Goal: Task Accomplishment & Management: Manage account settings

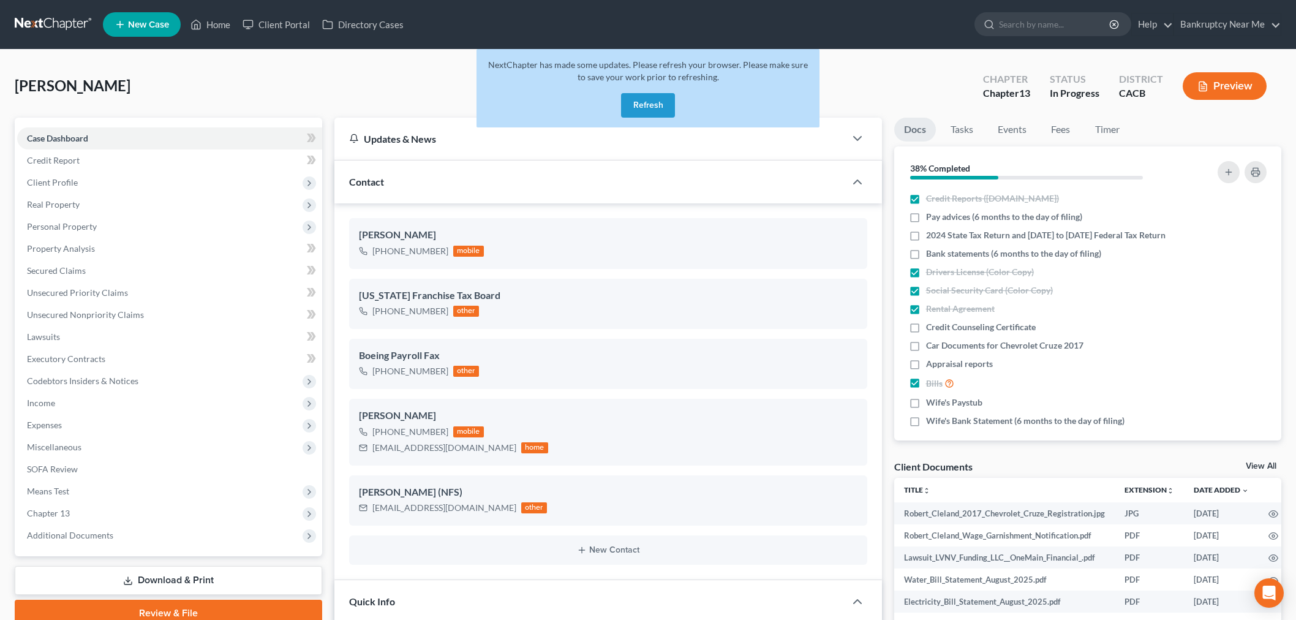
select select "9"
select select "6"
click at [32, 20] on link at bounding box center [54, 24] width 78 height 22
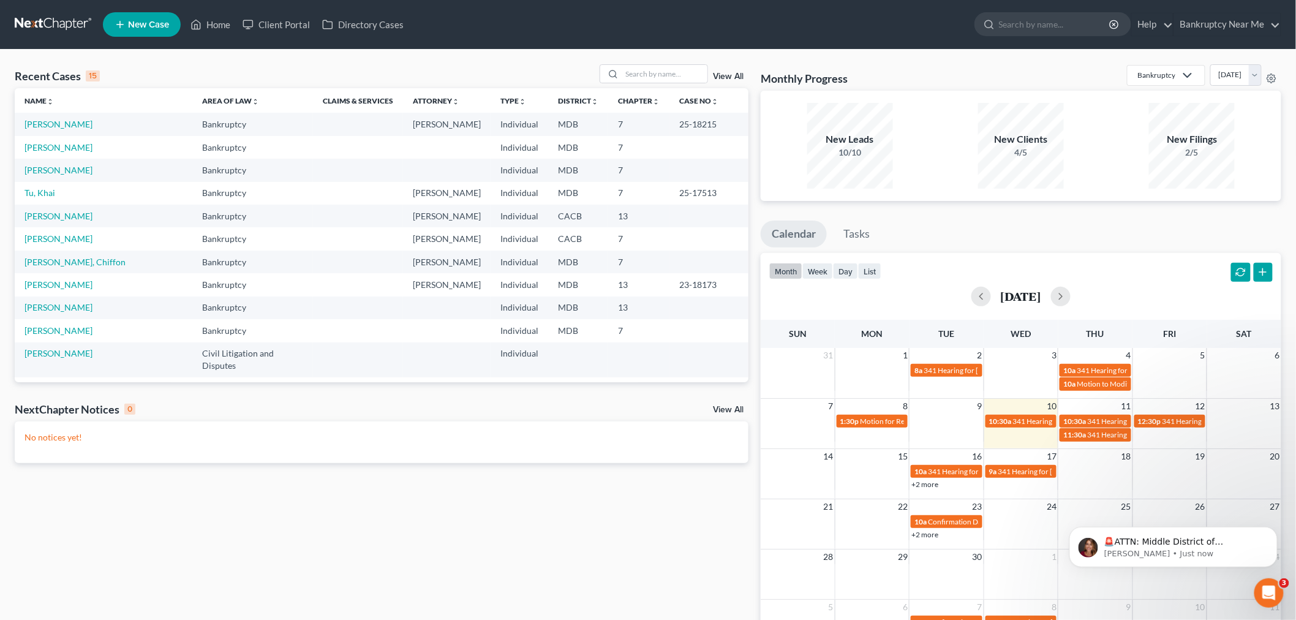
click at [71, 383] on link "Duque, Johana" at bounding box center [58, 388] width 68 height 10
select select "6"
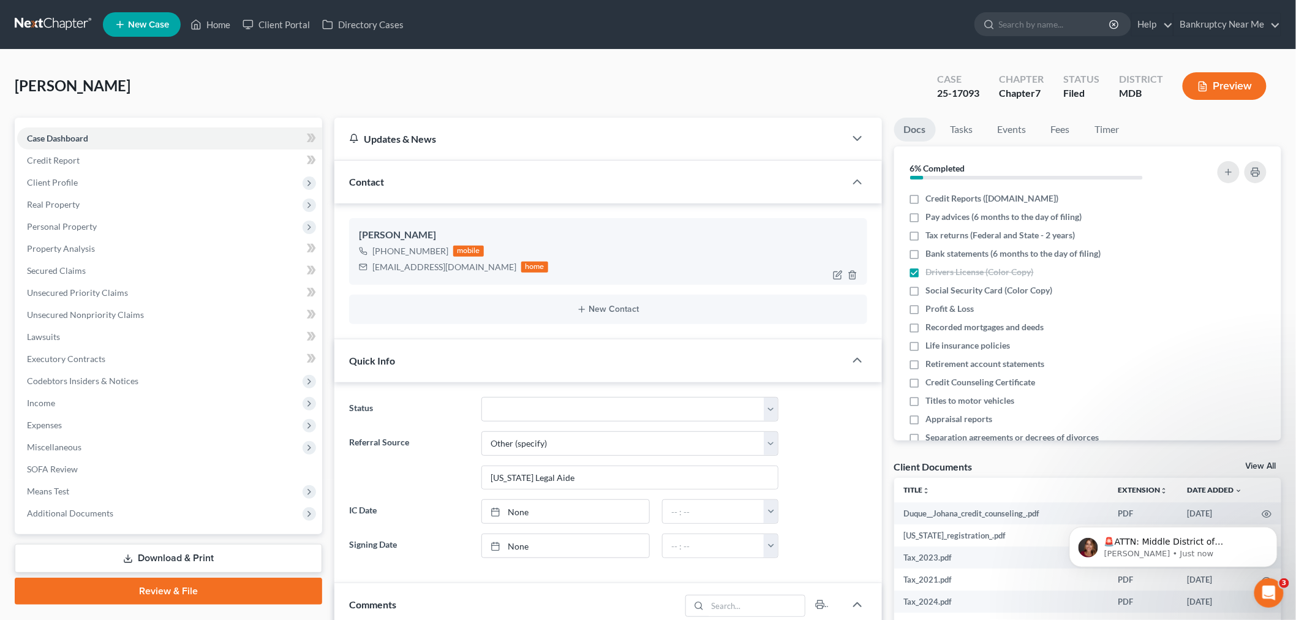
scroll to position [6033, 0]
click at [1018, 127] on link "Events" at bounding box center [1012, 130] width 48 height 24
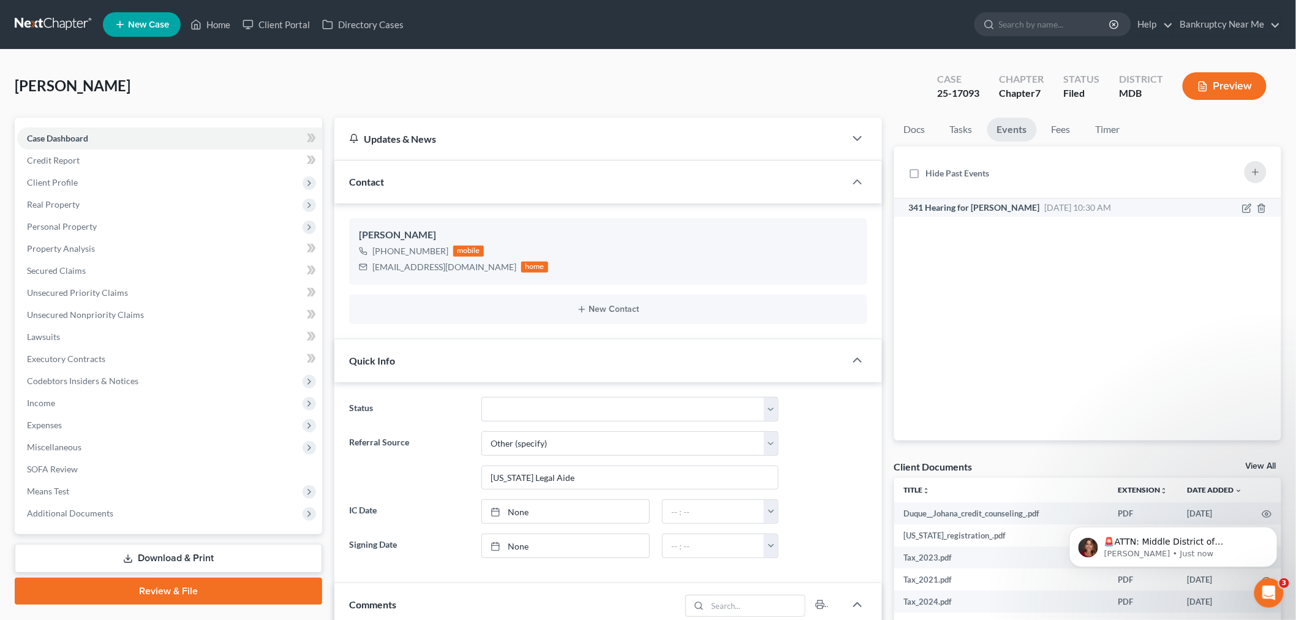
click at [1045, 207] on span "Sep 10, 2025 10:30 AM" at bounding box center [1078, 207] width 67 height 10
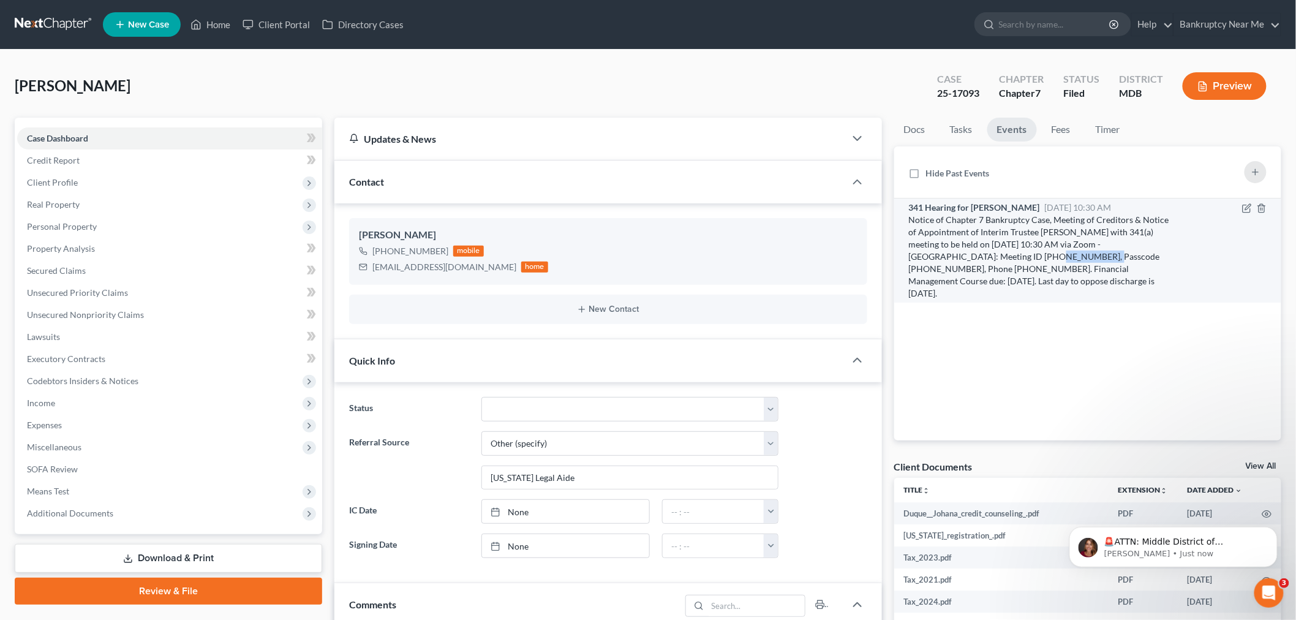
drag, startPoint x: 961, startPoint y: 256, endPoint x: 1005, endPoint y: 251, distance: 44.4
click at [1005, 251] on div "Notice of Chapter 7 Bankruptcy Case, Meeting of Creditors & Notice of Appointme…" at bounding box center [1041, 257] width 265 height 86
copy div "786 719 4224"
drag, startPoint x: 1047, startPoint y: 255, endPoint x: 1094, endPoint y: 260, distance: 47.4
click at [1094, 260] on div "Notice of Chapter 7 Bankruptcy Case, Meeting of Creditors & Notice of Appointme…" at bounding box center [1041, 257] width 265 height 86
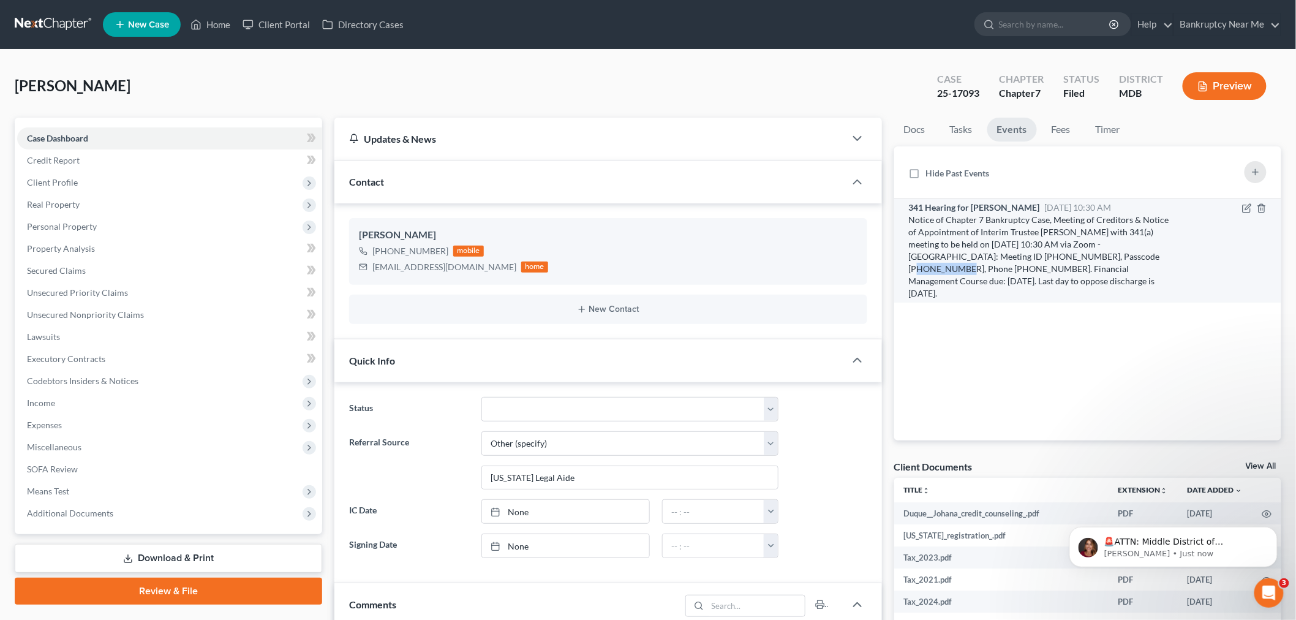
copy div "1973879134"
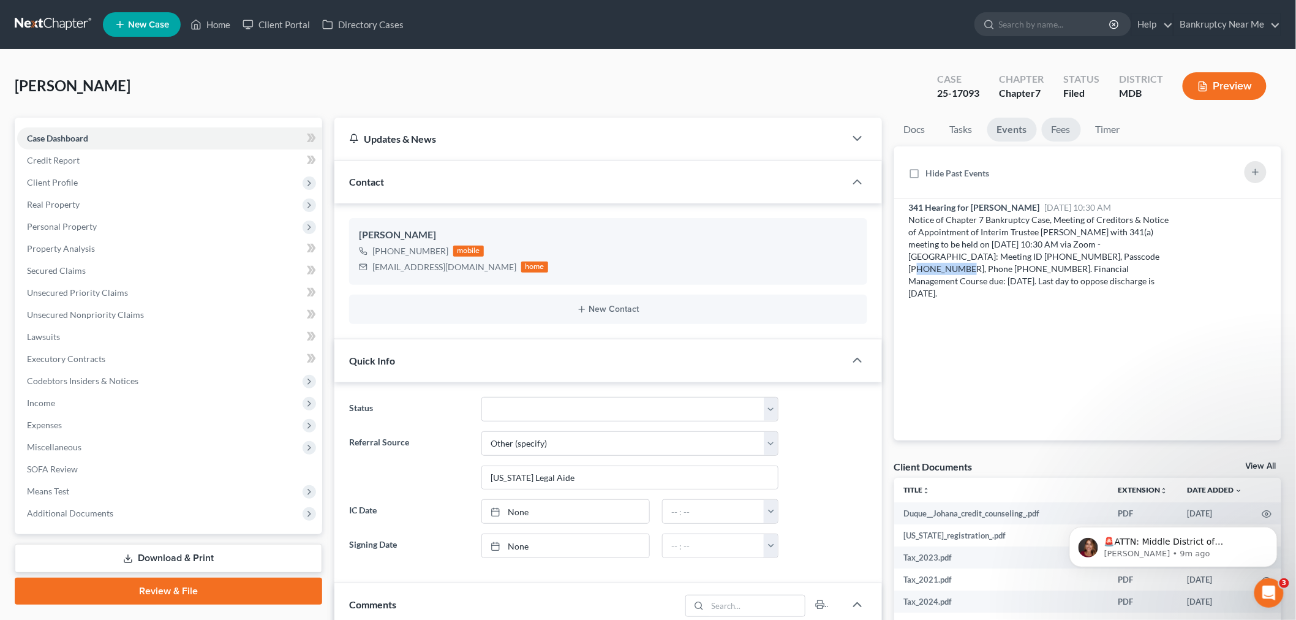
click at [1067, 127] on link "Fees" at bounding box center [1060, 130] width 39 height 24
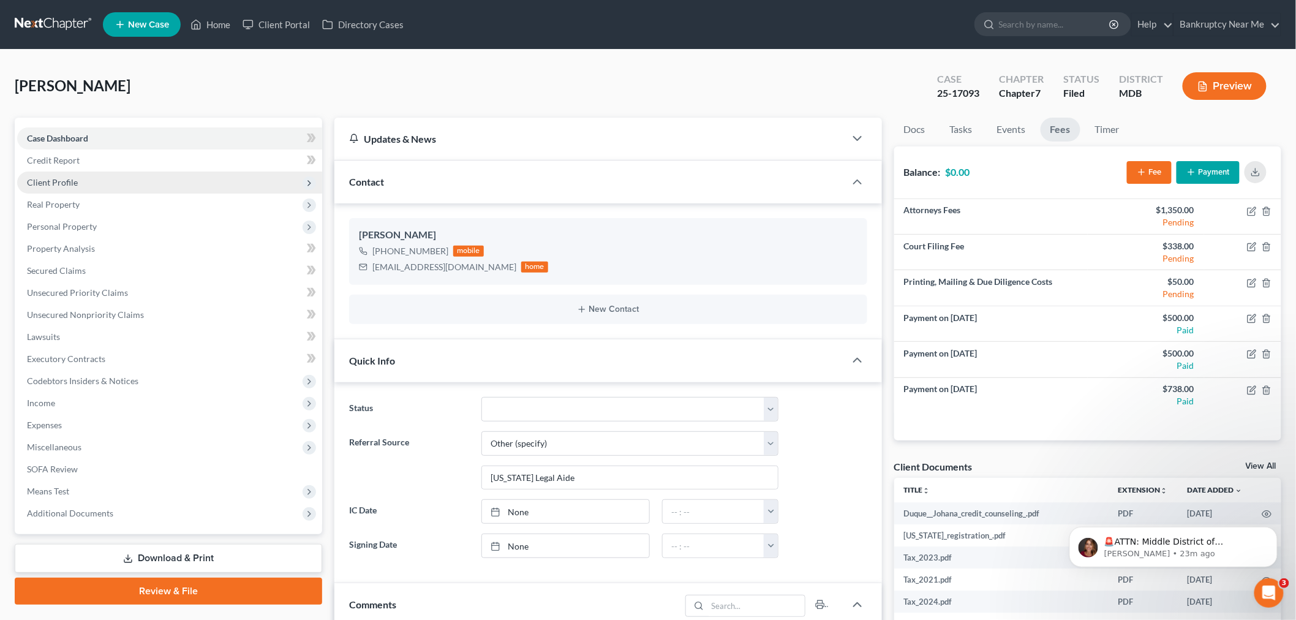
click at [93, 184] on span "Client Profile" at bounding box center [169, 182] width 305 height 22
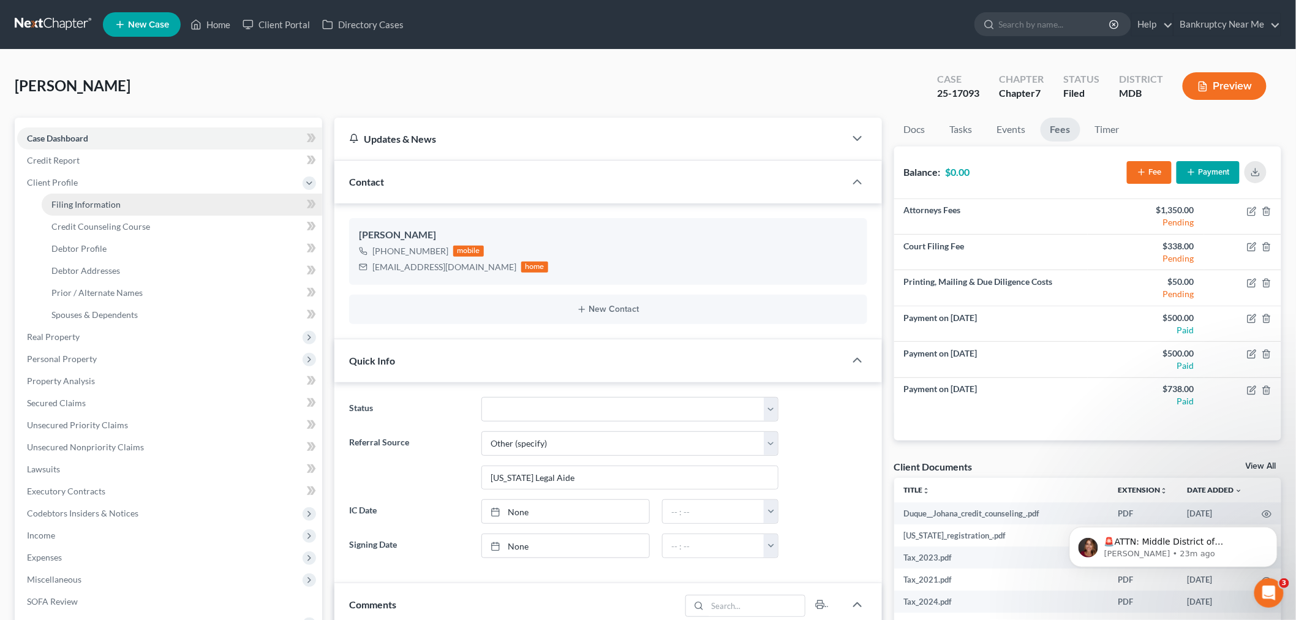
click at [92, 203] on span "Filing Information" at bounding box center [85, 204] width 69 height 10
select select "1"
select select "0"
select select "21"
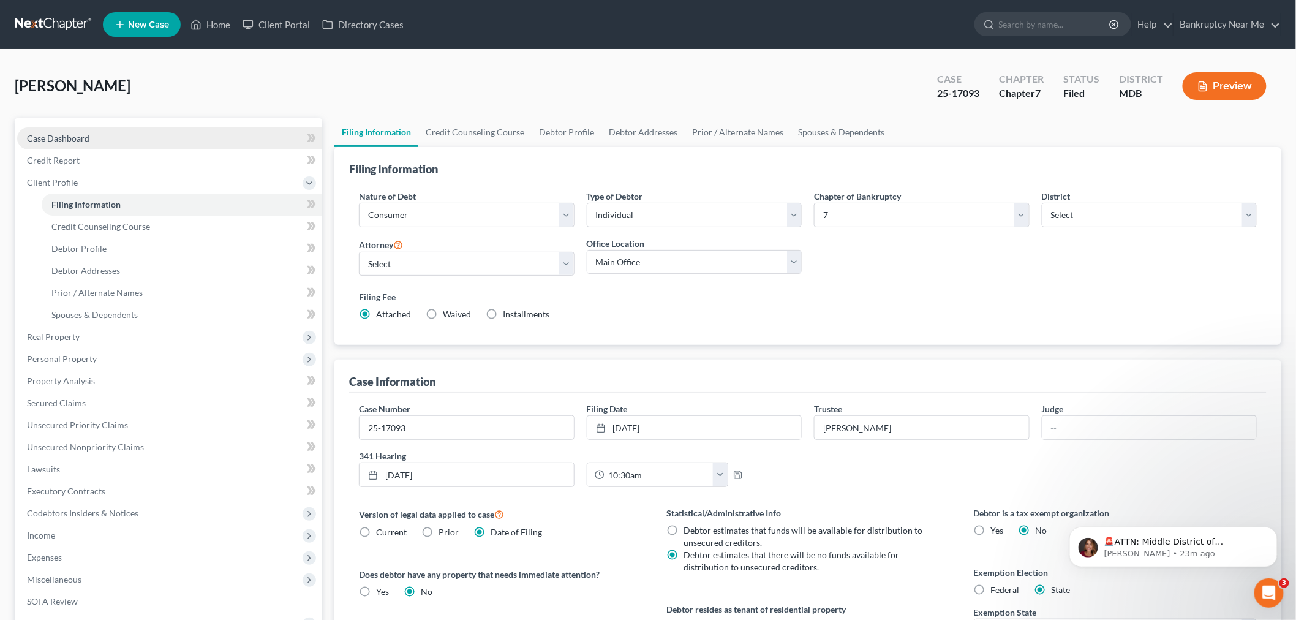
click at [93, 126] on div "Case Dashboard Payments Invoices Payments Payments Credit Report Client Profile…" at bounding box center [168, 392] width 307 height 549
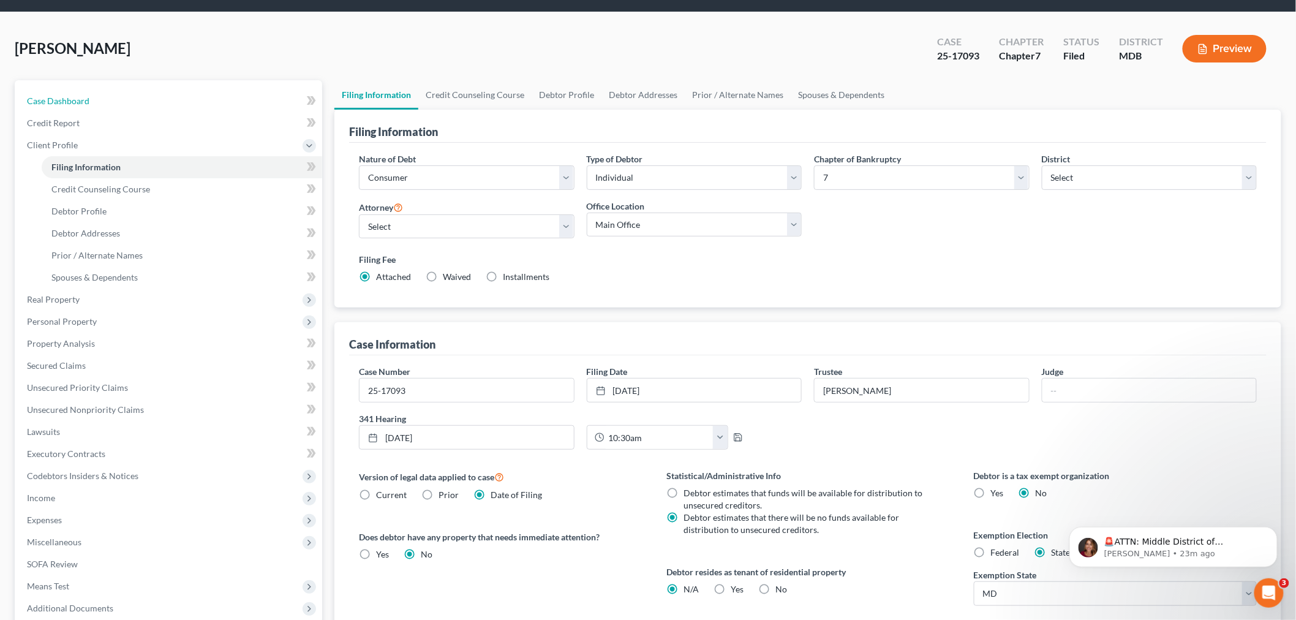
scroll to position [68, 0]
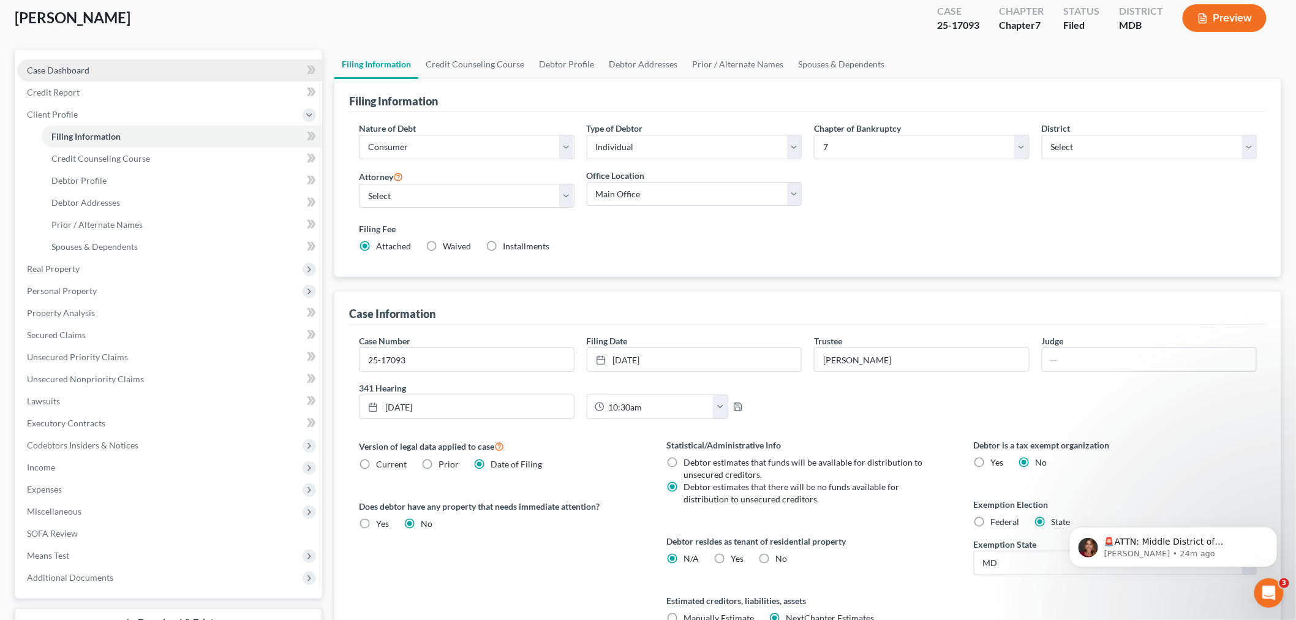
click at [187, 75] on link "Case Dashboard" at bounding box center [169, 70] width 305 height 22
select select "6"
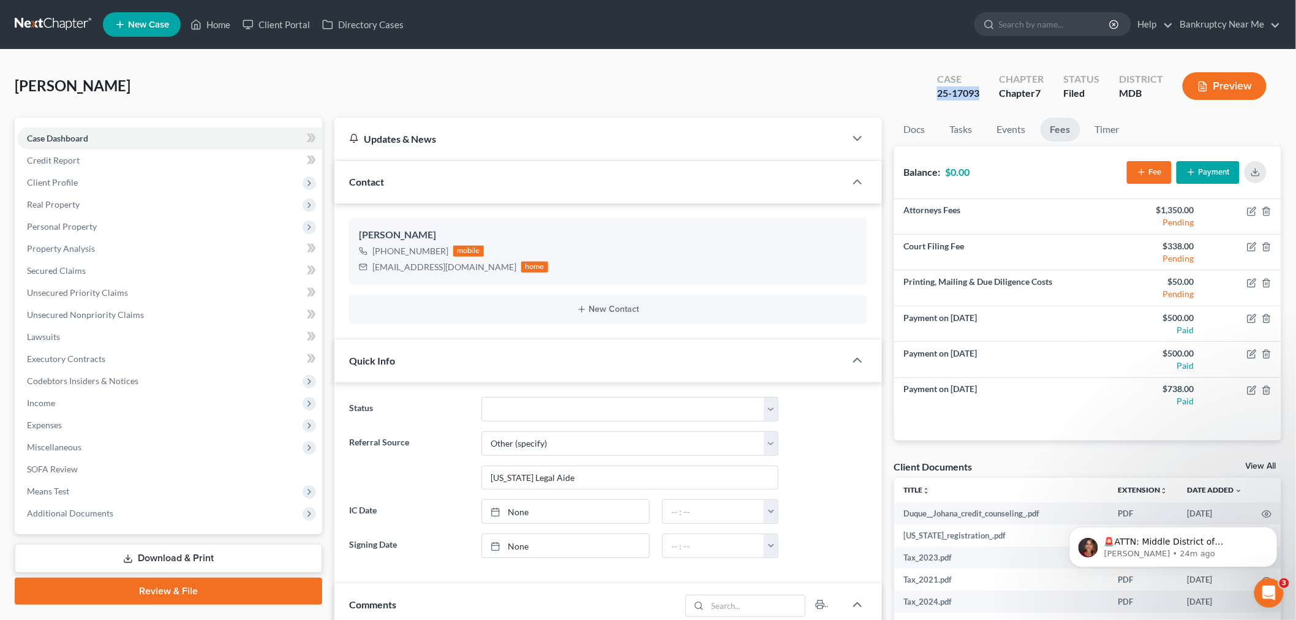
drag, startPoint x: 980, startPoint y: 91, endPoint x: 934, endPoint y: 93, distance: 46.6
click at [934, 93] on div "Case 25-17093" at bounding box center [958, 87] width 62 height 36
copy div "25-17093"
click at [1004, 133] on link "Events" at bounding box center [1011, 130] width 48 height 24
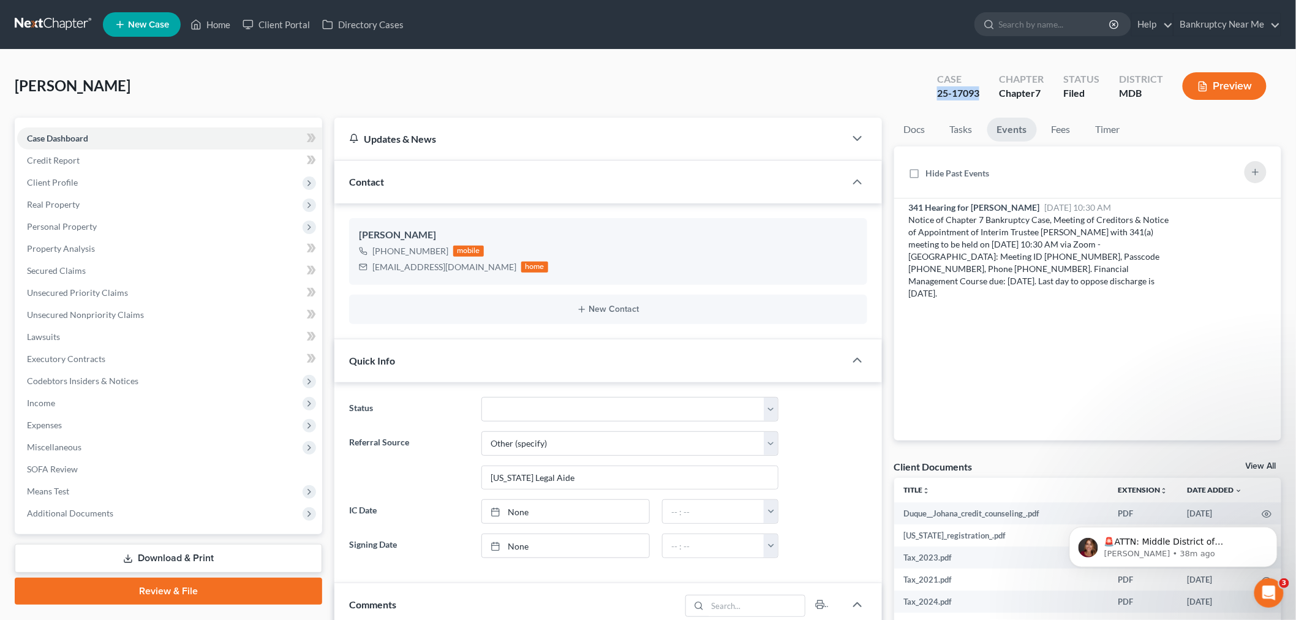
click at [57, 23] on link at bounding box center [54, 24] width 78 height 22
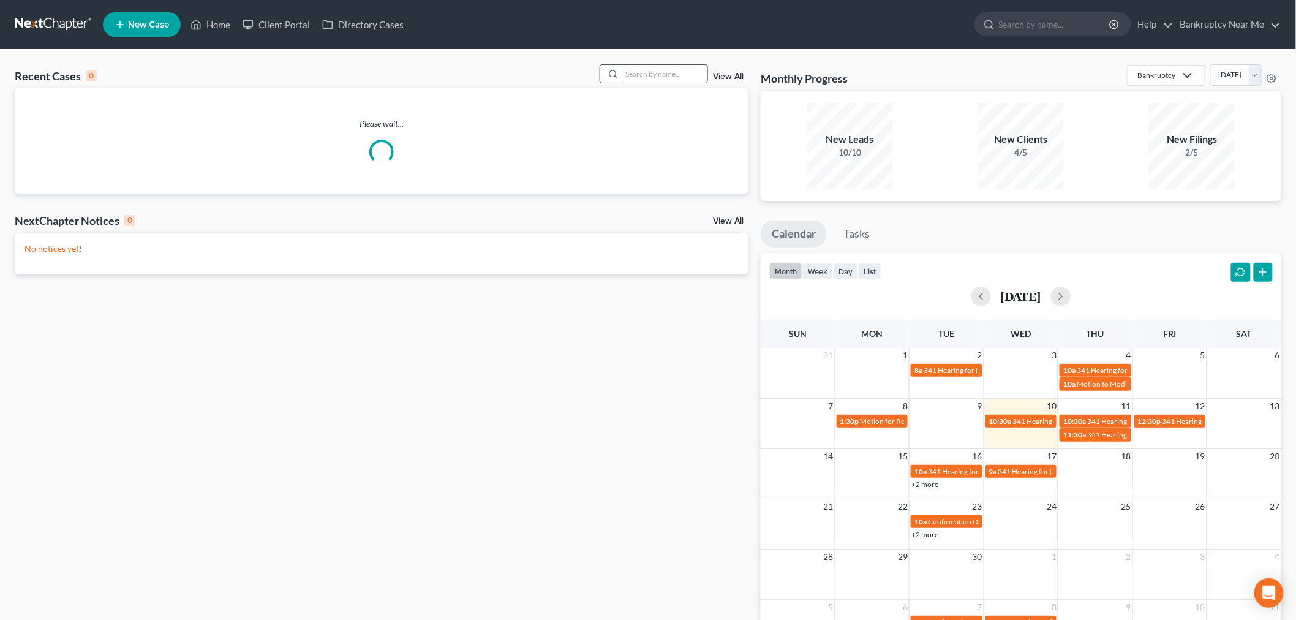
click at [650, 75] on input "search" at bounding box center [664, 74] width 86 height 18
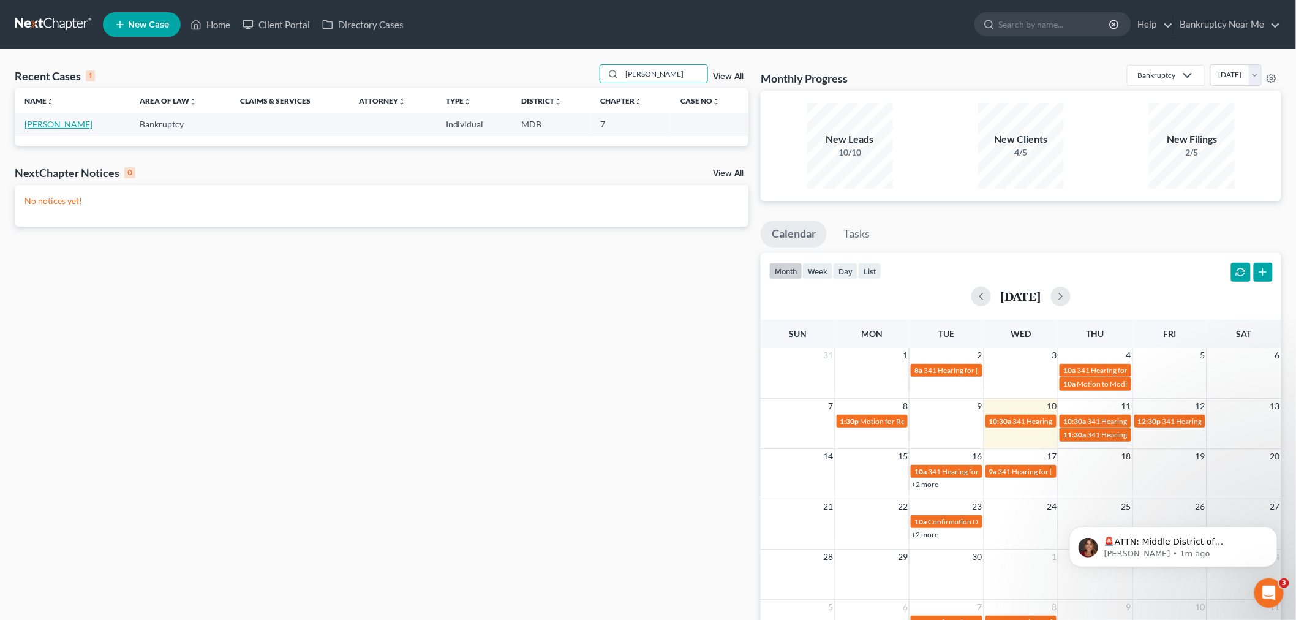
type input "niki"
click at [56, 127] on link "Pickett, Nikia" at bounding box center [58, 124] width 68 height 10
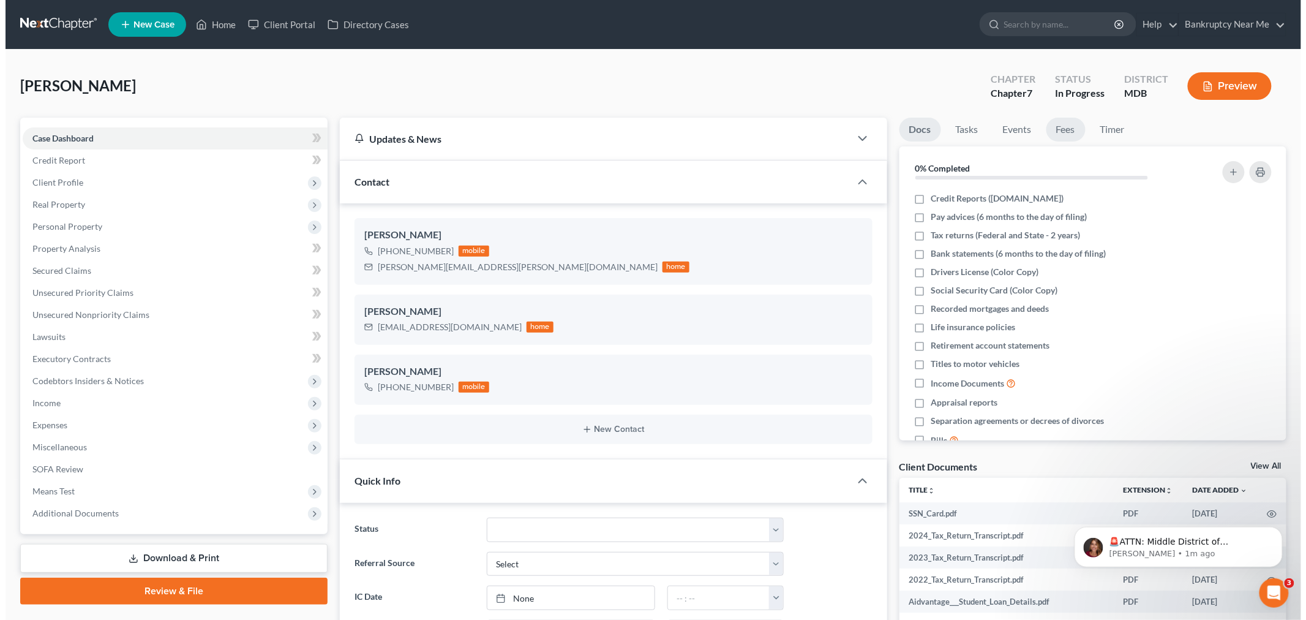
scroll to position [1994, 0]
click at [1060, 140] on link "Fees" at bounding box center [1060, 130] width 39 height 24
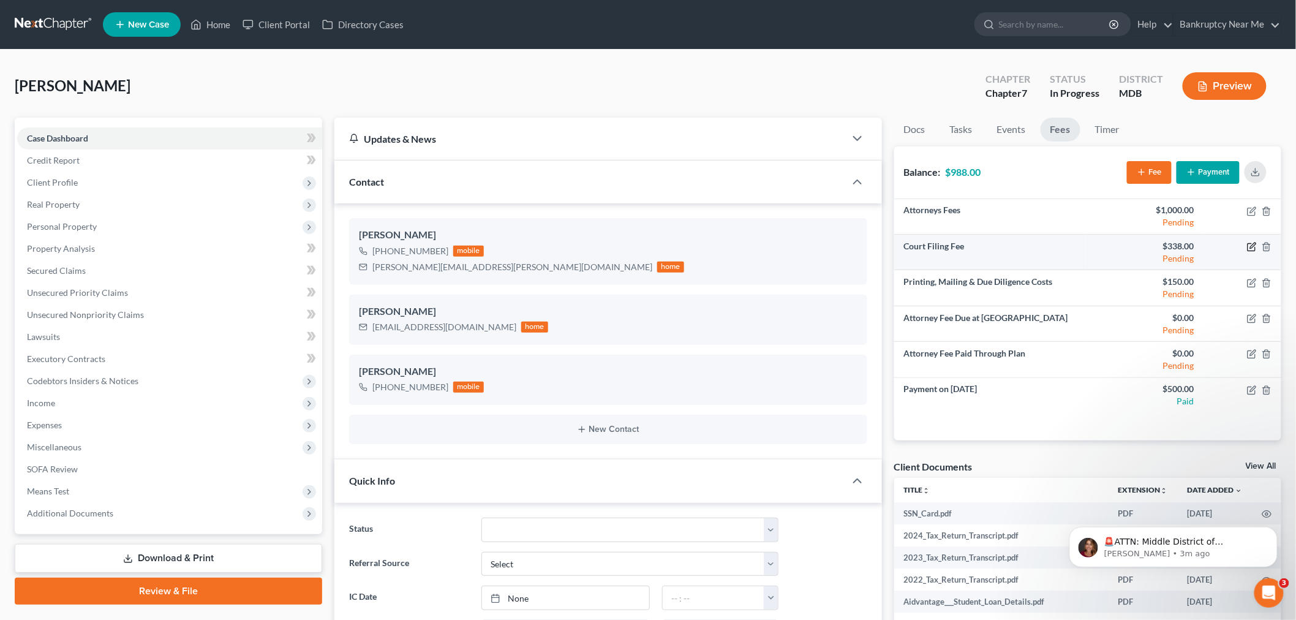
click at [1250, 247] on icon "button" at bounding box center [1252, 247] width 10 height 10
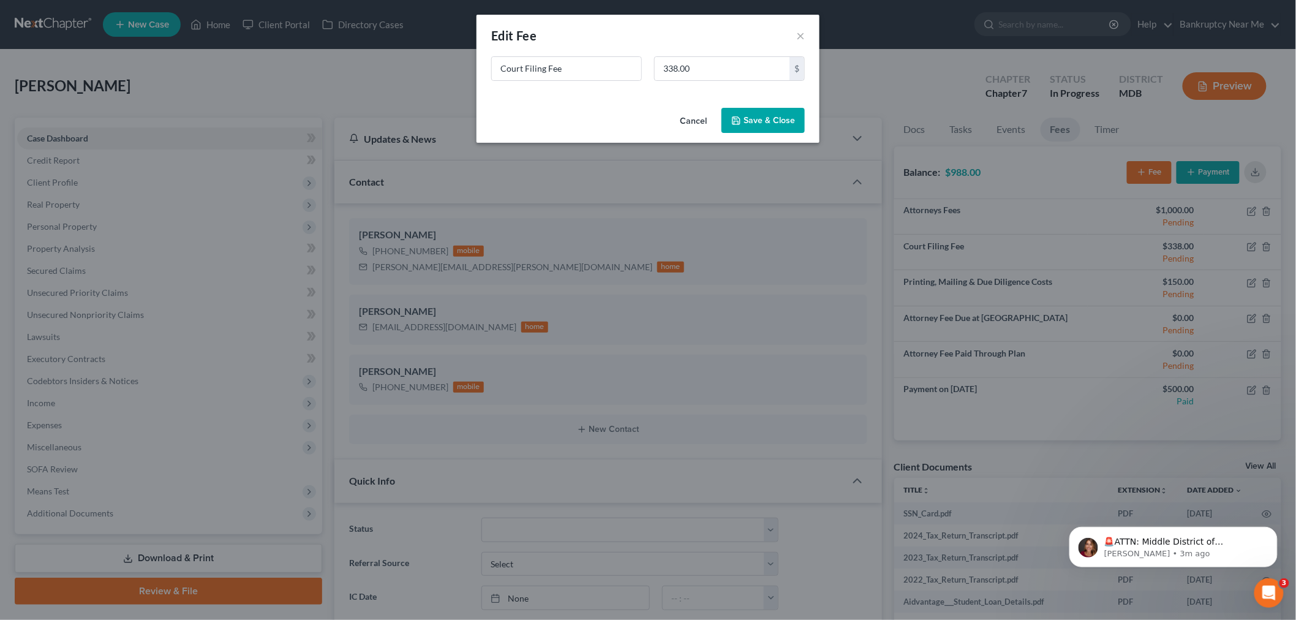
scroll to position [1981, 0]
type input "Court Filing Fee"
click at [768, 70] on input "text" at bounding box center [727, 68] width 135 height 23
type input "85"
click at [768, 119] on button "Save & Close" at bounding box center [768, 121] width 83 height 26
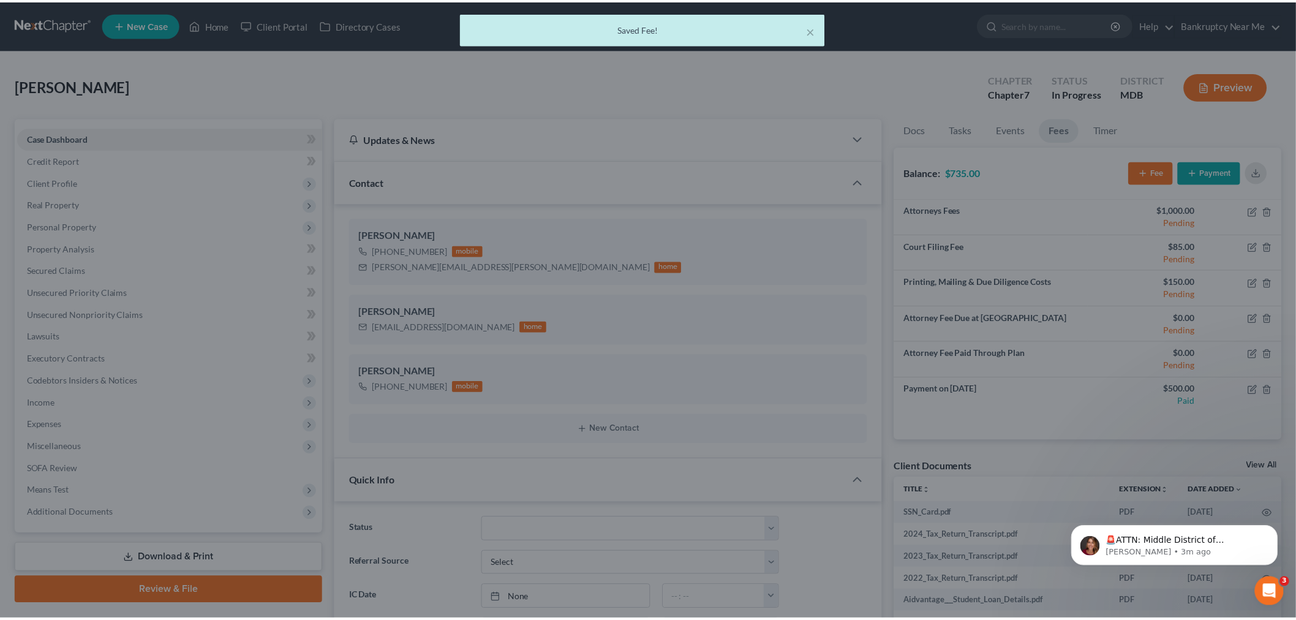
scroll to position [1994, 0]
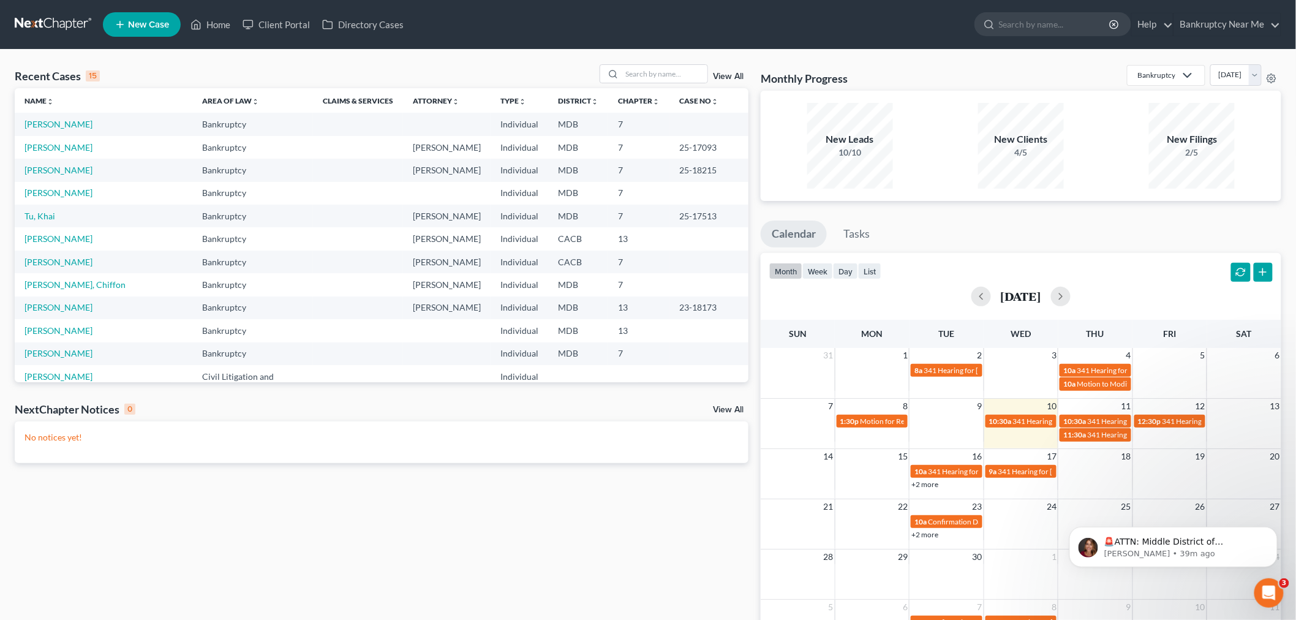
click at [650, 59] on div "Recent Cases 15 View All Name unfold_more expand_more expand_less Area of Law u…" at bounding box center [648, 368] width 1296 height 636
click at [649, 68] on input "search" at bounding box center [664, 74] width 86 height 18
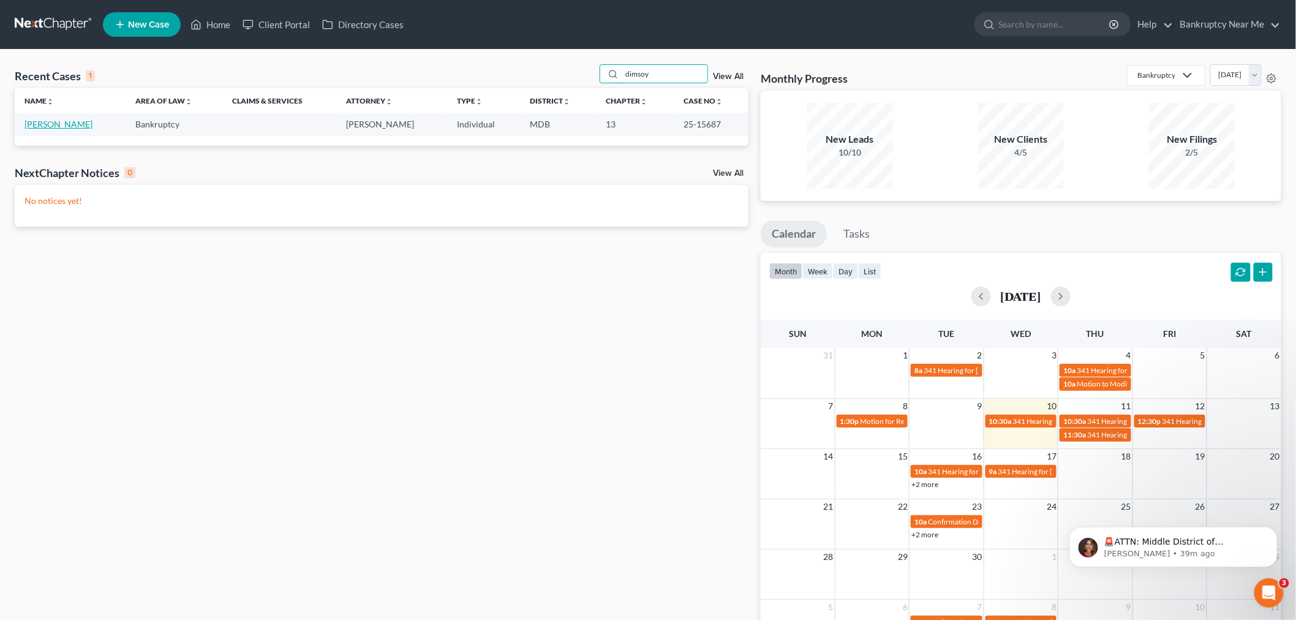
type input "dimsoy"
click at [64, 122] on link "Dimsoy-O'Brien, Velda Margot" at bounding box center [58, 124] width 68 height 10
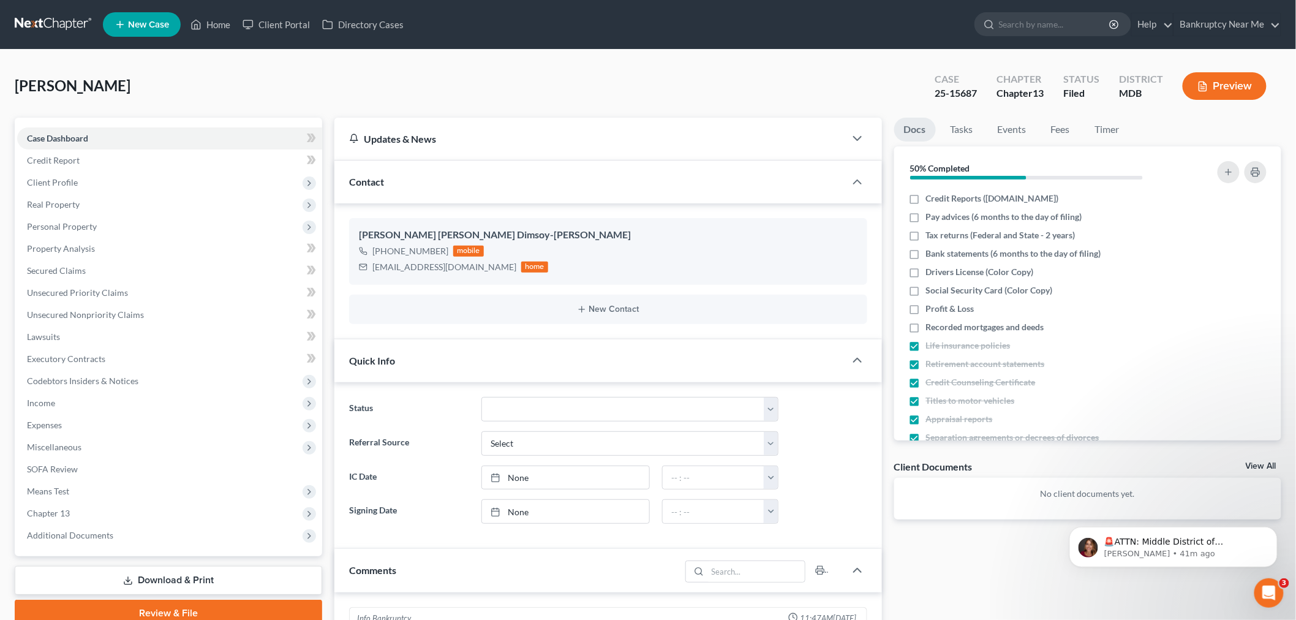
scroll to position [4880, 0]
click at [222, 84] on div "Dimsoy-O'Brien, Velda Margot Upgraded Case 25-15687 Chapter Chapter 13 Status F…" at bounding box center [648, 90] width 1266 height 53
drag, startPoint x: 219, startPoint y: 84, endPoint x: 14, endPoint y: 88, distance: 204.5
click at [15, 88] on div "Dimsoy-O'Brien, Velda Margot Upgraded Case 25-15687 Chapter Chapter 13 Status F…" at bounding box center [648, 90] width 1266 height 53
copy span "Dimsoy-O'Brien, Velda Margot"
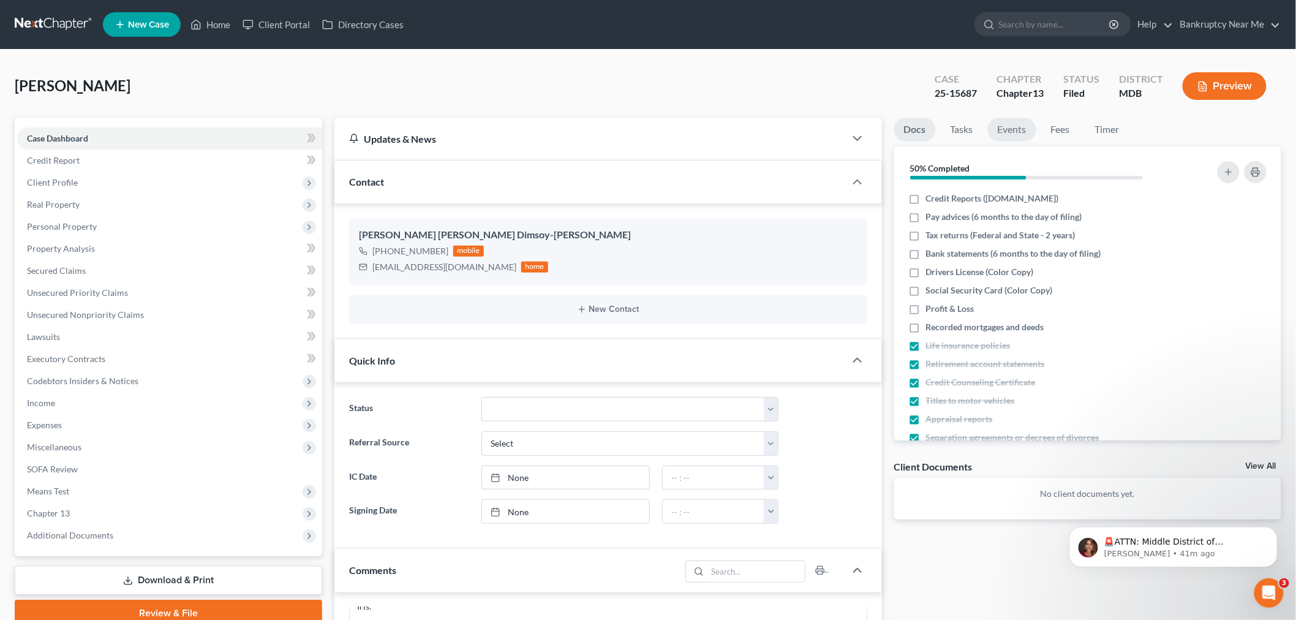
click at [1030, 129] on link "Events" at bounding box center [1012, 130] width 48 height 24
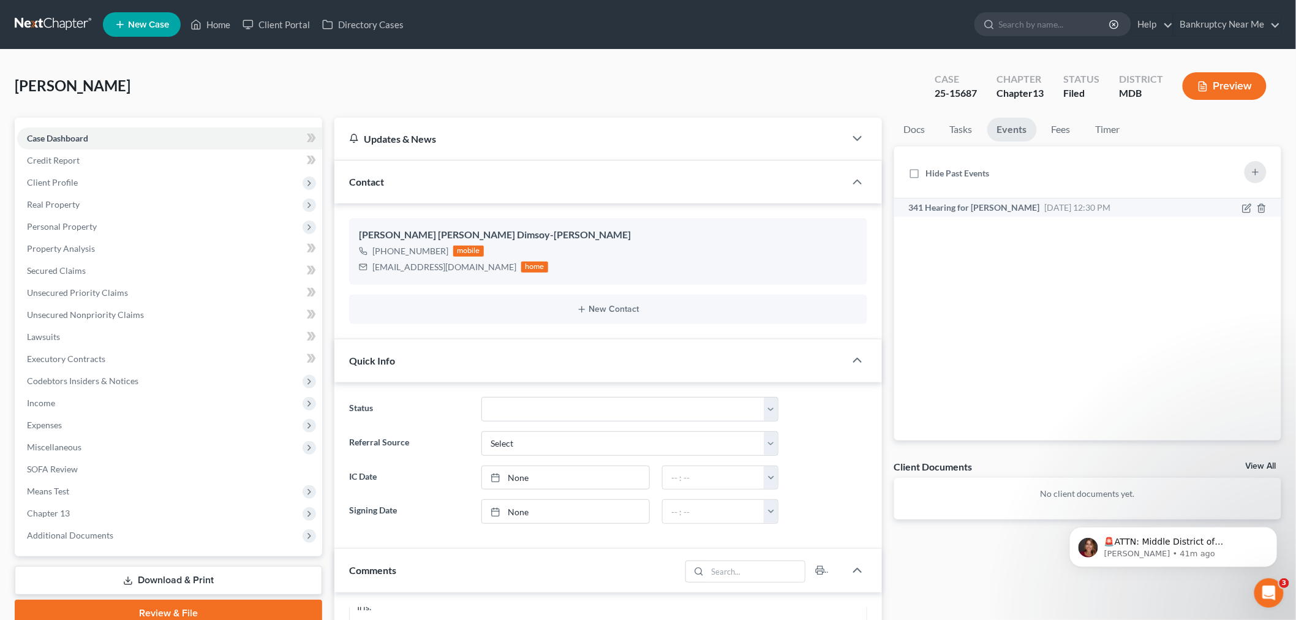
click at [1040, 206] on span "341 Hearing for [PERSON_NAME]" at bounding box center [974, 207] width 131 height 10
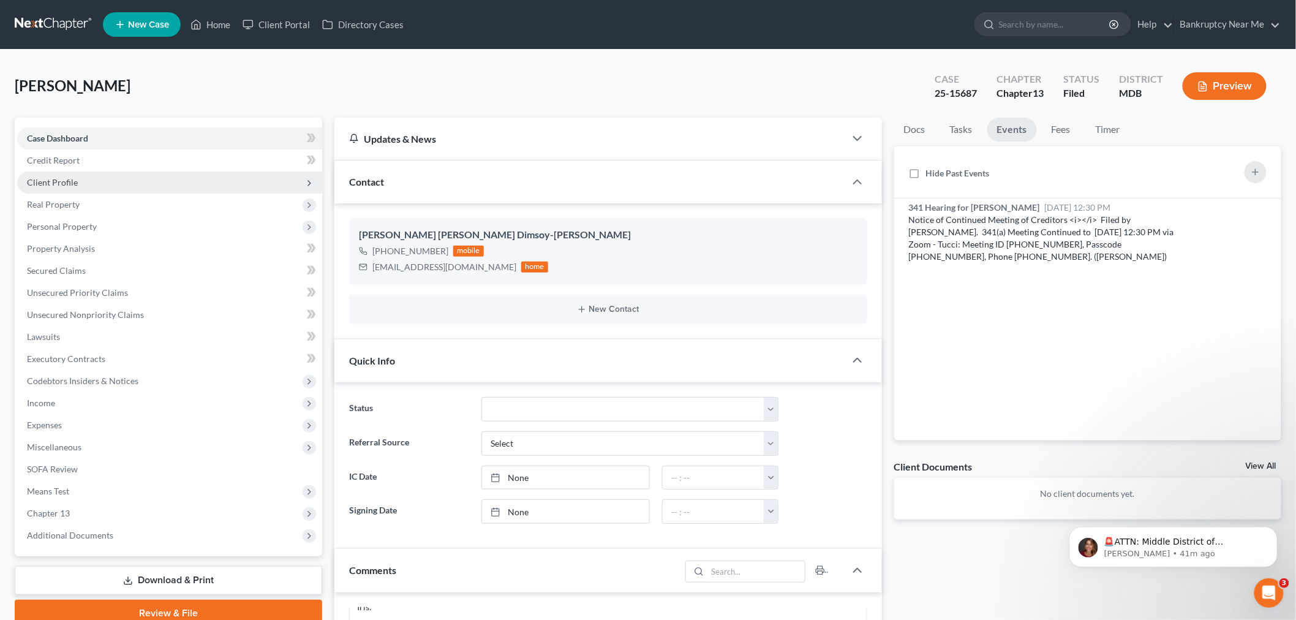
click at [111, 181] on span "Client Profile" at bounding box center [169, 182] width 305 height 22
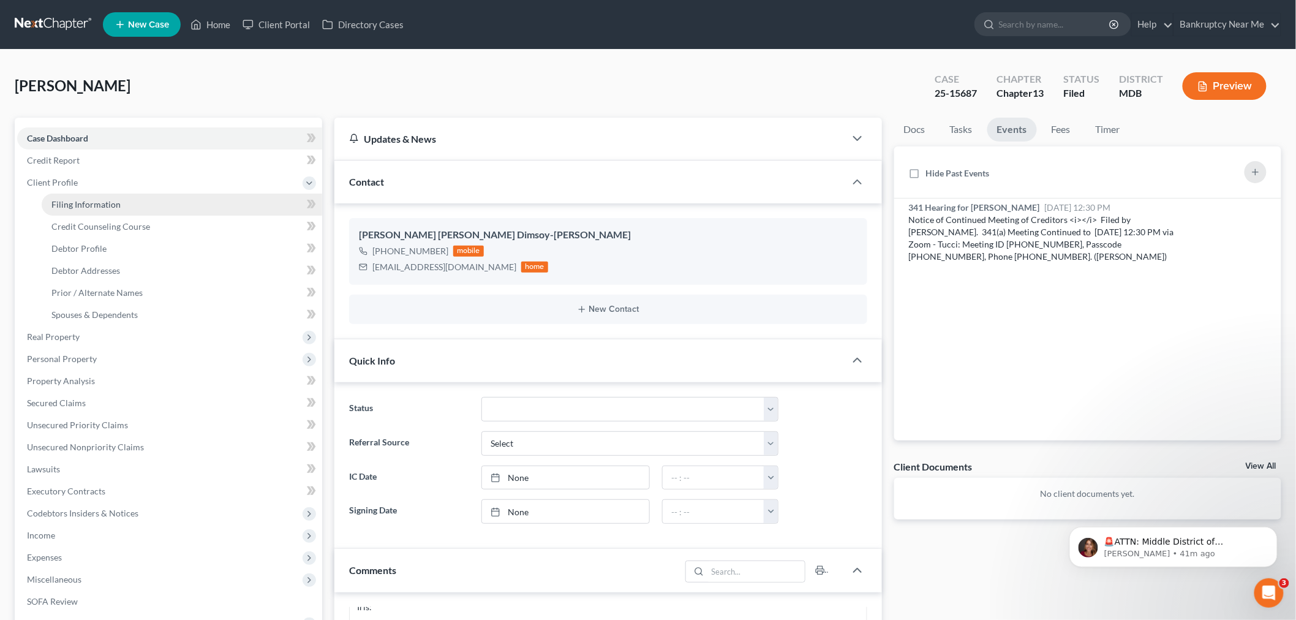
click at [130, 198] on link "Filing Information" at bounding box center [182, 204] width 280 height 22
select select "1"
select select "0"
select select "3"
select select "0"
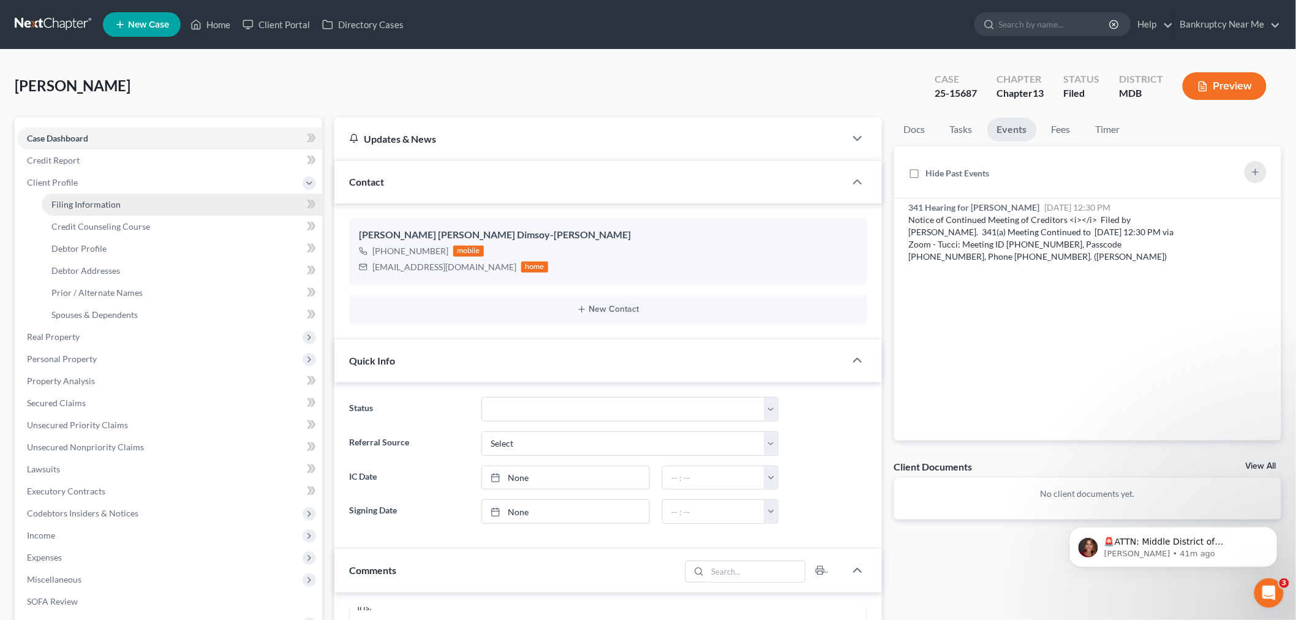
select select "21"
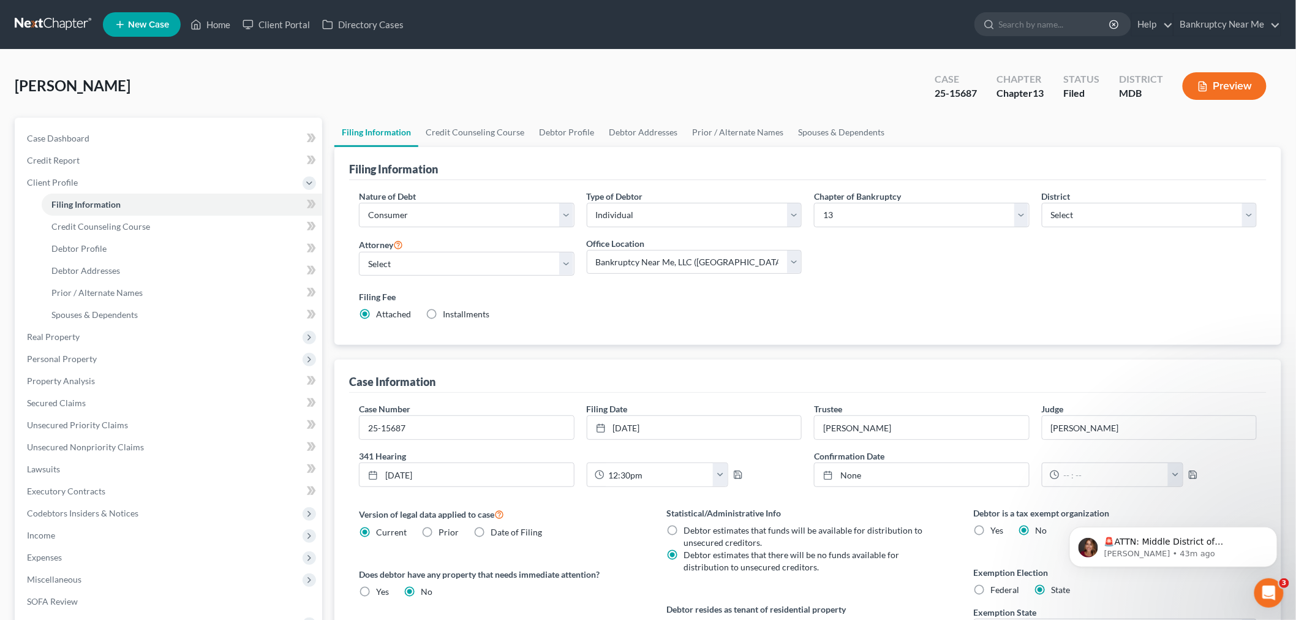
drag, startPoint x: 154, startPoint y: 70, endPoint x: 265, endPoint y: 37, distance: 115.1
click at [154, 70] on div "Dimsoy-O'Brien, Velda Margot Upgraded Case 25-15687 Chapter Chapter 13 Status F…" at bounding box center [648, 90] width 1266 height 53
click at [129, 350] on span "Personal Property" at bounding box center [169, 359] width 305 height 22
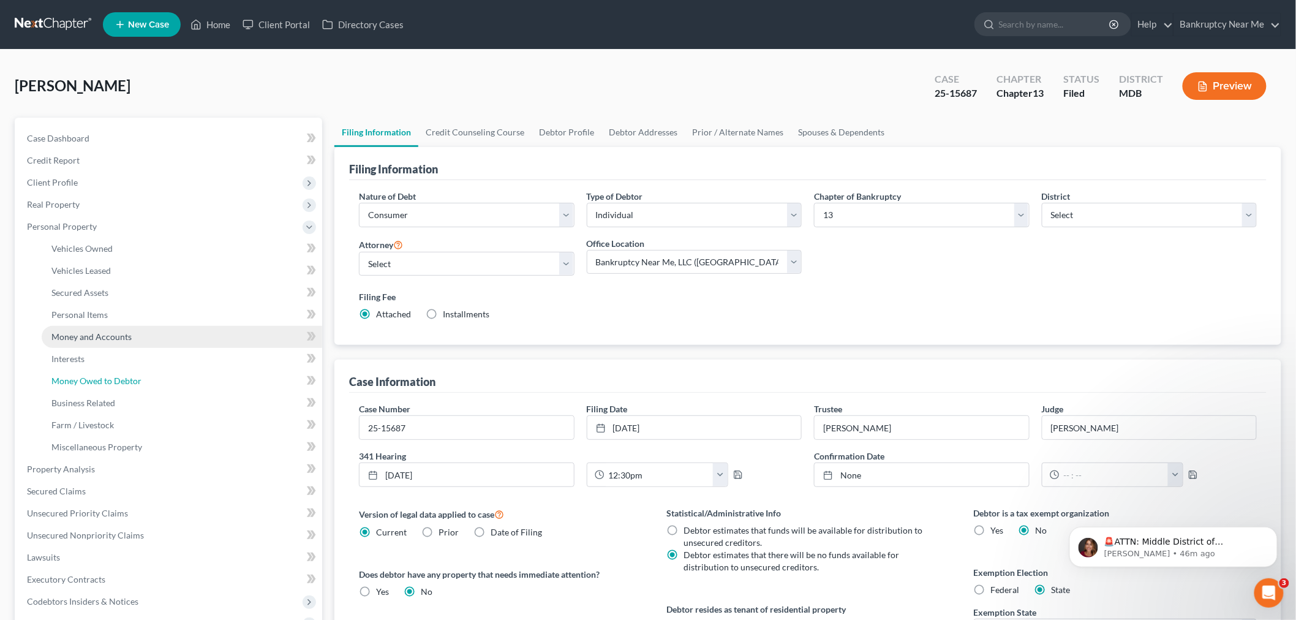
click at [121, 375] on span "Money Owed to Debtor" at bounding box center [96, 380] width 90 height 10
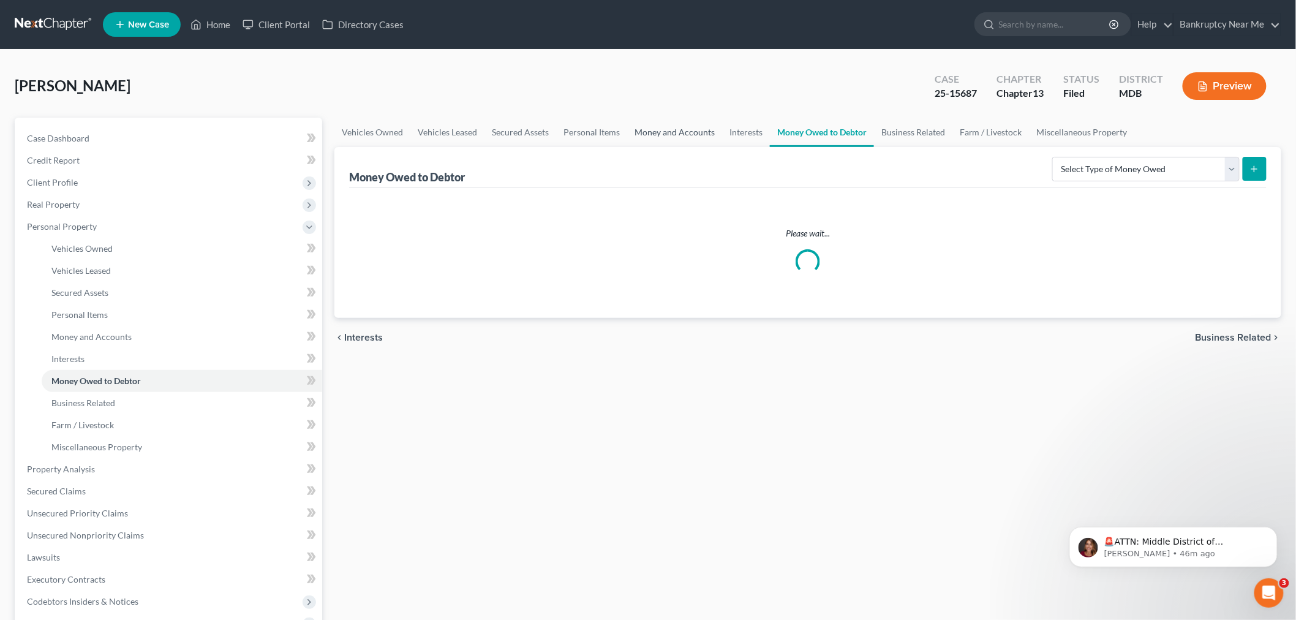
click at [658, 130] on link "Money and Accounts" at bounding box center [674, 132] width 95 height 29
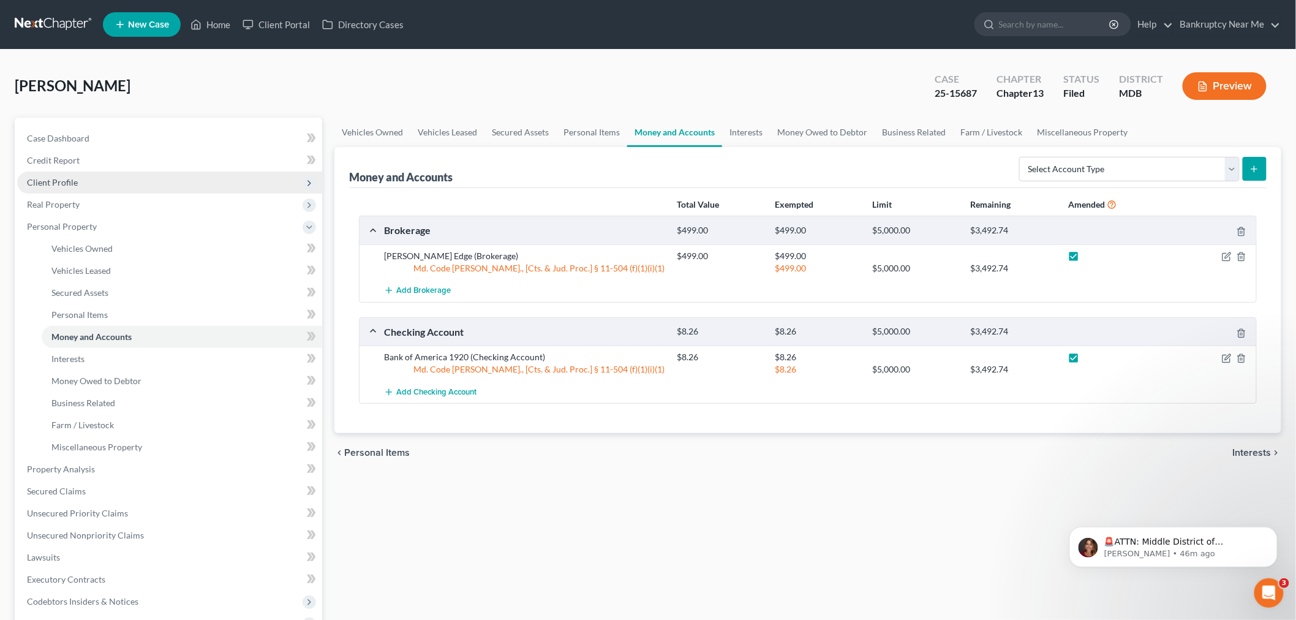
click at [95, 184] on span "Client Profile" at bounding box center [169, 182] width 305 height 22
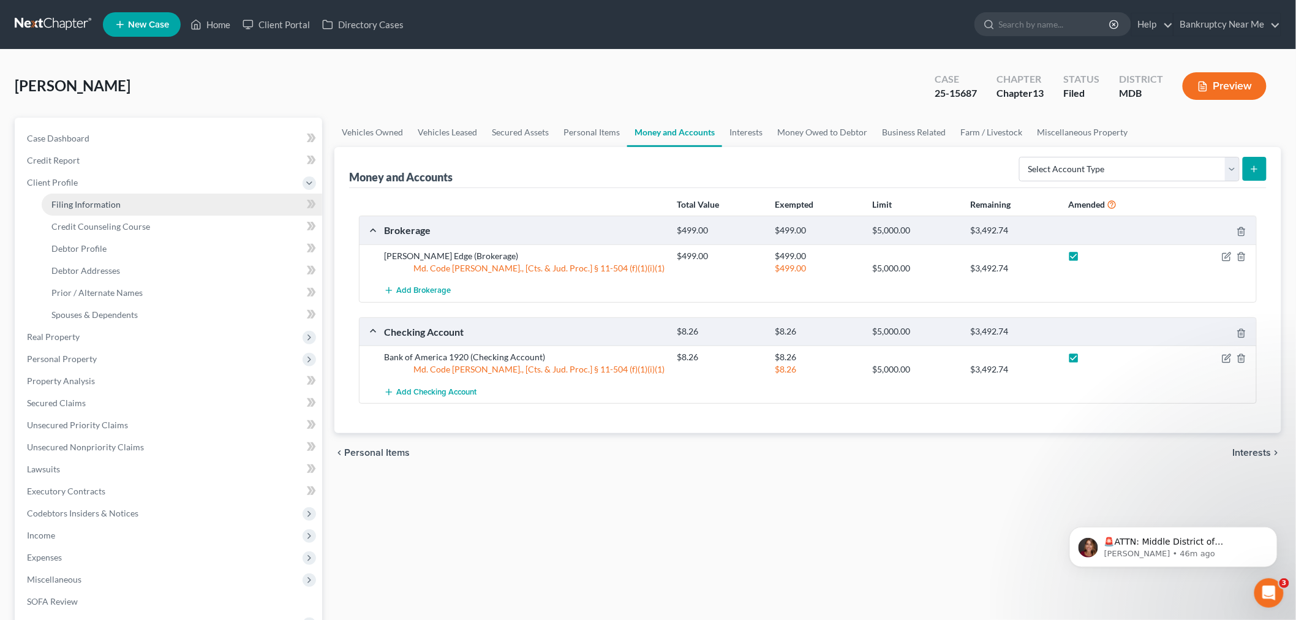
click at [96, 197] on link "Filing Information" at bounding box center [182, 204] width 280 height 22
select select "1"
select select "0"
select select "3"
select select "38"
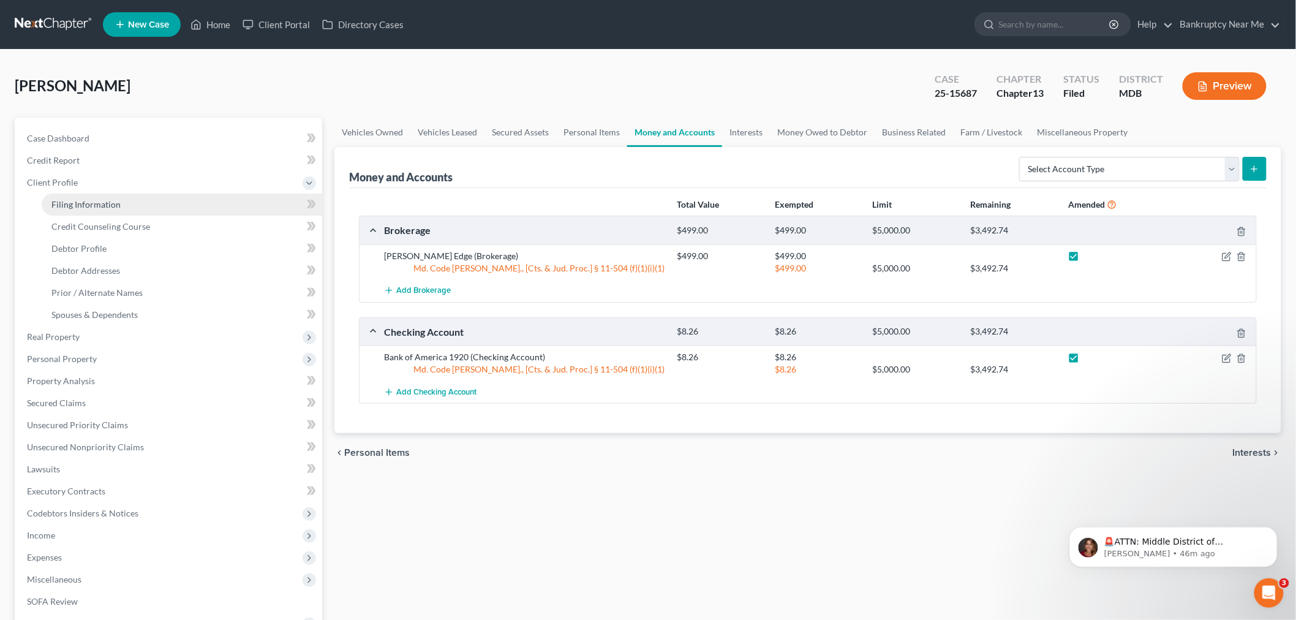
select select "0"
select select "21"
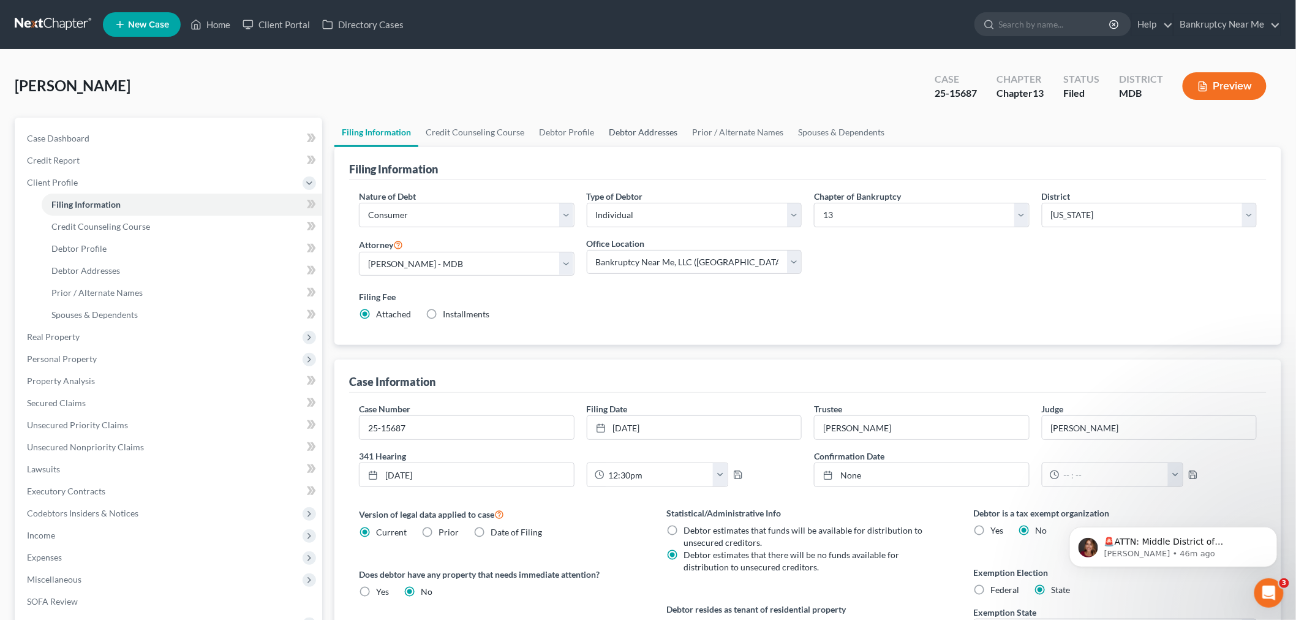
click at [622, 138] on link "Debtor Addresses" at bounding box center [642, 132] width 83 height 29
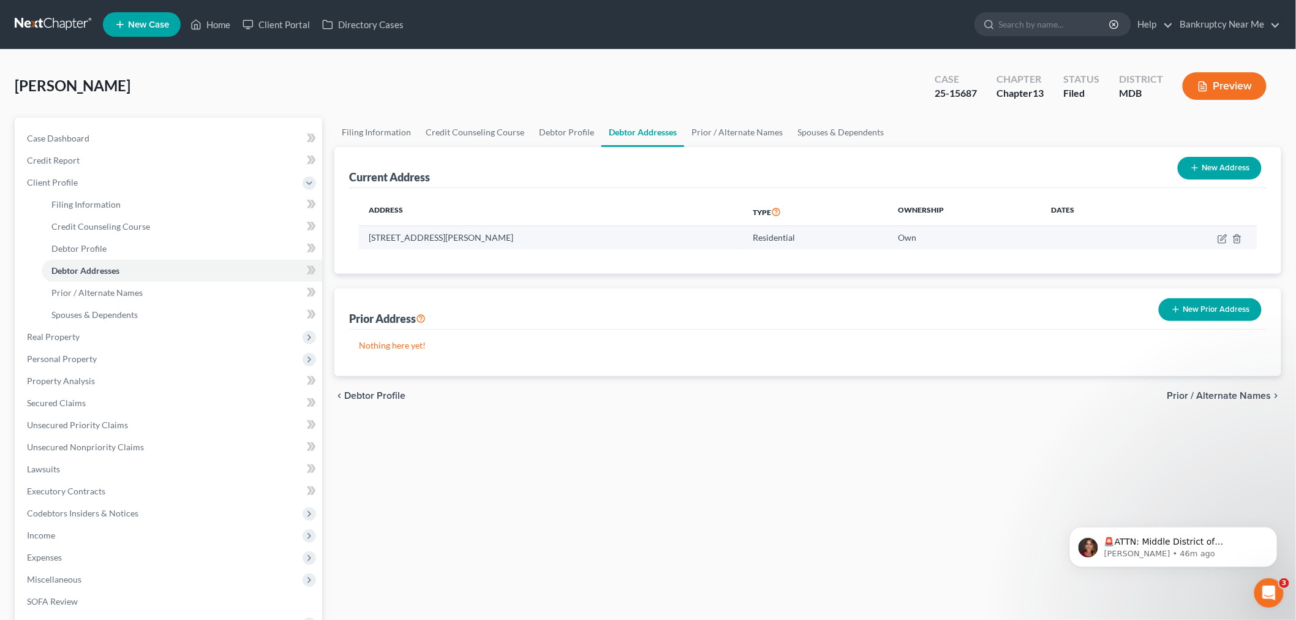
drag, startPoint x: 556, startPoint y: 244, endPoint x: 419, endPoint y: 233, distance: 137.0
click at [364, 234] on td "5201 Overcrest Road, Gwynn Oak, MD 21207" at bounding box center [551, 237] width 385 height 23
copy td "5201 Overcrest Road, Gwynn Oak, MD 21207"
click at [555, 123] on link "Debtor Profile" at bounding box center [566, 132] width 70 height 29
select select "2"
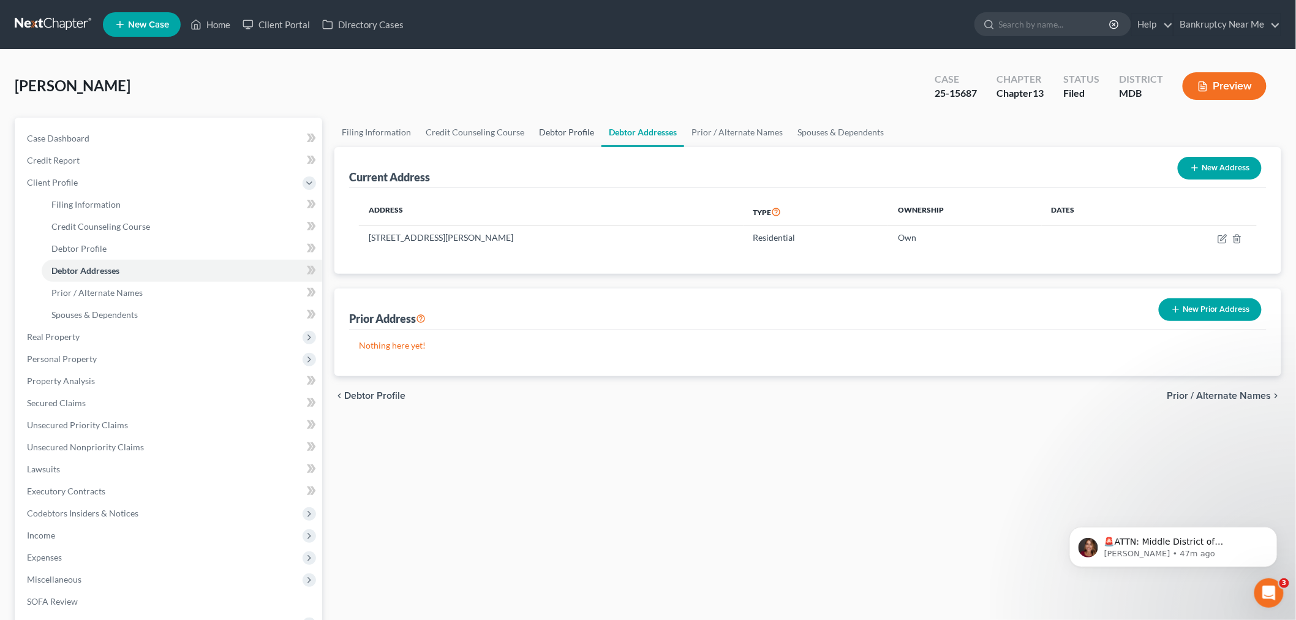
select select "0"
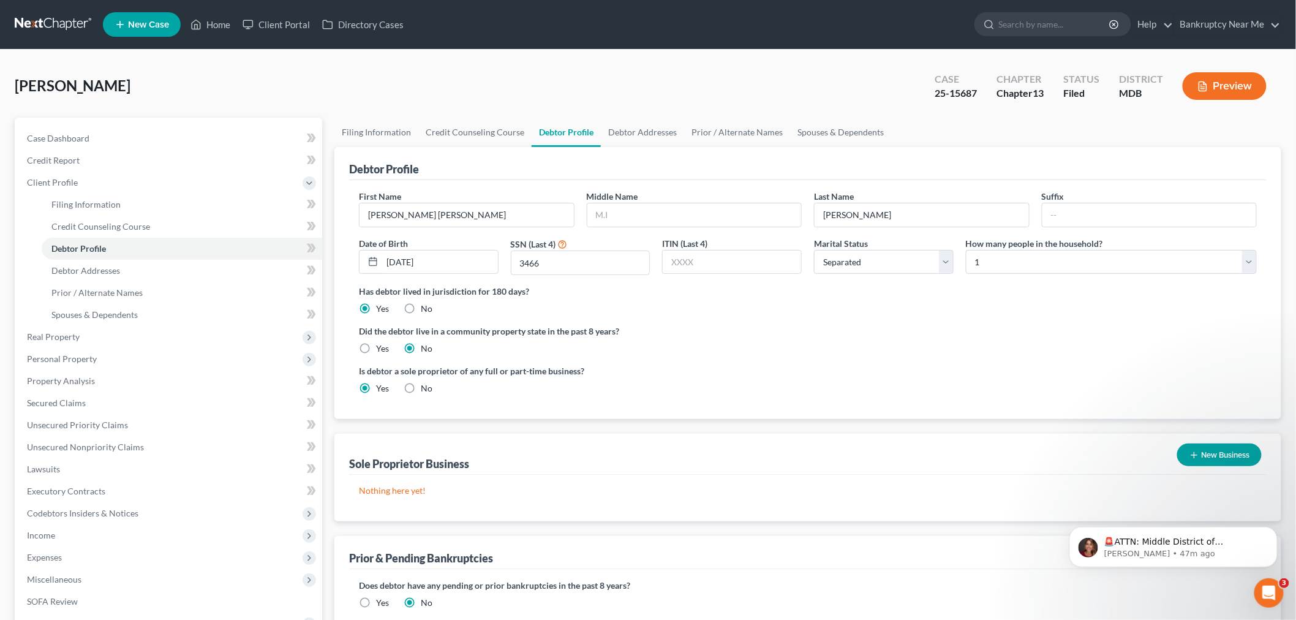
radio input "true"
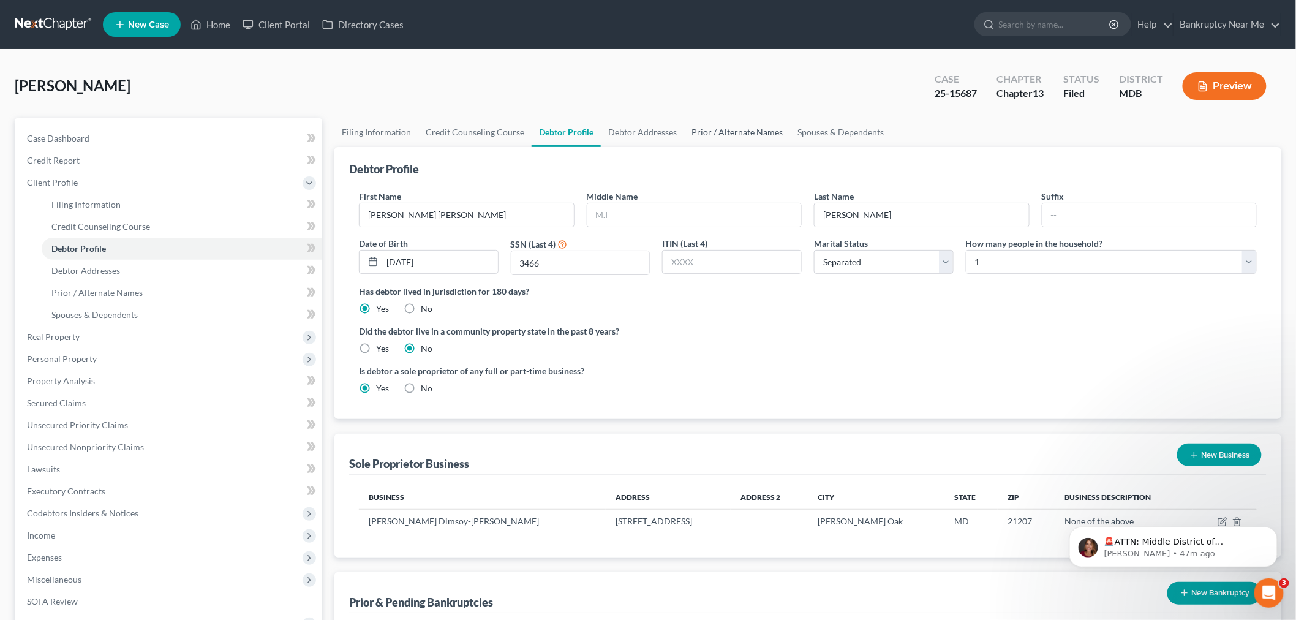
click at [725, 136] on link "Prior / Alternate Names" at bounding box center [737, 132] width 106 height 29
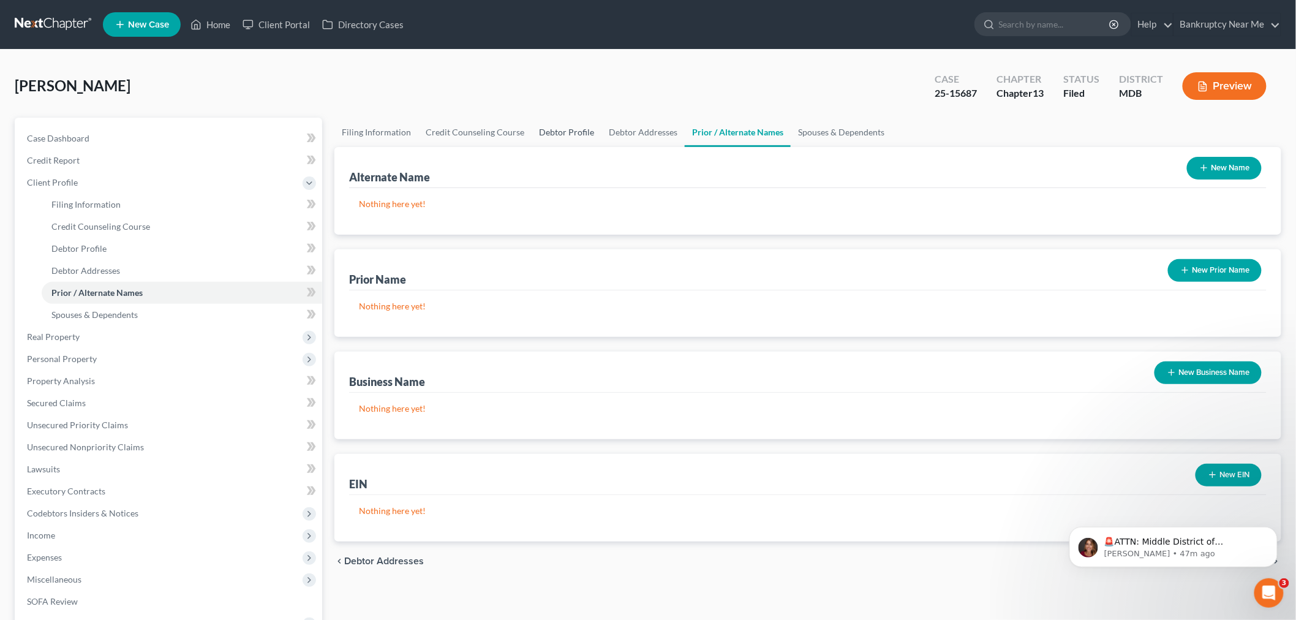
click at [566, 135] on link "Debtor Profile" at bounding box center [566, 132] width 70 height 29
select select "2"
select select "0"
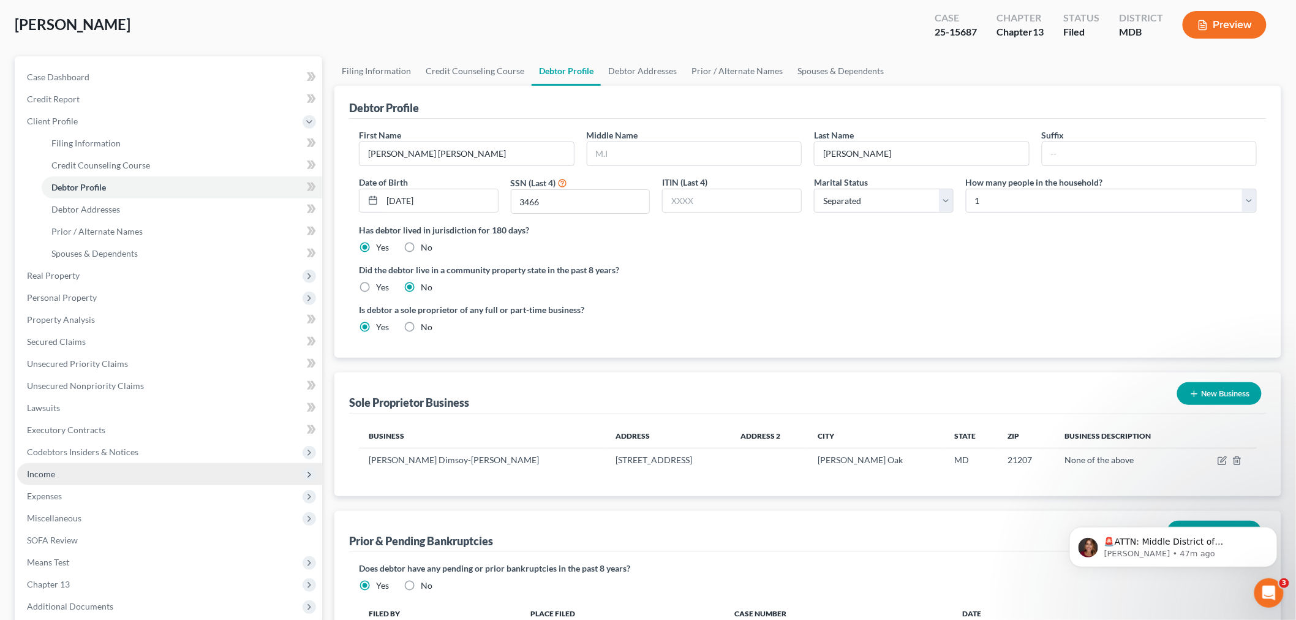
scroll to position [136, 0]
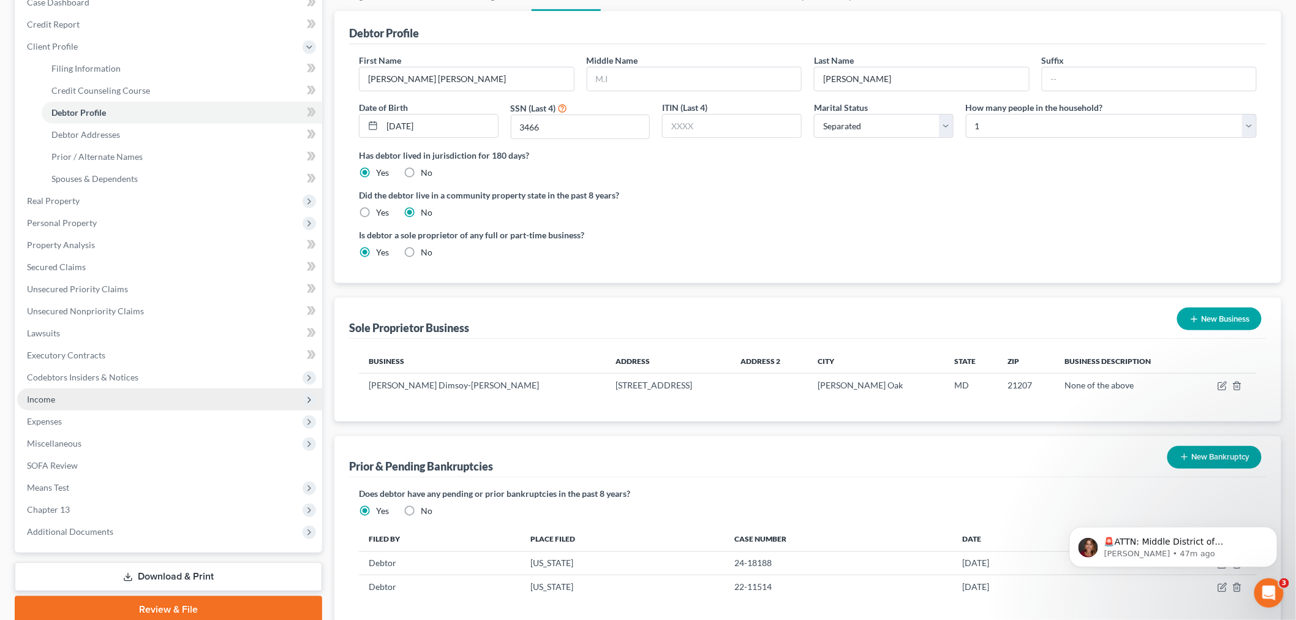
drag, startPoint x: 62, startPoint y: 395, endPoint x: 77, endPoint y: 403, distance: 16.2
click at [62, 395] on span "Income" at bounding box center [169, 399] width 305 height 22
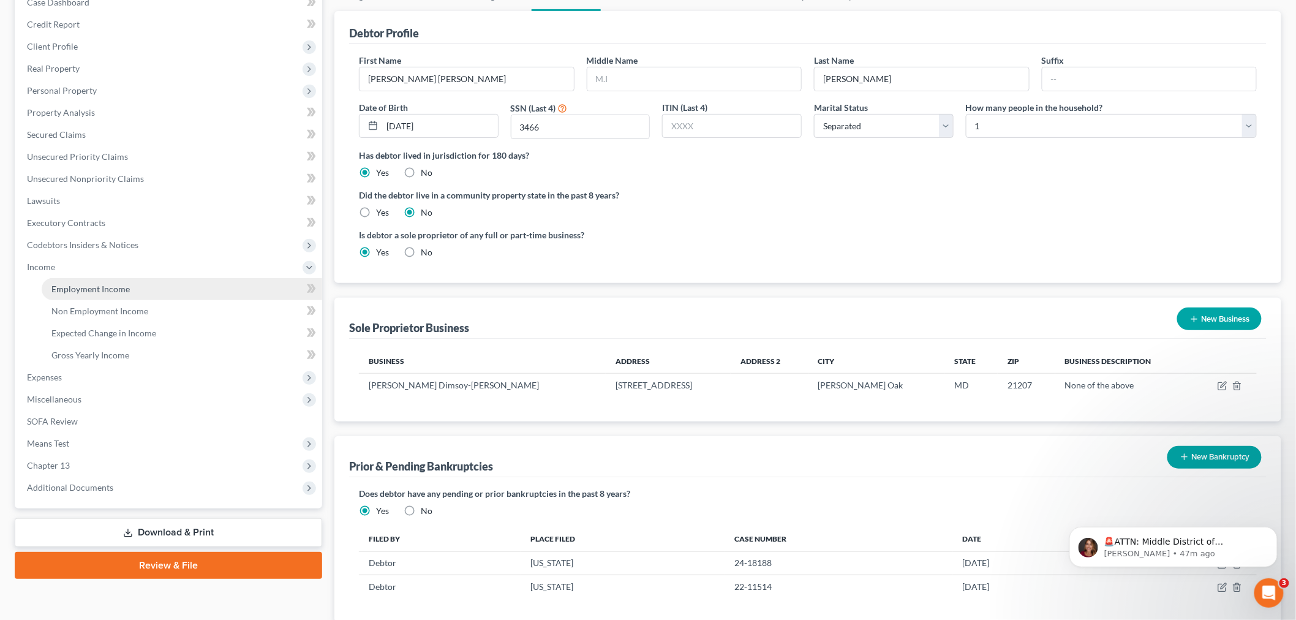
click at [127, 297] on link "Employment Income" at bounding box center [182, 289] width 280 height 22
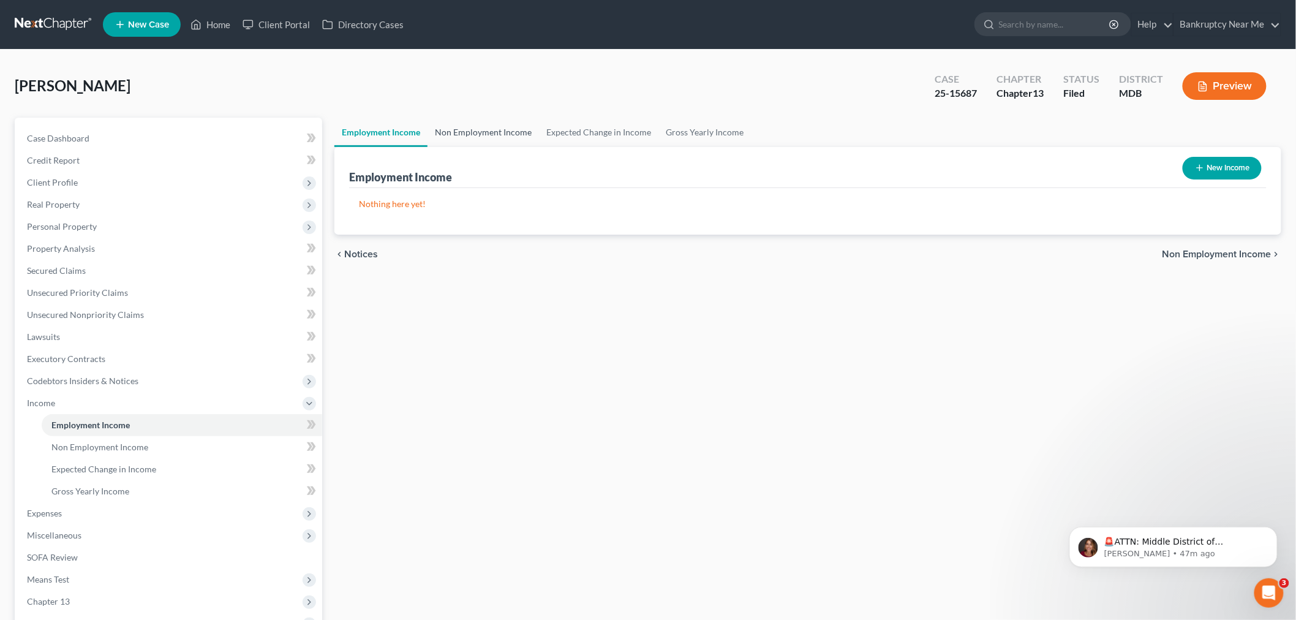
click at [493, 141] on link "Non Employment Income" at bounding box center [482, 132] width 111 height 29
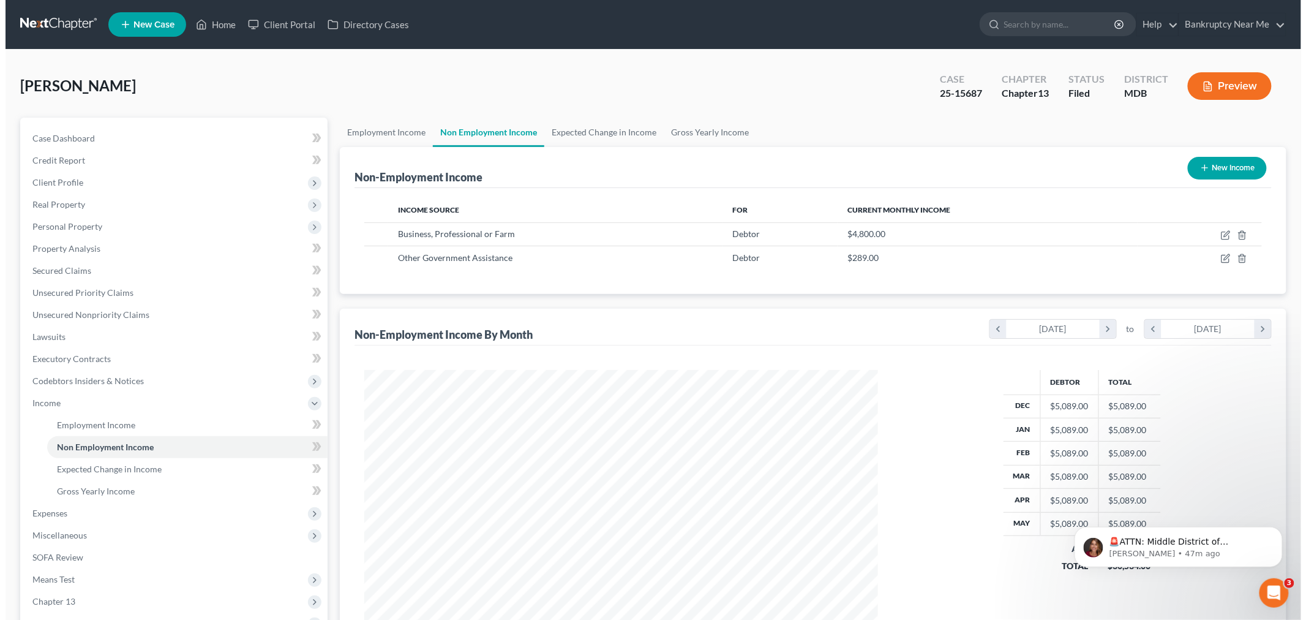
scroll to position [256, 538]
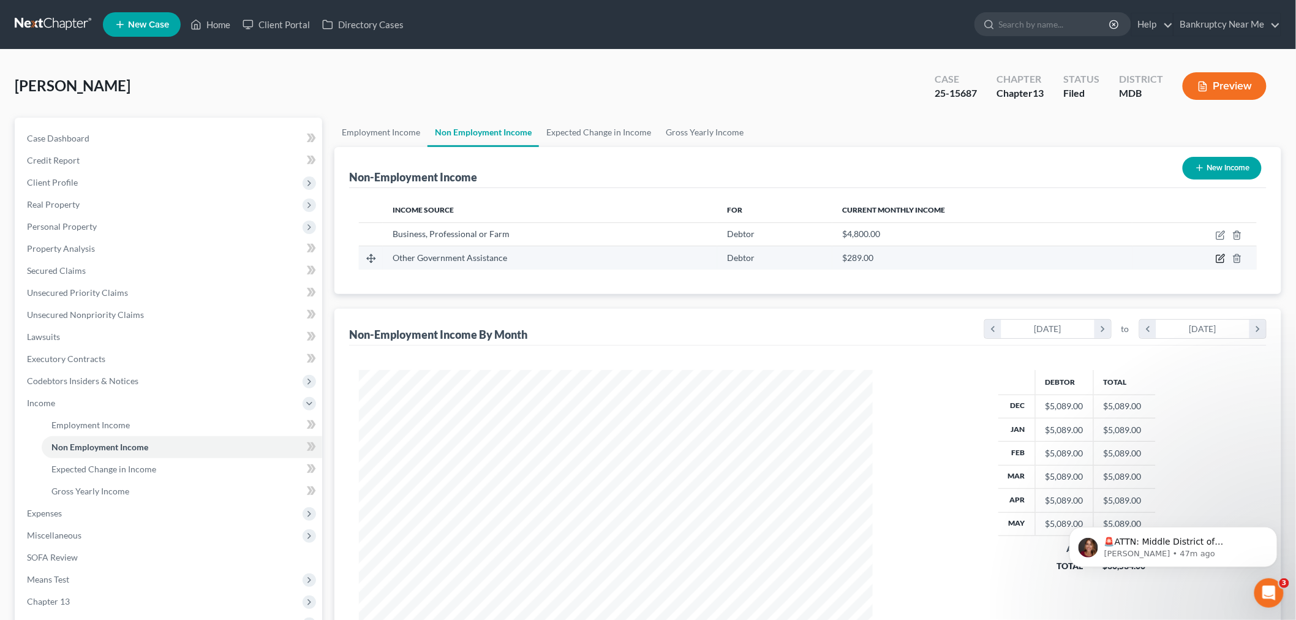
click at [1222, 258] on icon "button" at bounding box center [1221, 258] width 6 height 6
select select "5"
select select "0"
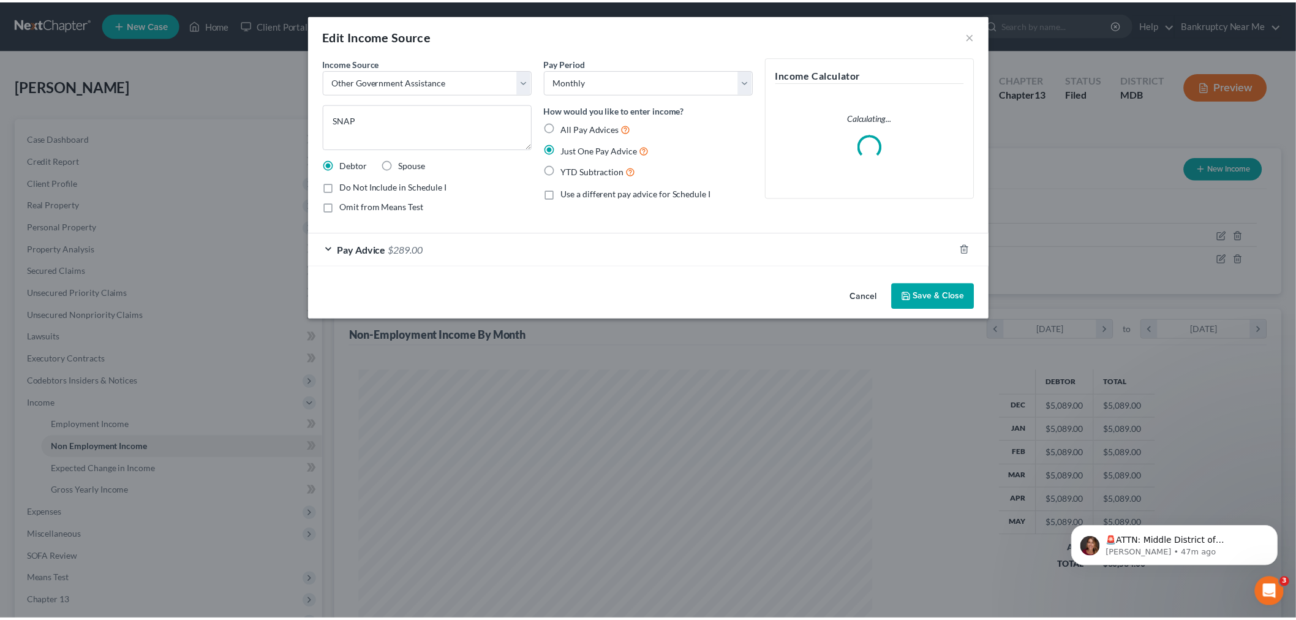
scroll to position [258, 542]
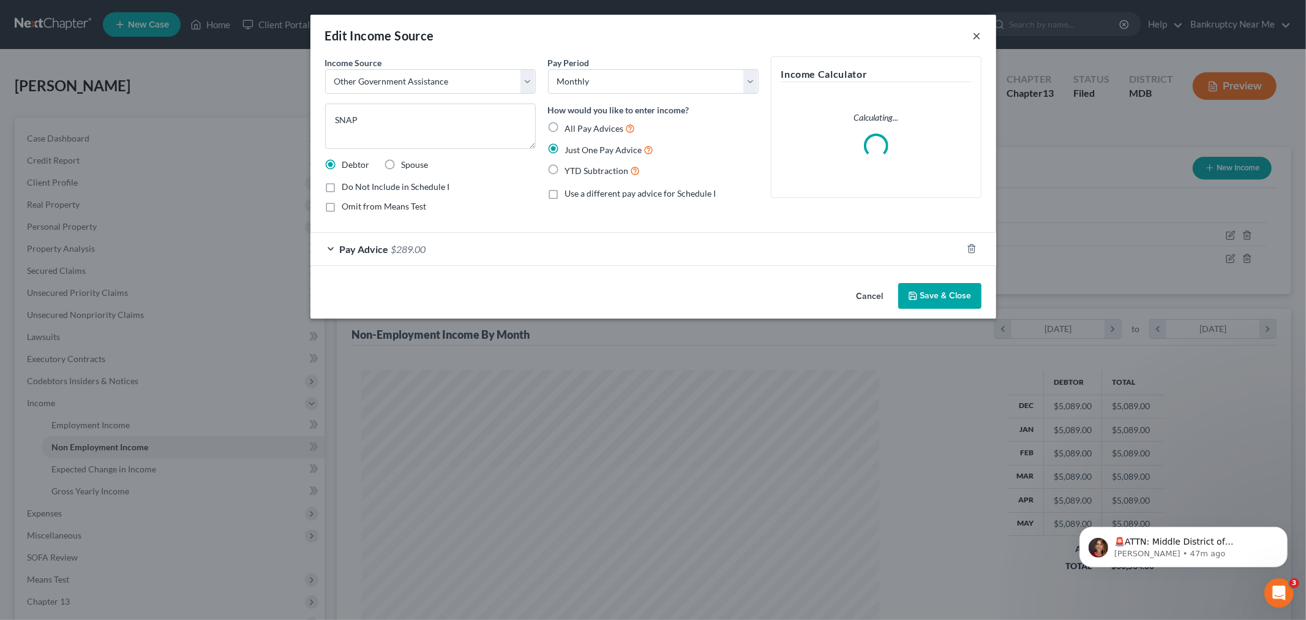
click at [973, 35] on button "×" at bounding box center [977, 35] width 9 height 15
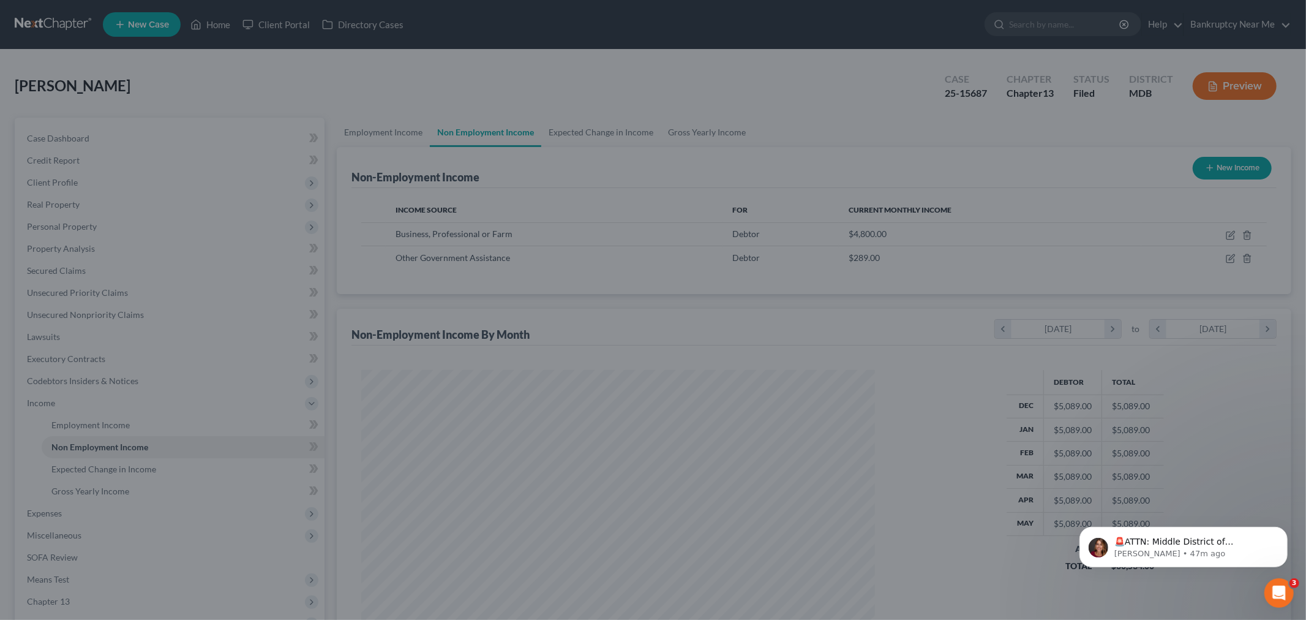
scroll to position [612023, 611741]
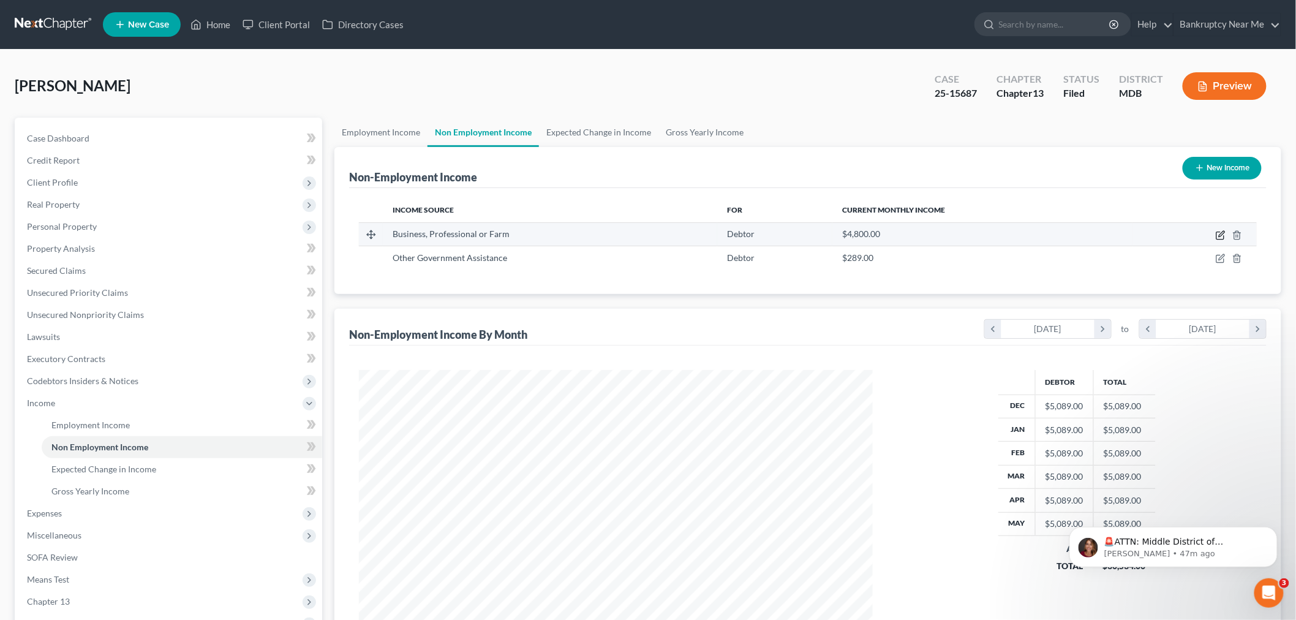
click at [1220, 235] on icon "button" at bounding box center [1221, 234] width 6 height 6
select select "10"
select select "0"
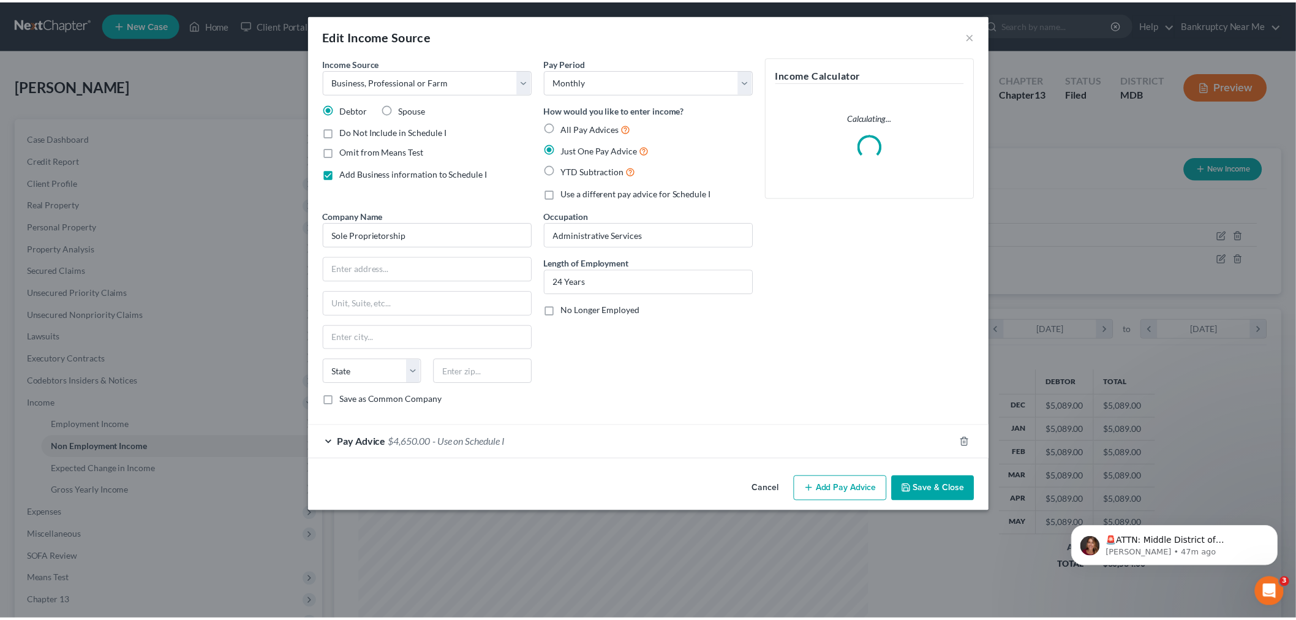
scroll to position [258, 542]
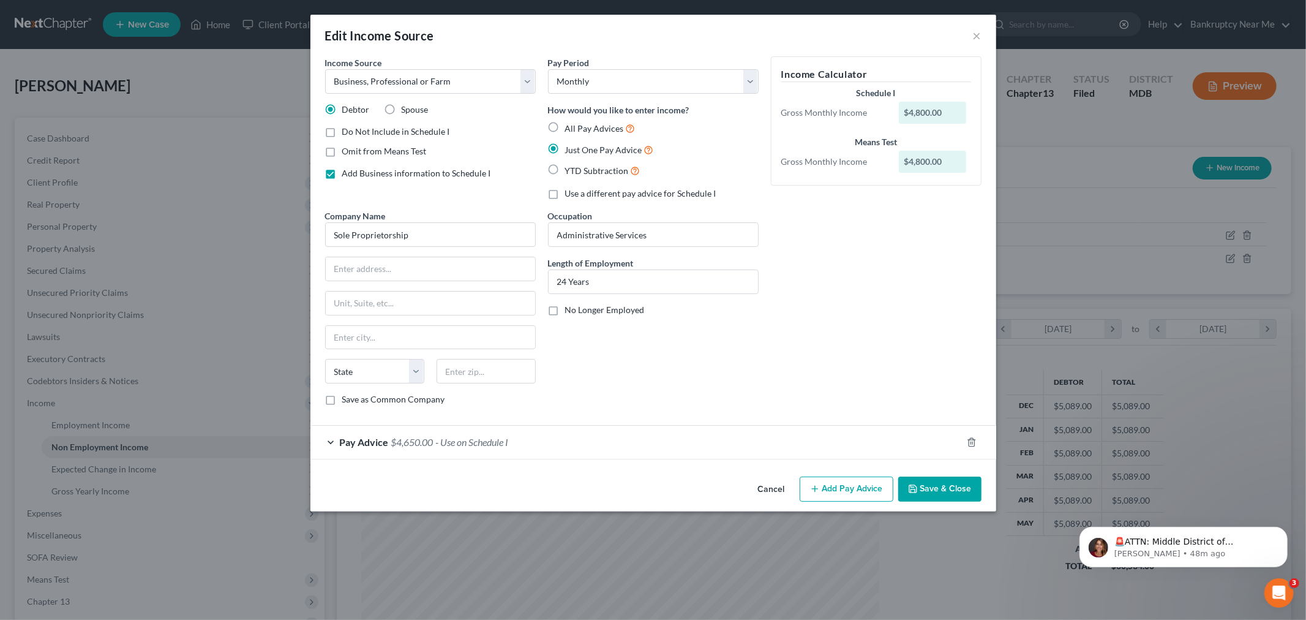
click at [509, 439] on span "- Use on Schedule I" at bounding box center [472, 442] width 73 height 12
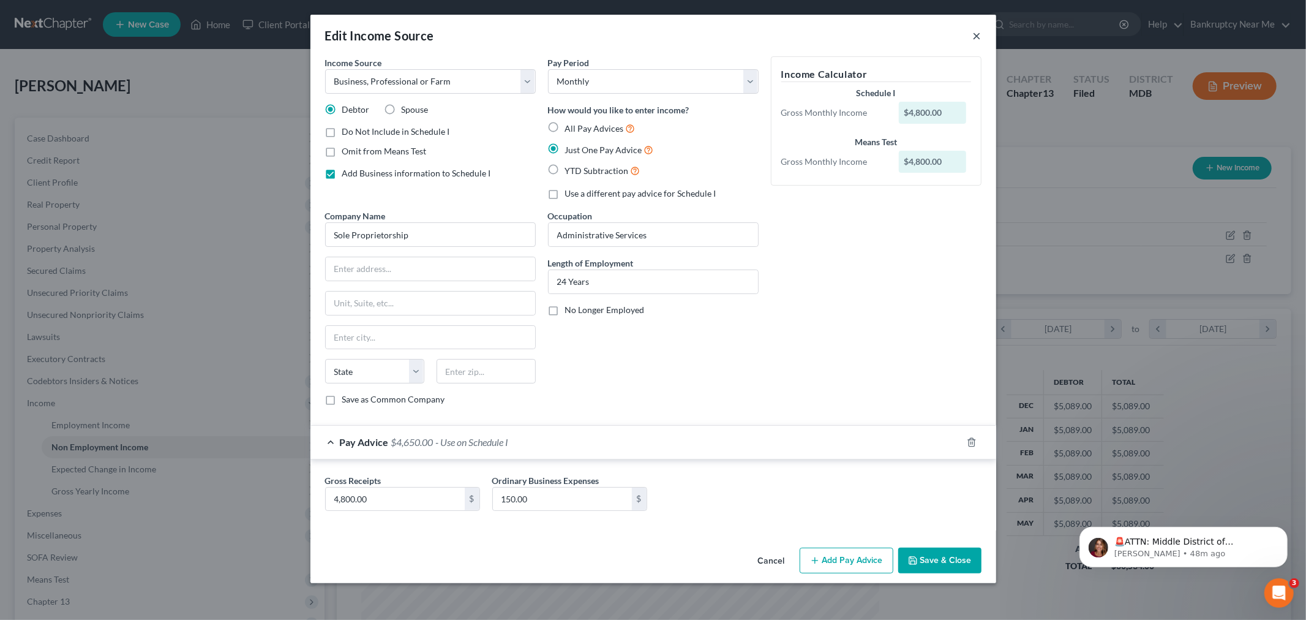
click at [973, 28] on button "×" at bounding box center [977, 35] width 9 height 15
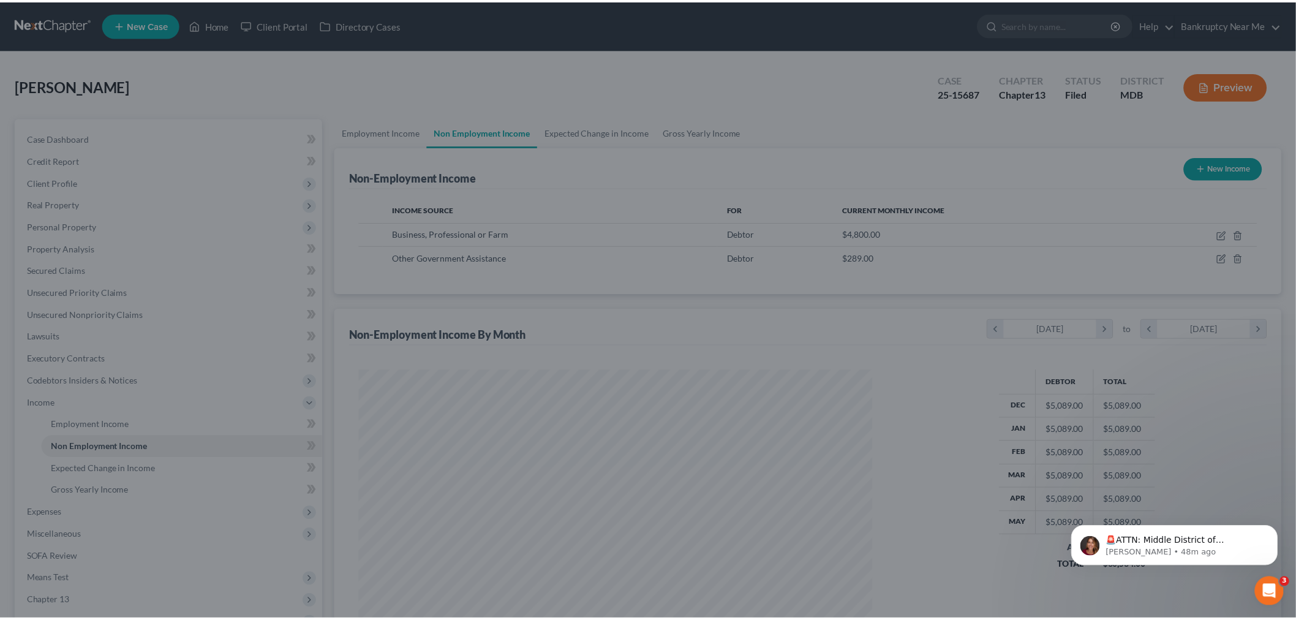
scroll to position [612023, 611741]
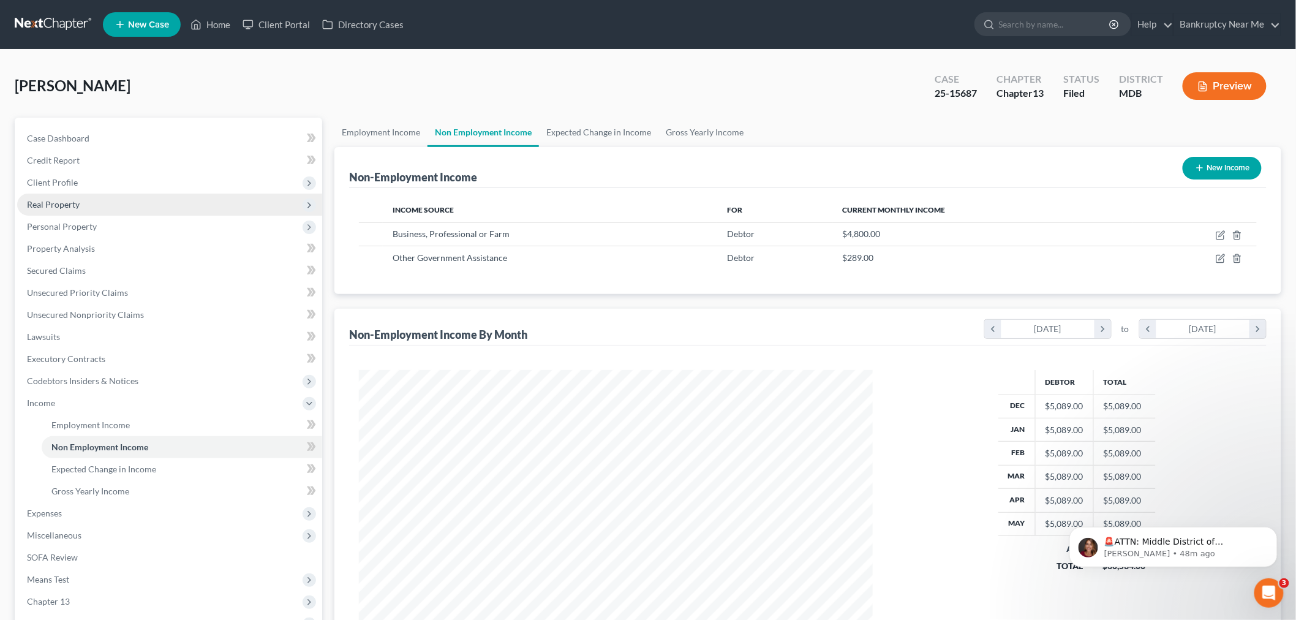
click at [69, 197] on span "Real Property" at bounding box center [169, 204] width 305 height 22
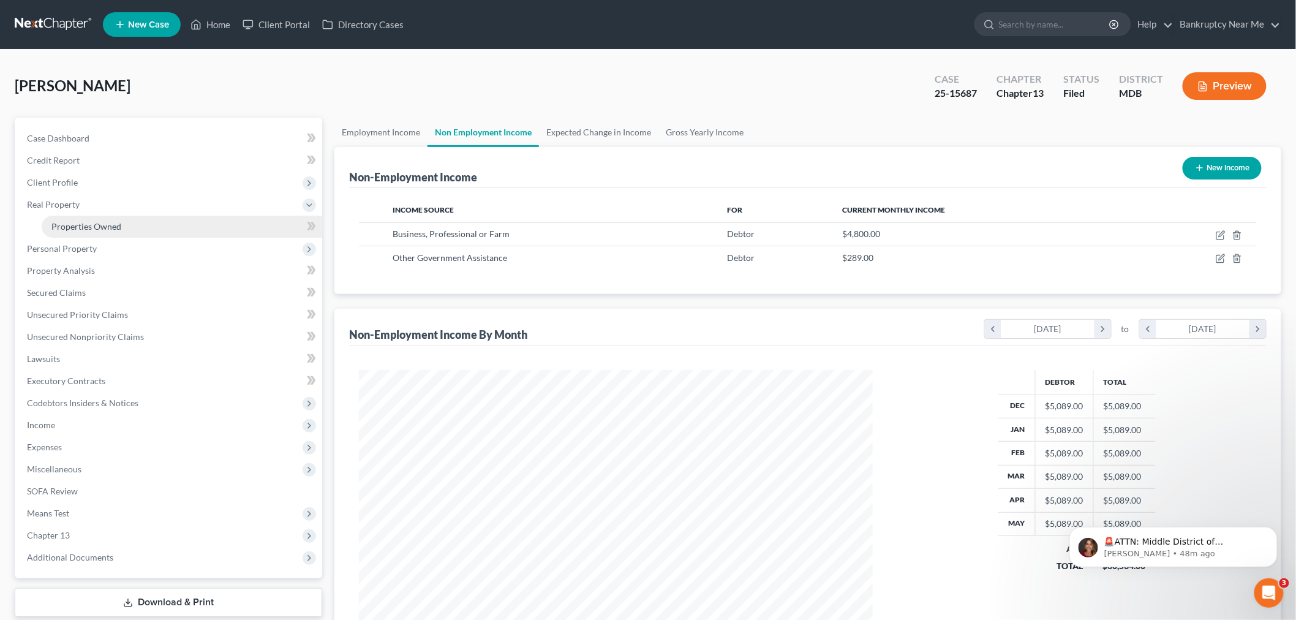
click at [96, 221] on span "Properties Owned" at bounding box center [86, 226] width 70 height 10
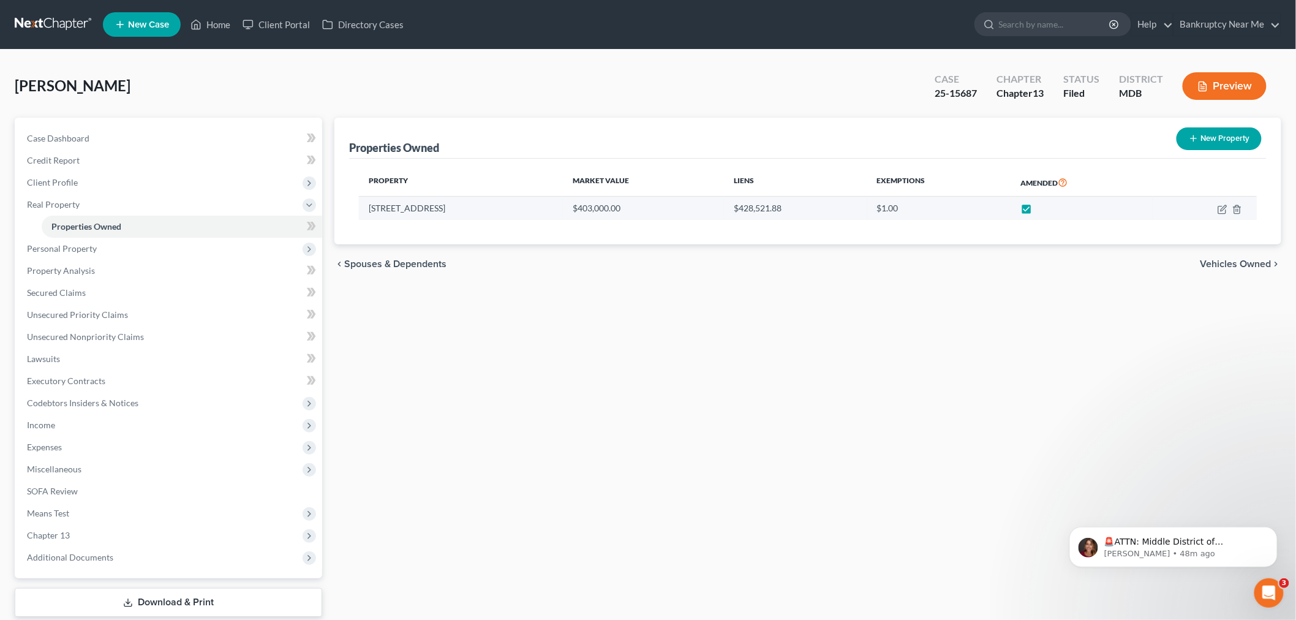
drag, startPoint x: 462, startPoint y: 209, endPoint x: 373, endPoint y: 212, distance: 88.8
click at [370, 212] on td "5201 Overcrest Road" at bounding box center [461, 208] width 204 height 23
copy td "5201 Overcrest Road"
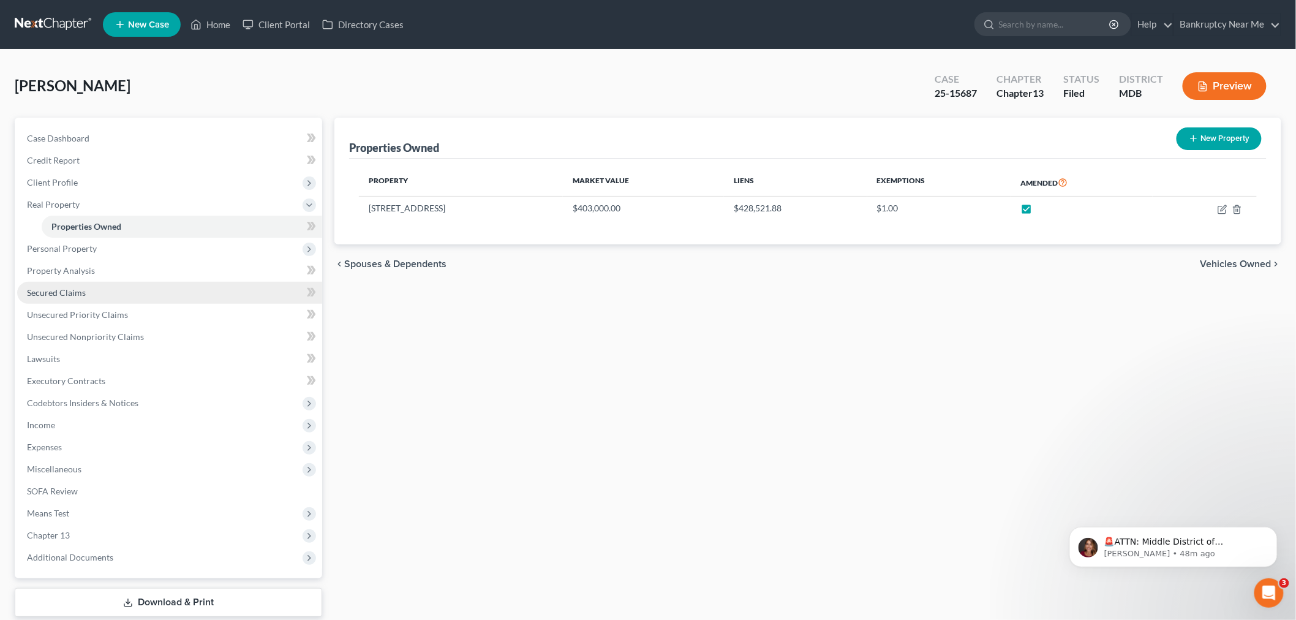
click at [108, 289] on link "Secured Claims" at bounding box center [169, 293] width 305 height 22
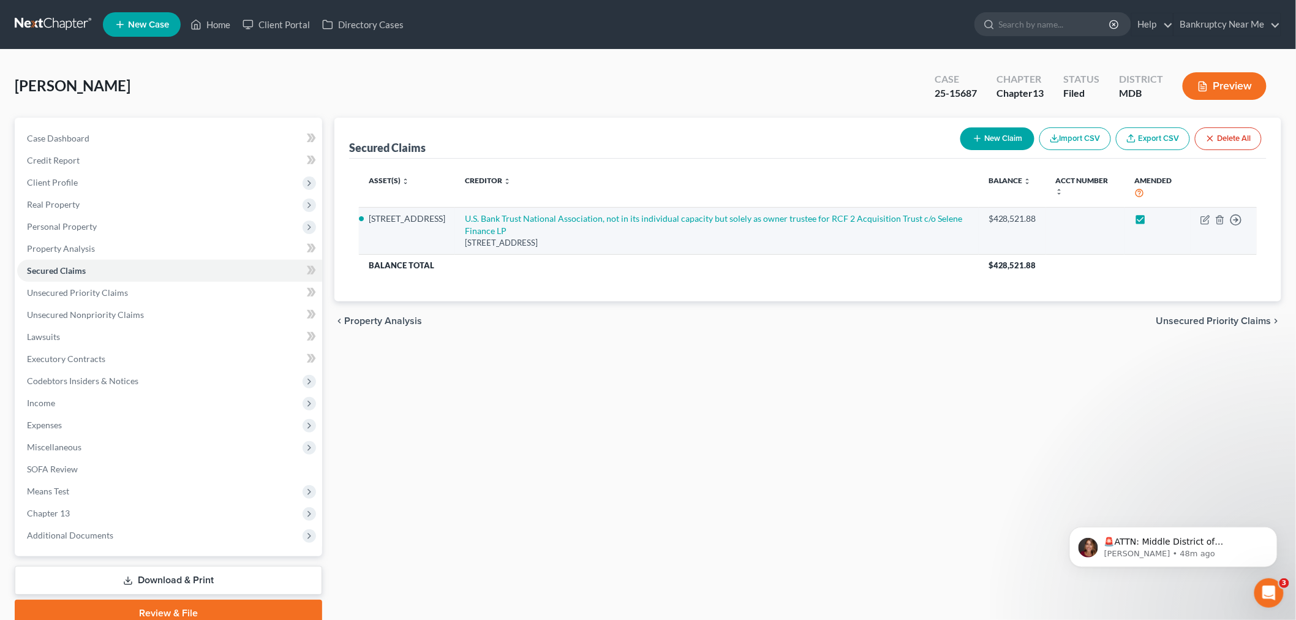
click at [1204, 213] on td "Move to E Move to F Move to G Move to Notice Only" at bounding box center [1223, 230] width 66 height 47
click at [1203, 218] on icon "button" at bounding box center [1205, 220] width 10 height 10
select select "45"
select select "0"
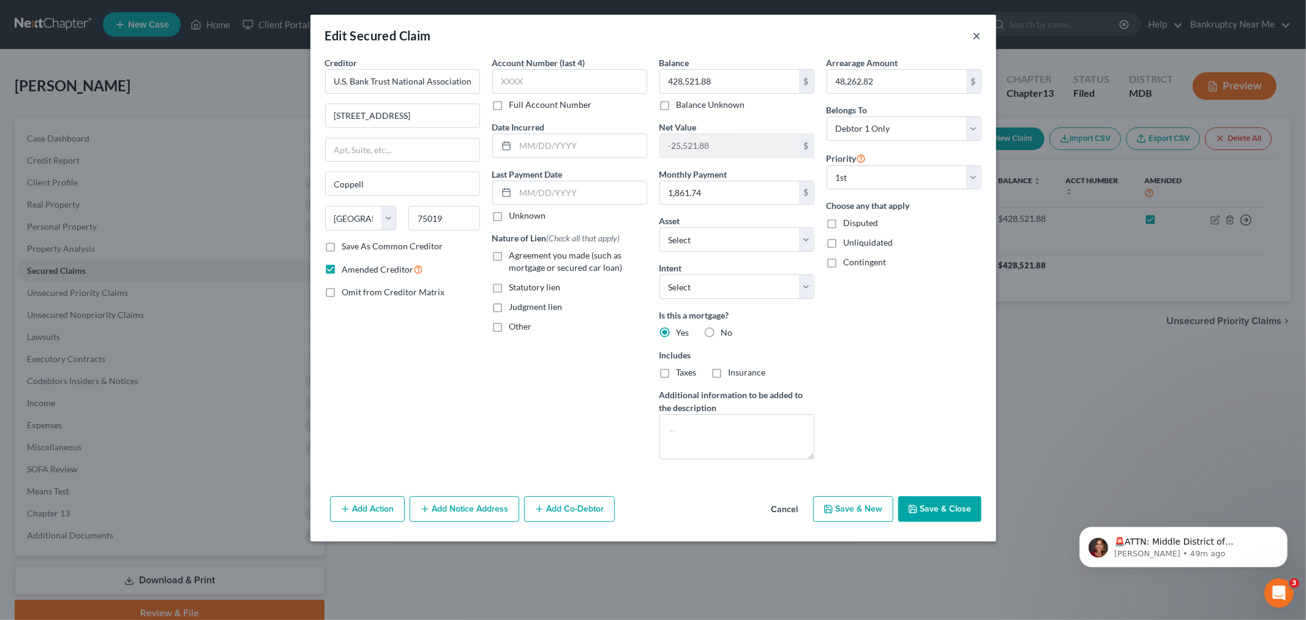
click at [974, 40] on button "×" at bounding box center [977, 35] width 9 height 15
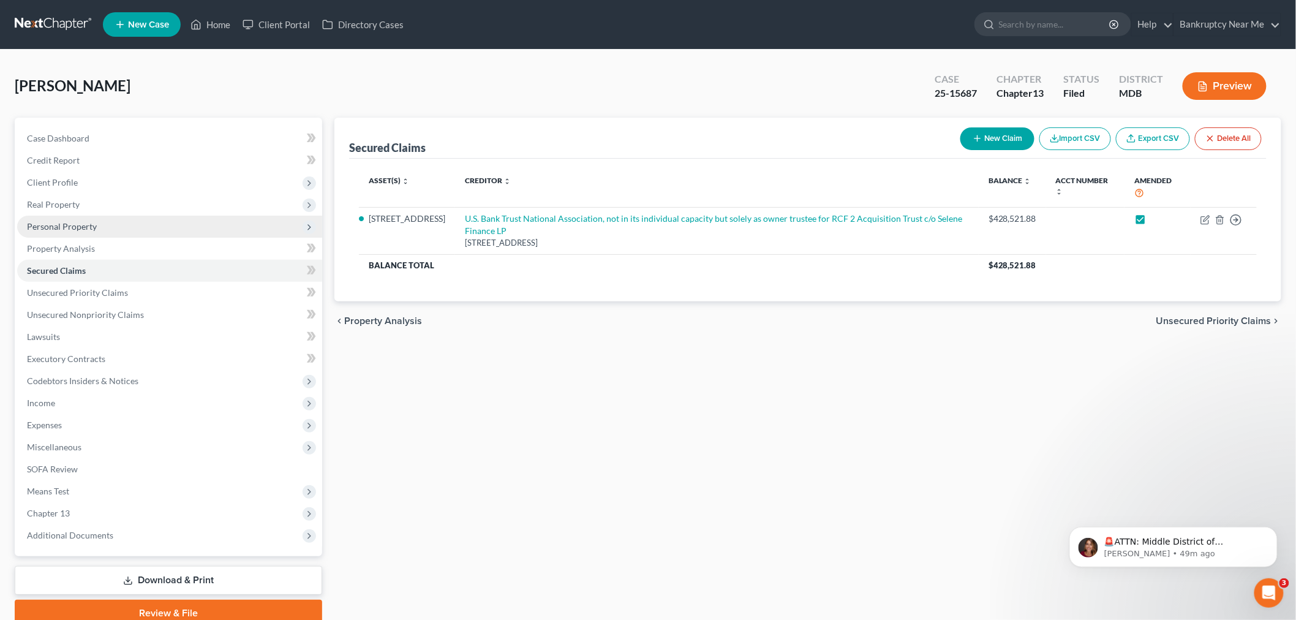
click at [99, 223] on span "Personal Property" at bounding box center [169, 227] width 305 height 22
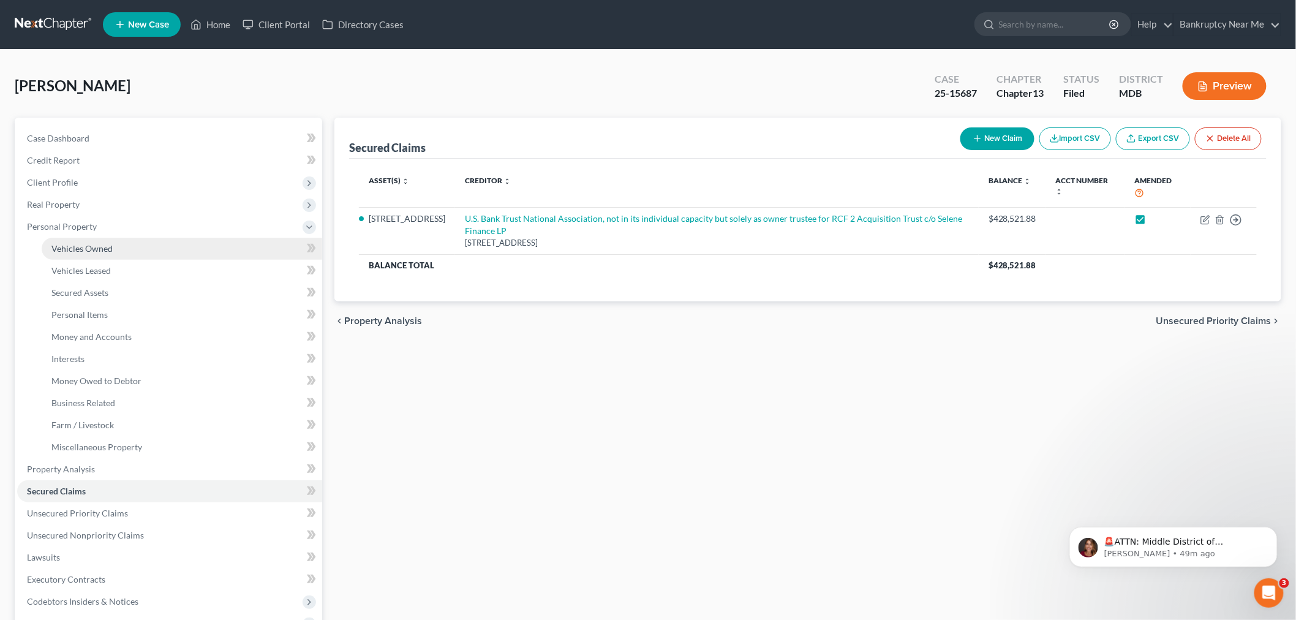
click at [153, 246] on link "Vehicles Owned" at bounding box center [182, 249] width 280 height 22
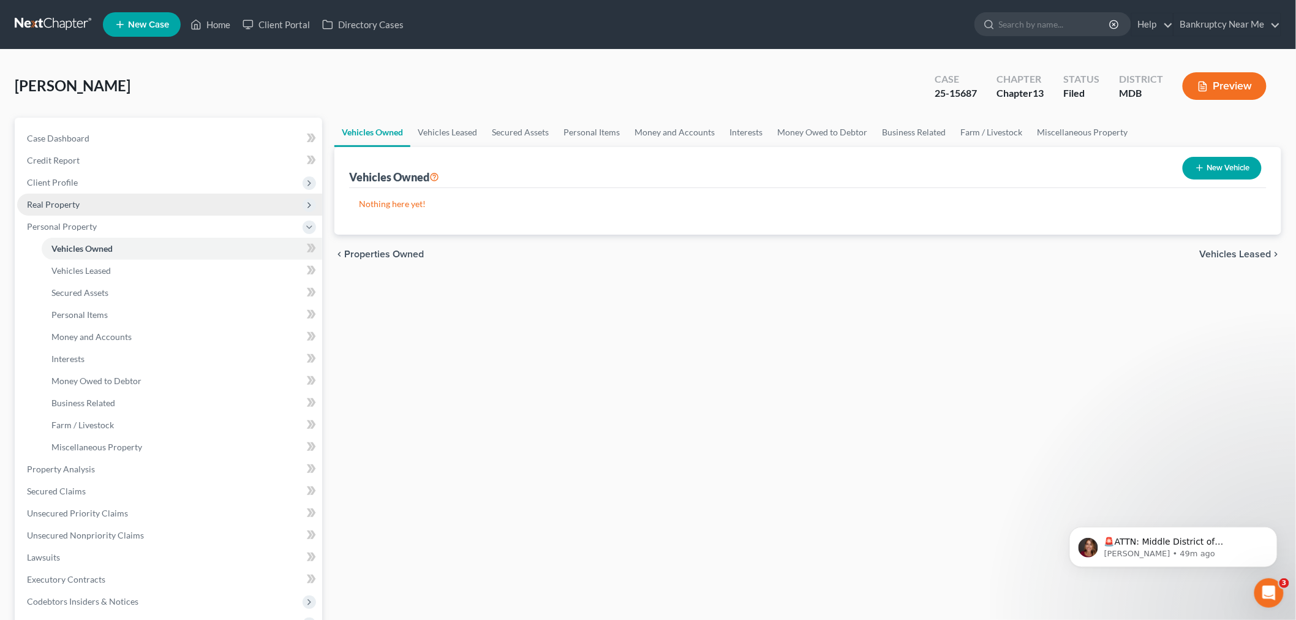
click at [105, 206] on span "Real Property" at bounding box center [169, 204] width 305 height 22
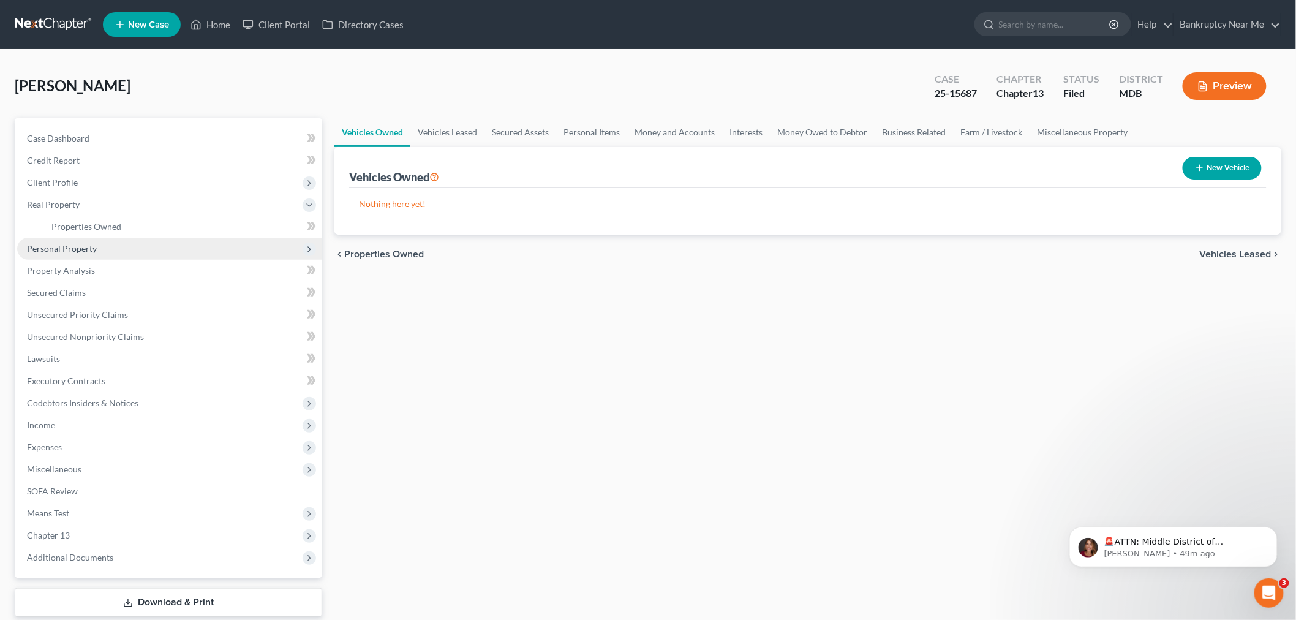
click at [121, 238] on span "Personal Property" at bounding box center [169, 249] width 305 height 22
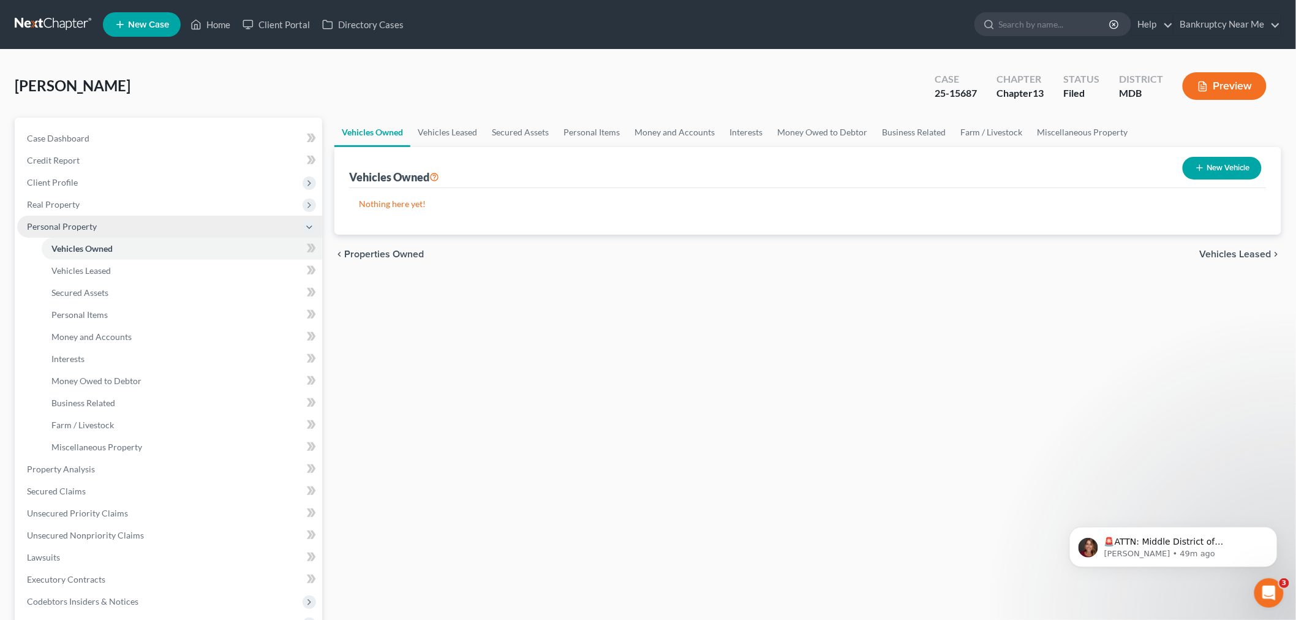
click at [126, 229] on span "Personal Property" at bounding box center [169, 227] width 305 height 22
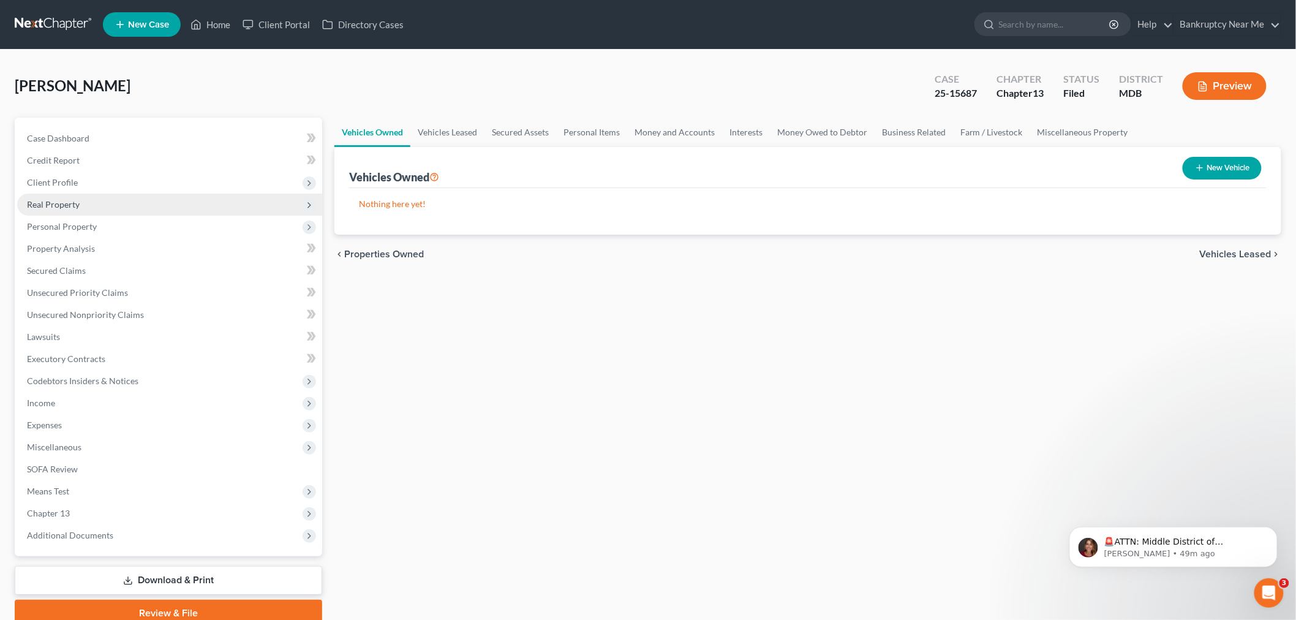
click at [112, 207] on span "Real Property" at bounding box center [169, 204] width 305 height 22
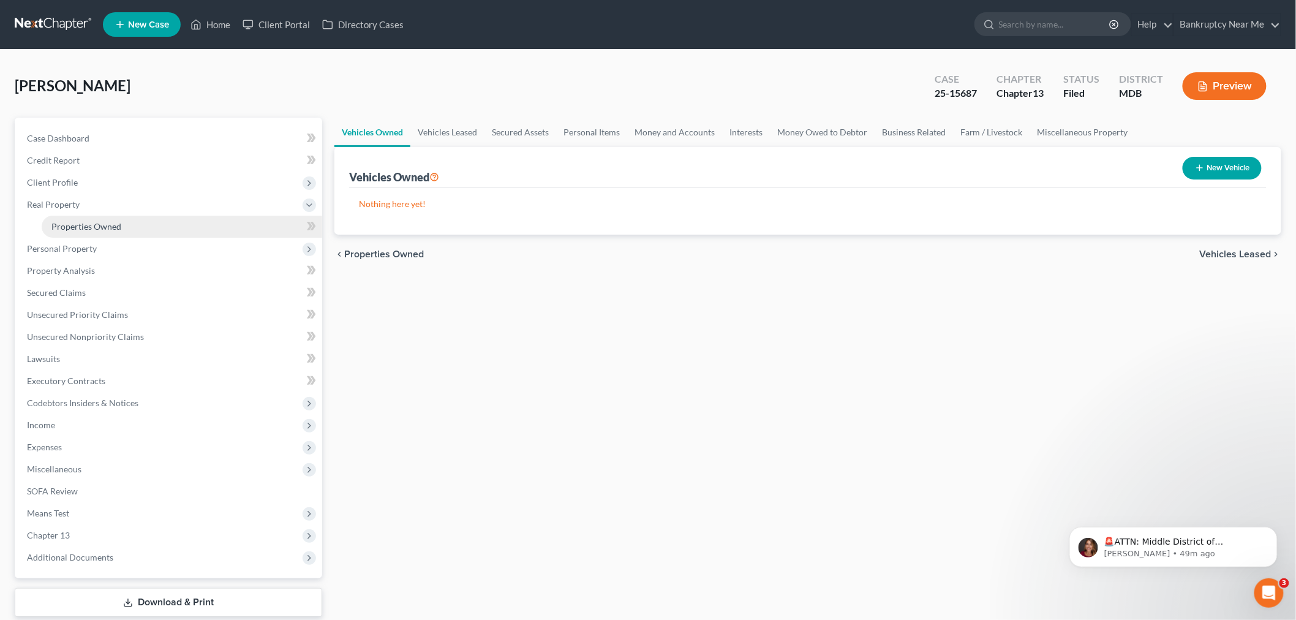
click at [109, 217] on link "Properties Owned" at bounding box center [182, 227] width 280 height 22
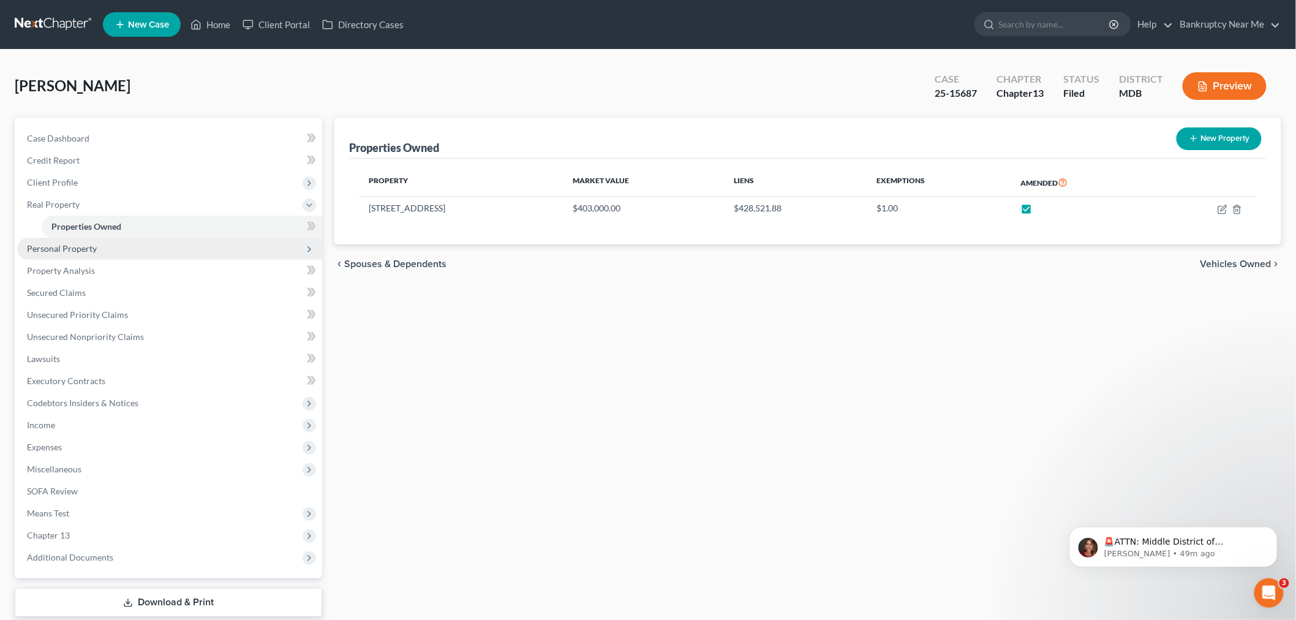
click at [86, 247] on span "Personal Property" at bounding box center [62, 248] width 70 height 10
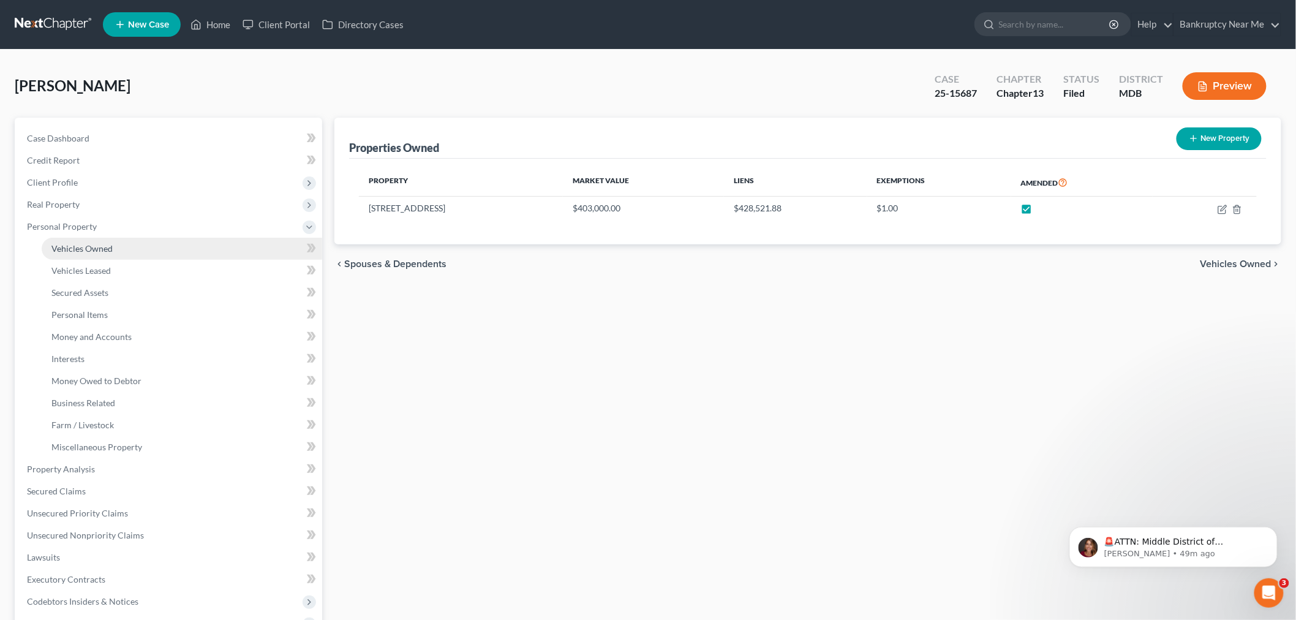
drag, startPoint x: 116, startPoint y: 252, endPoint x: 125, endPoint y: 245, distance: 11.3
click at [116, 250] on link "Vehicles Owned" at bounding box center [182, 249] width 280 height 22
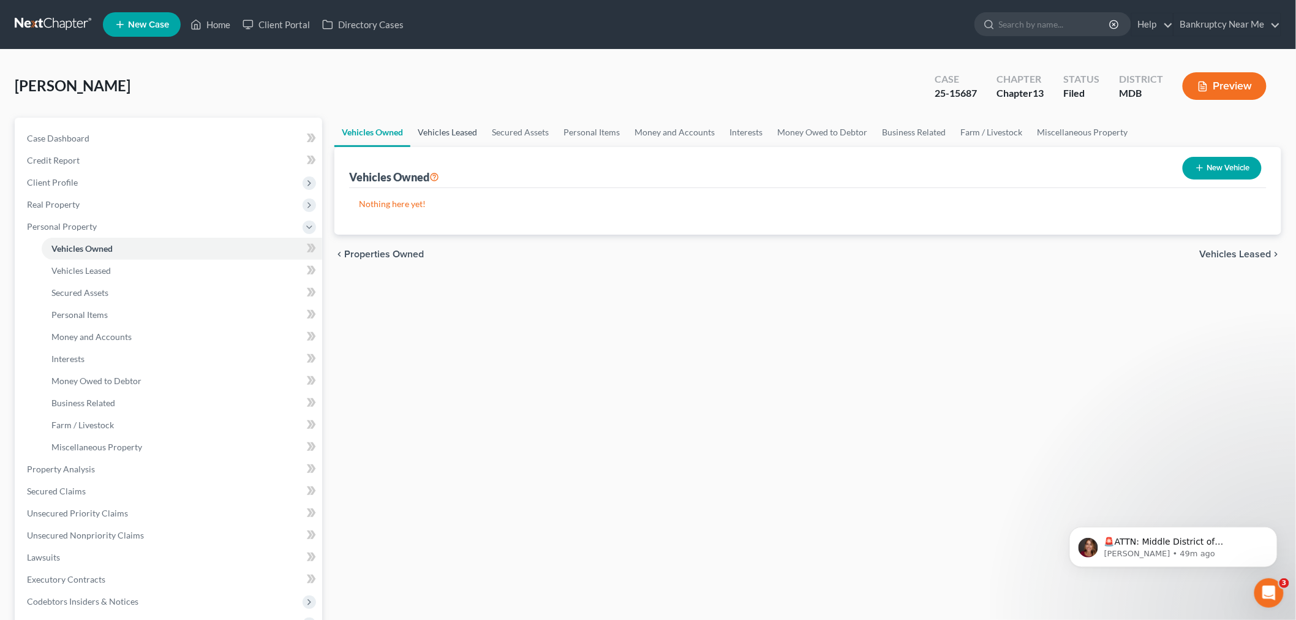
click at [438, 130] on link "Vehicles Leased" at bounding box center [447, 132] width 74 height 29
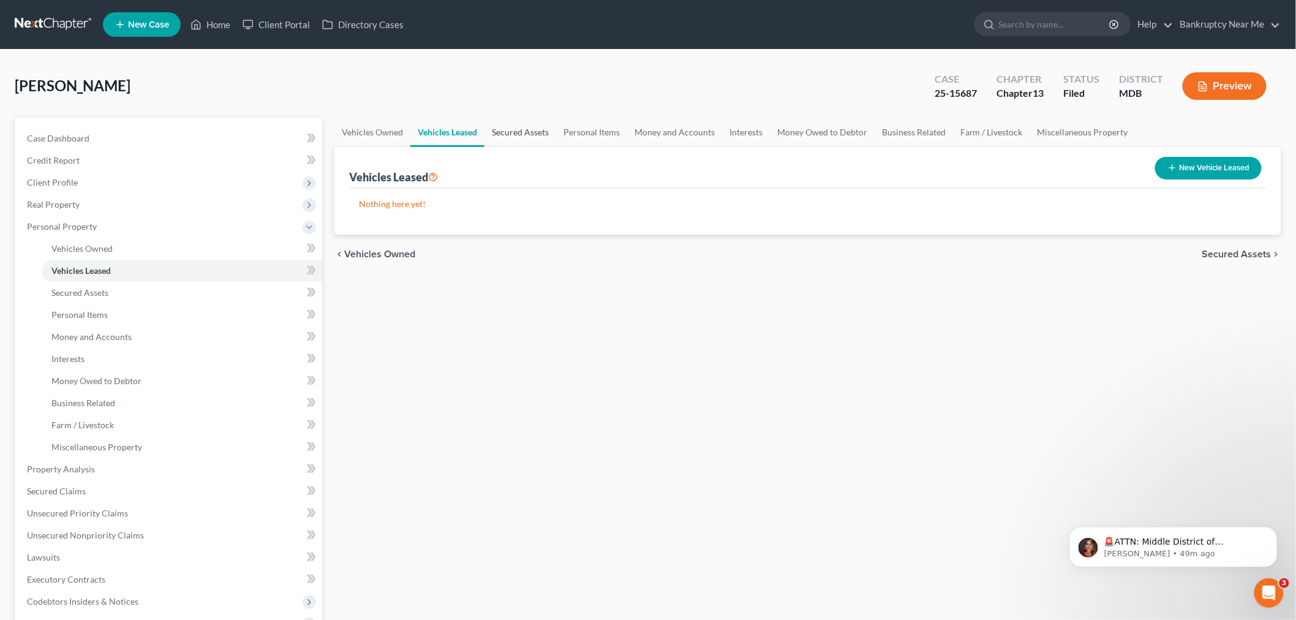
click at [525, 135] on link "Secured Assets" at bounding box center [520, 132] width 72 height 29
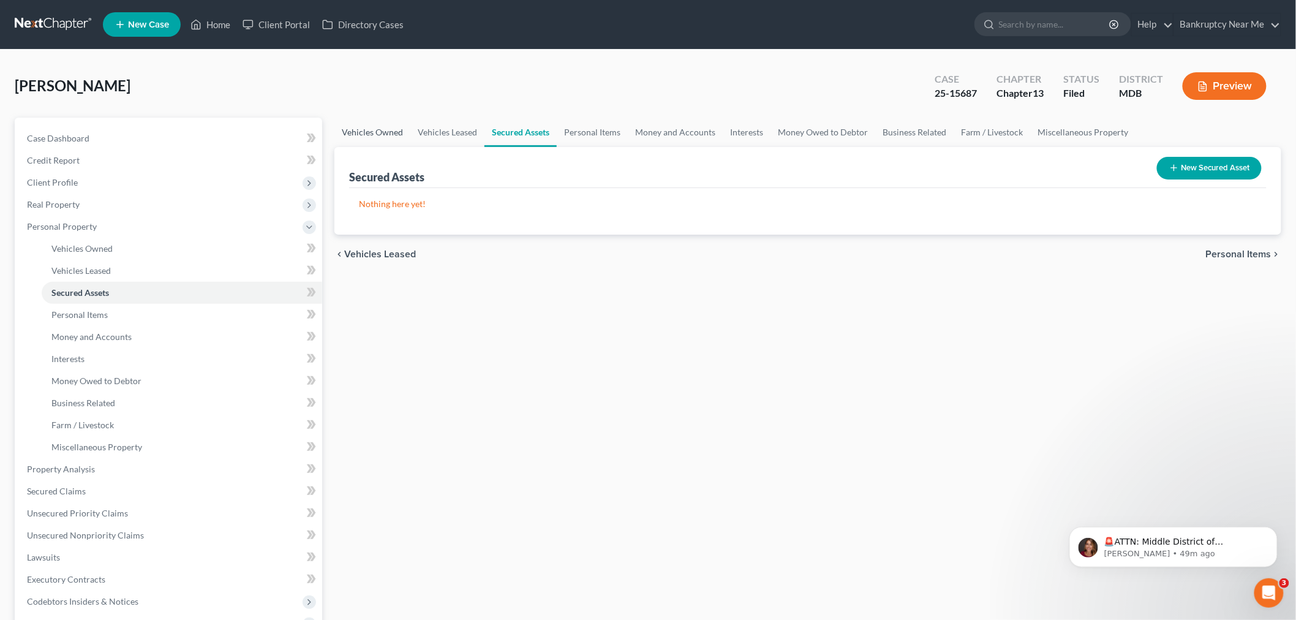
click at [375, 144] on link "Vehicles Owned" at bounding box center [372, 132] width 76 height 29
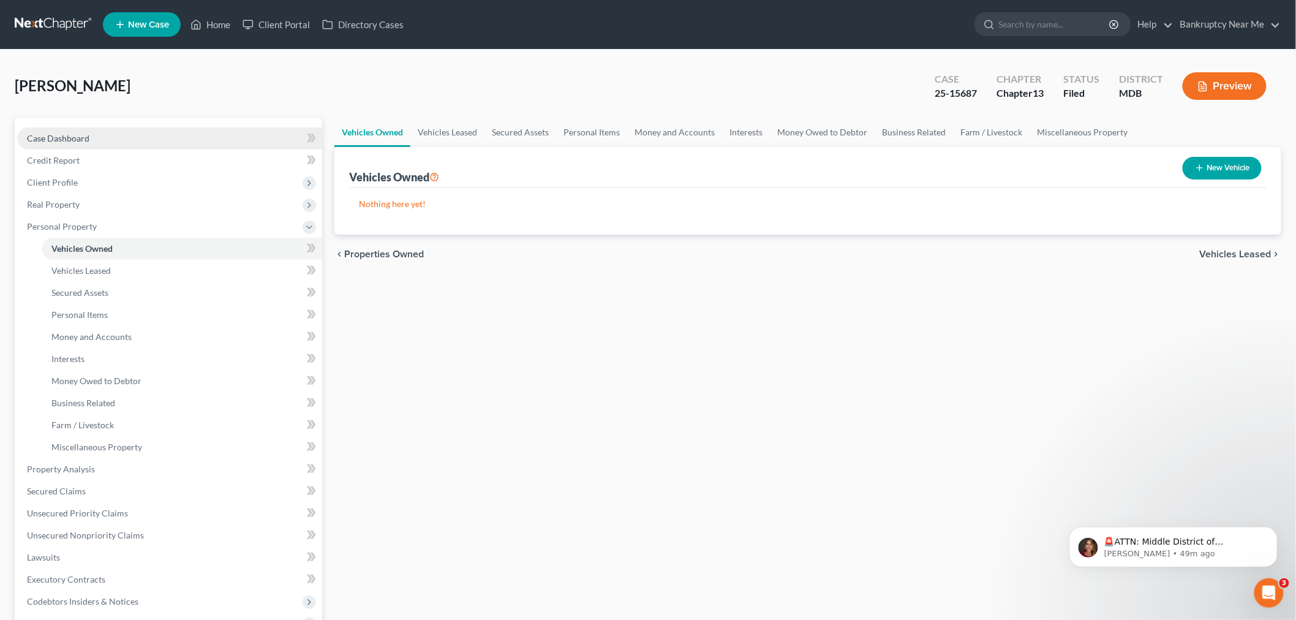
click at [112, 139] on link "Case Dashboard" at bounding box center [169, 138] width 305 height 22
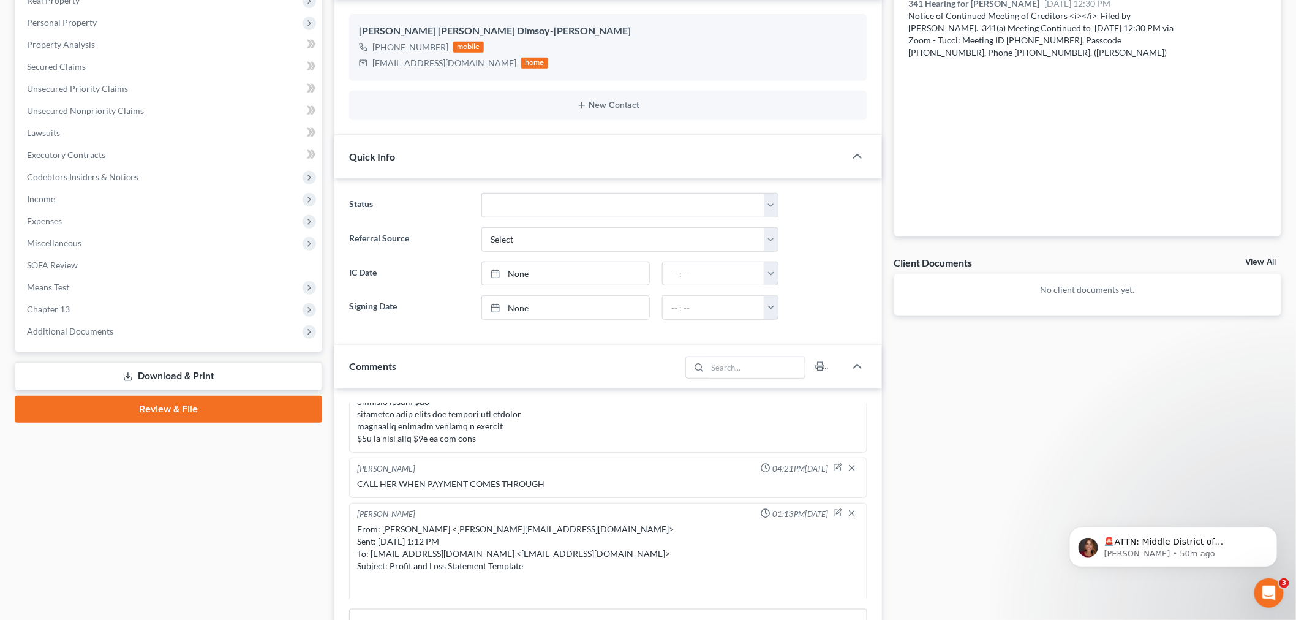
scroll to position [1293, 0]
drag, startPoint x: 160, startPoint y: 83, endPoint x: 173, endPoint y: 83, distance: 12.9
click at [160, 83] on link "Unsecured Priority Claims" at bounding box center [169, 89] width 305 height 22
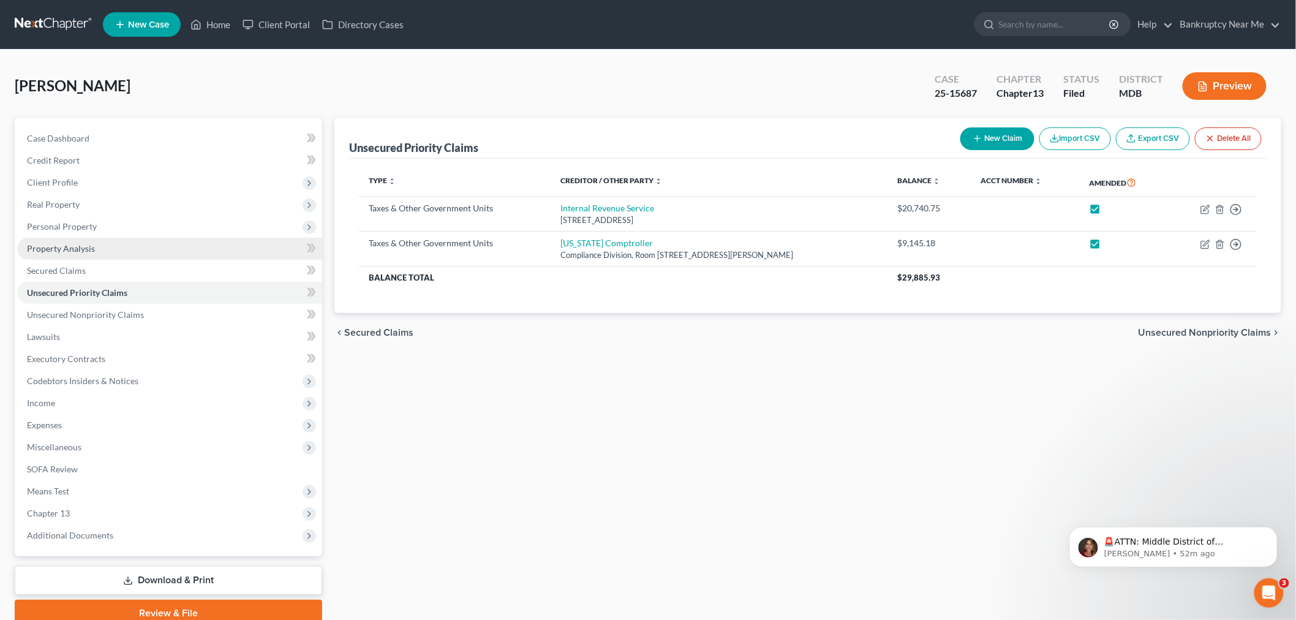
click at [135, 246] on link "Property Analysis" at bounding box center [169, 249] width 305 height 22
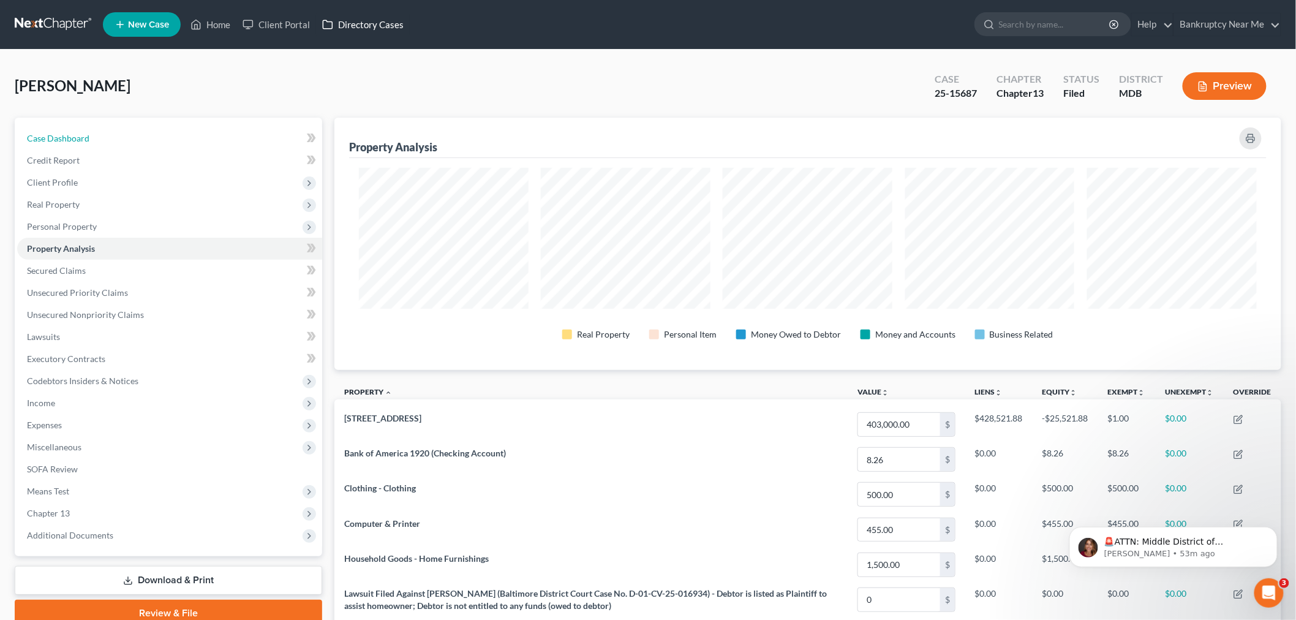
drag, startPoint x: 172, startPoint y: 132, endPoint x: 386, endPoint y: 14, distance: 244.4
click at [172, 132] on link "Case Dashboard" at bounding box center [169, 138] width 305 height 22
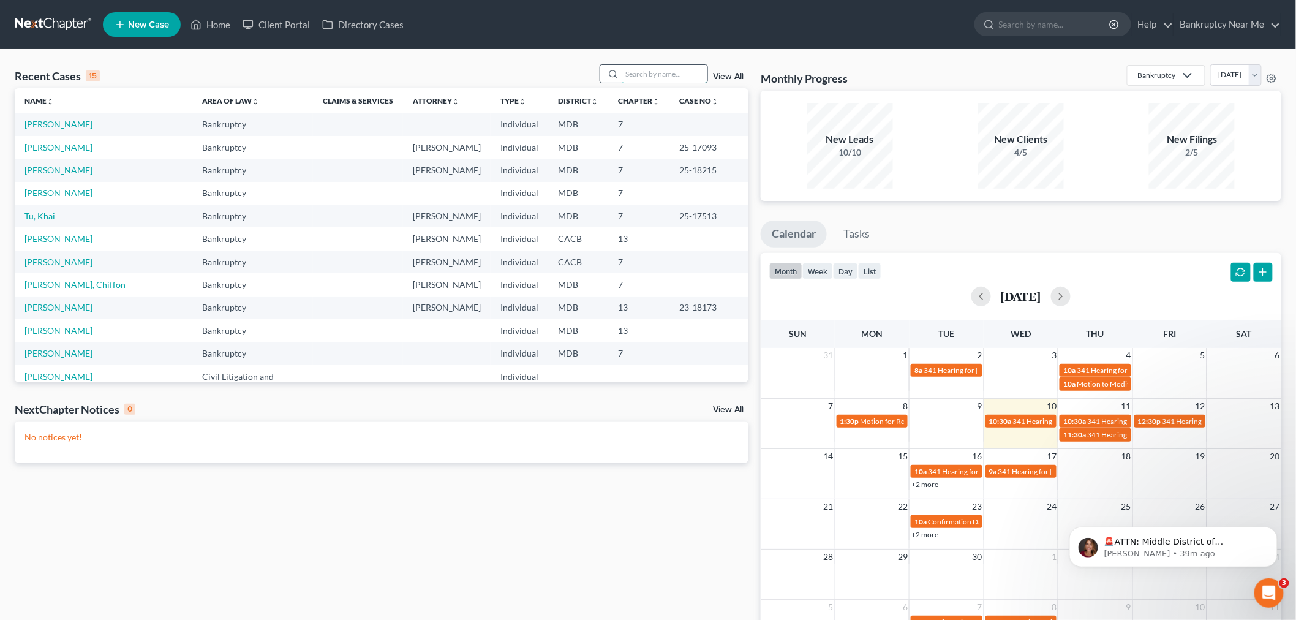
click at [666, 72] on input "search" at bounding box center [664, 74] width 86 height 18
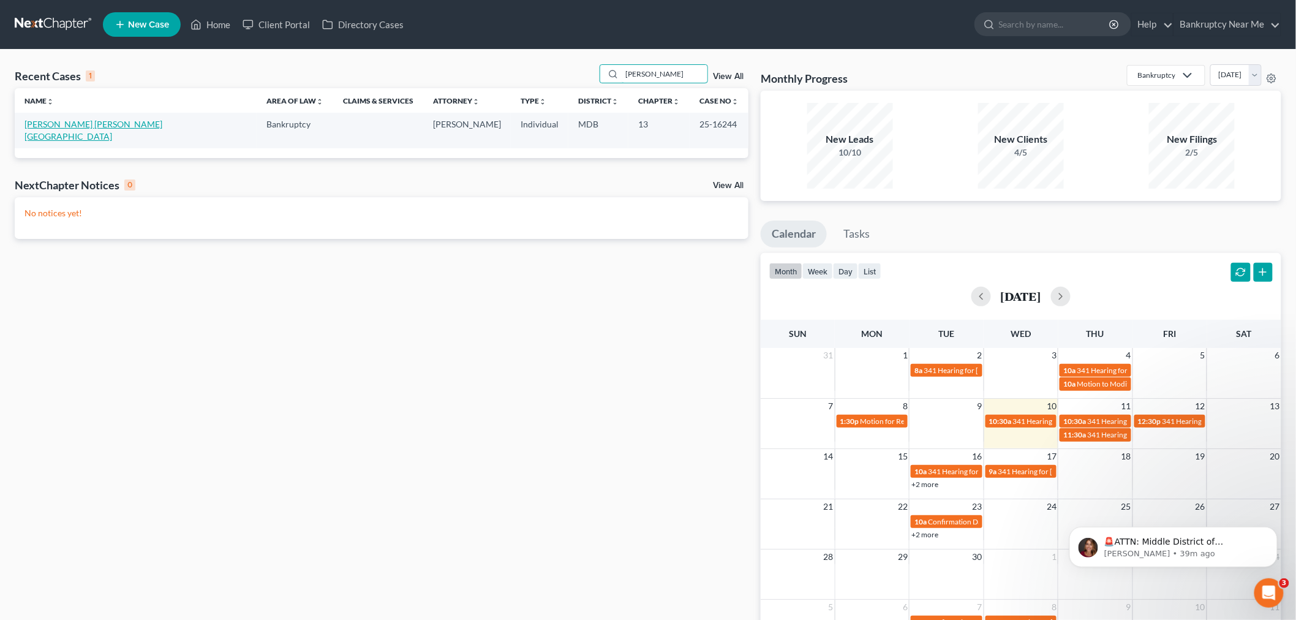
type input "[PERSON_NAME]"
click at [70, 125] on link "[PERSON_NAME] [PERSON_NAME][GEOGRAPHIC_DATA]" at bounding box center [93, 130] width 138 height 23
select select "6"
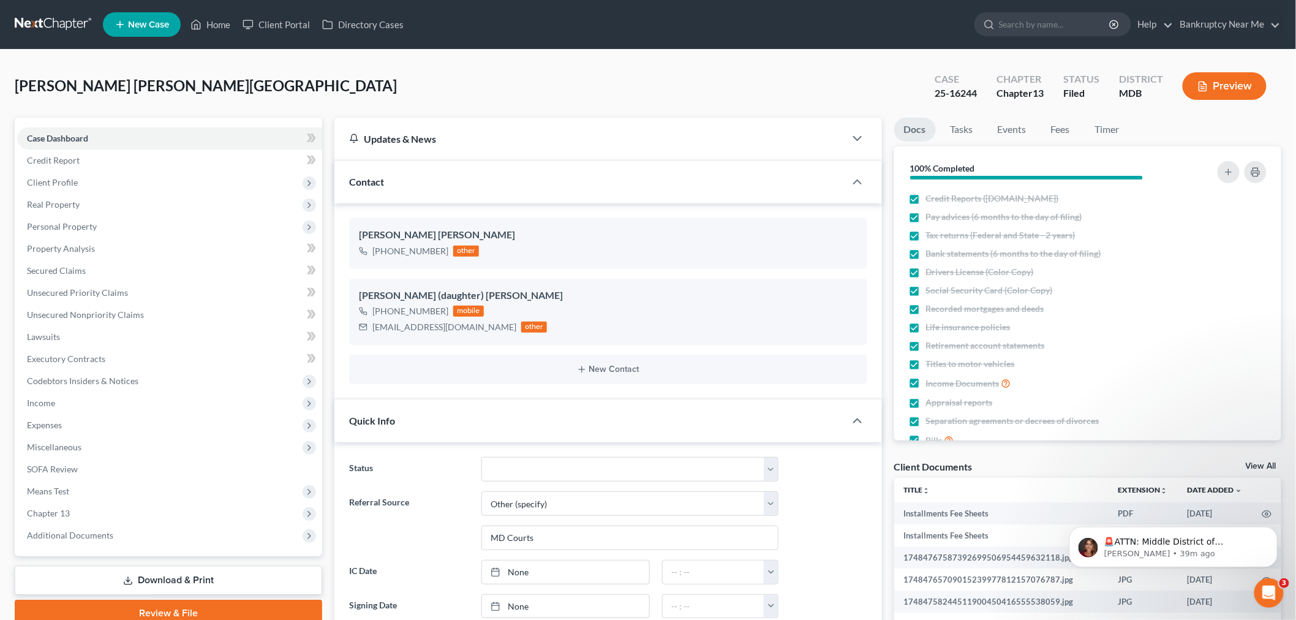
scroll to position [13398, 0]
drag, startPoint x: 180, startPoint y: 83, endPoint x: 199, endPoint y: 86, distance: 19.2
click at [180, 83] on span "[PERSON_NAME] [PERSON_NAME][GEOGRAPHIC_DATA]" at bounding box center [206, 86] width 382 height 18
drag, startPoint x: 200, startPoint y: 87, endPoint x: 23, endPoint y: 94, distance: 177.1
click at [23, 94] on div "[PERSON_NAME] [PERSON_NAME][GEOGRAPHIC_DATA] Upgraded Case 25-16244 Chapter Cha…" at bounding box center [648, 90] width 1266 height 53
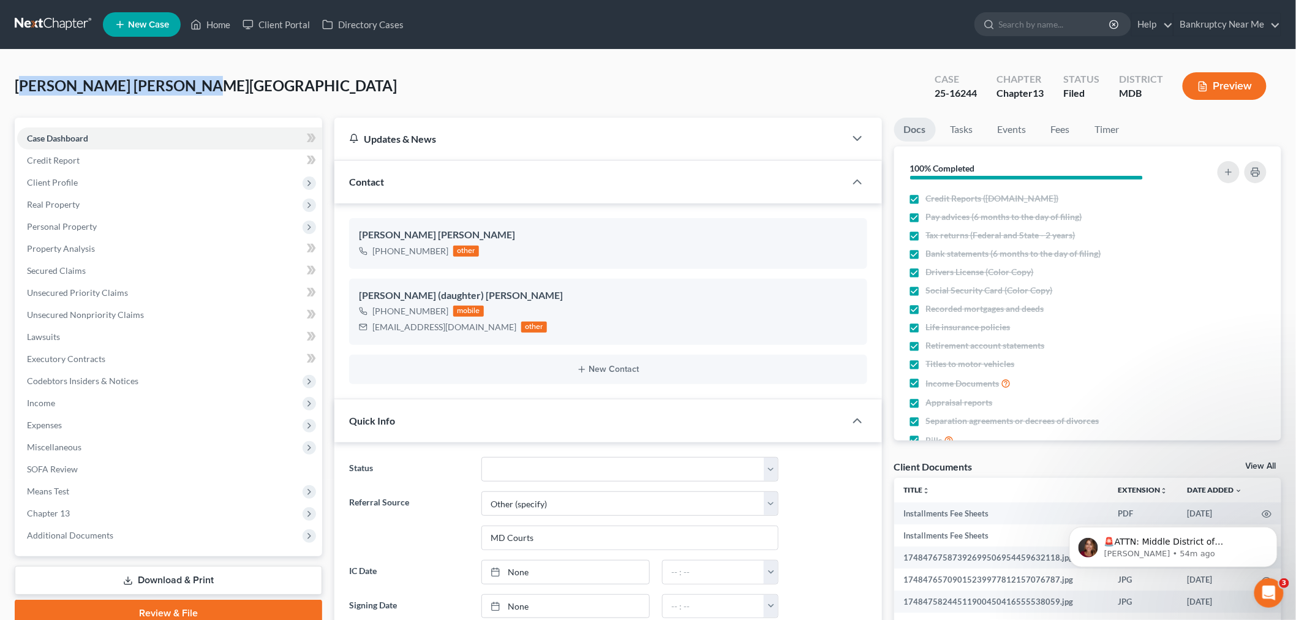
click at [23, 94] on div "[PERSON_NAME] [PERSON_NAME][GEOGRAPHIC_DATA] Upgraded" at bounding box center [206, 86] width 382 height 20
drag, startPoint x: 166, startPoint y: 90, endPoint x: 0, endPoint y: 95, distance: 166.0
copy span "Cordero Hampton, Lourdes"
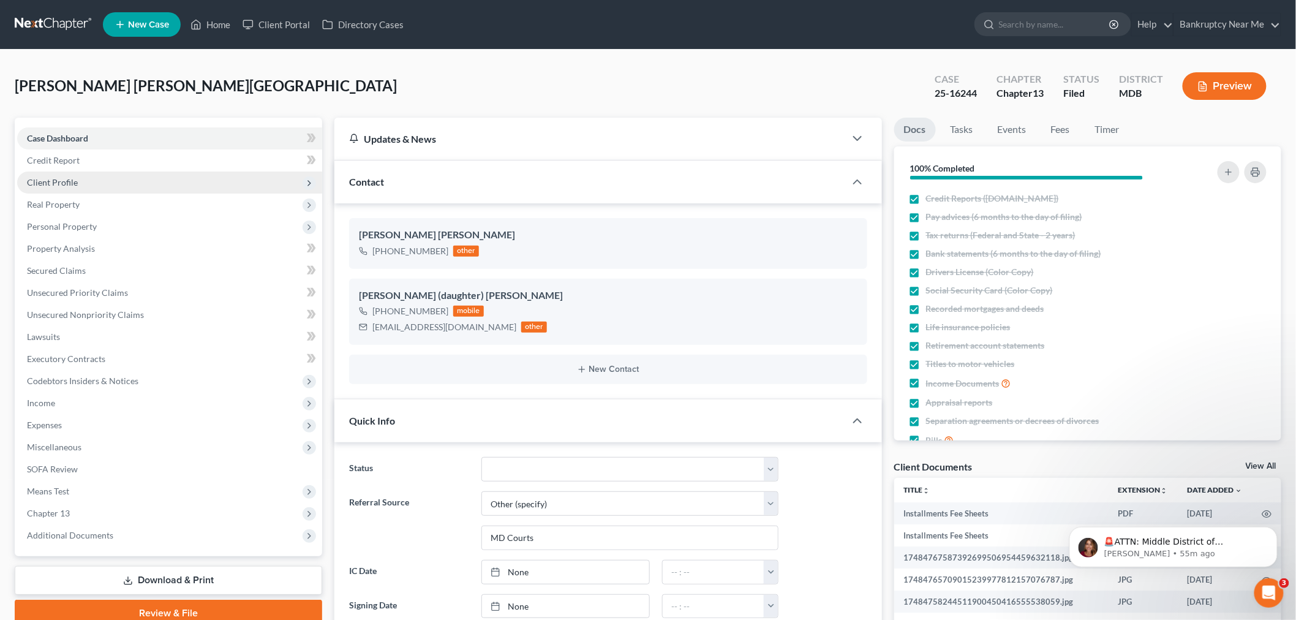
click at [133, 182] on span "Client Profile" at bounding box center [169, 182] width 305 height 22
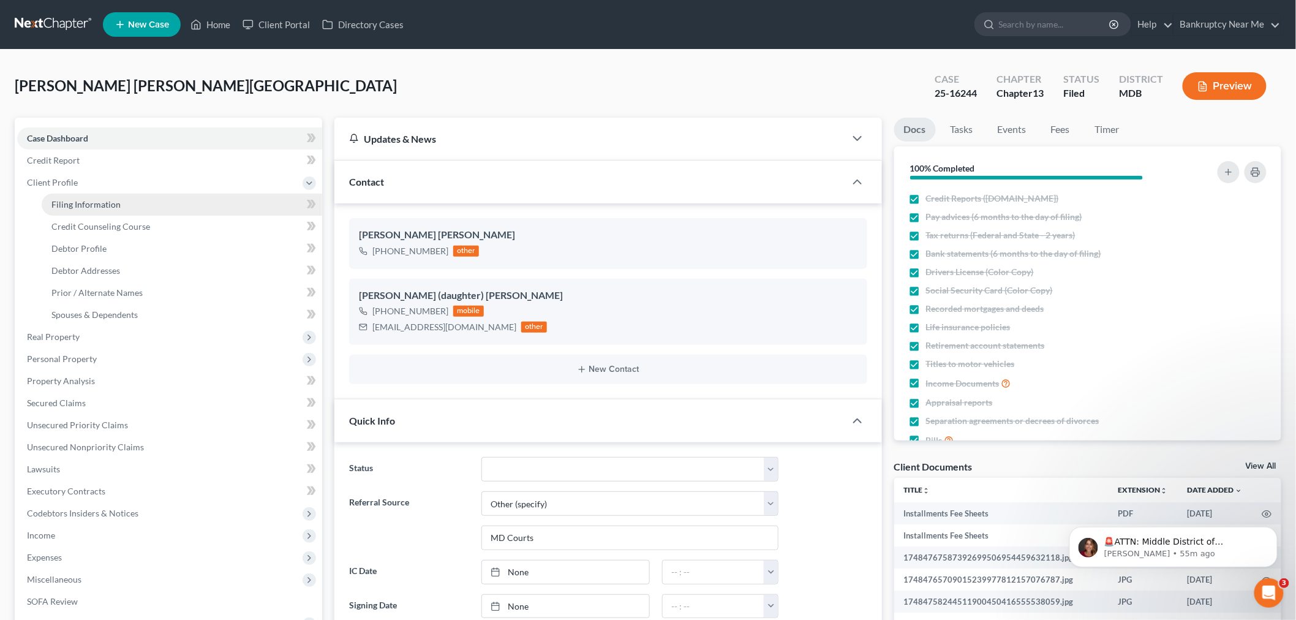
click at [168, 200] on link "Filing Information" at bounding box center [182, 204] width 280 height 22
select select "1"
select select "0"
select select "3"
select select "21"
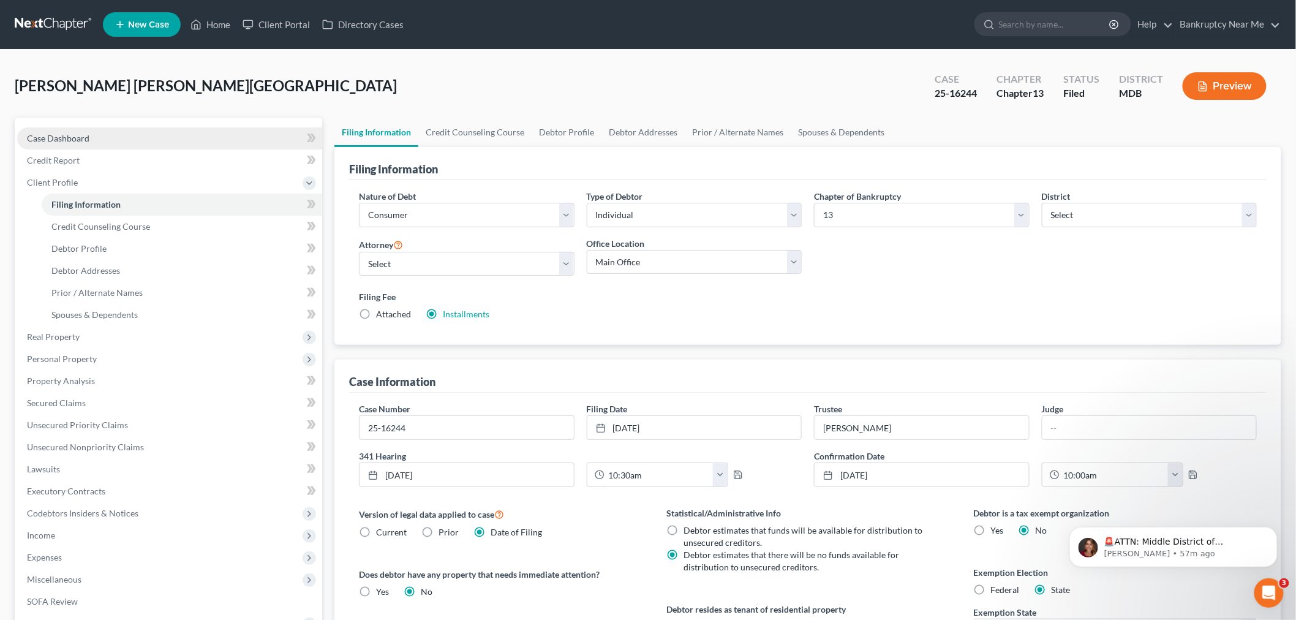
click at [142, 140] on link "Case Dashboard" at bounding box center [169, 138] width 305 height 22
select select "6"
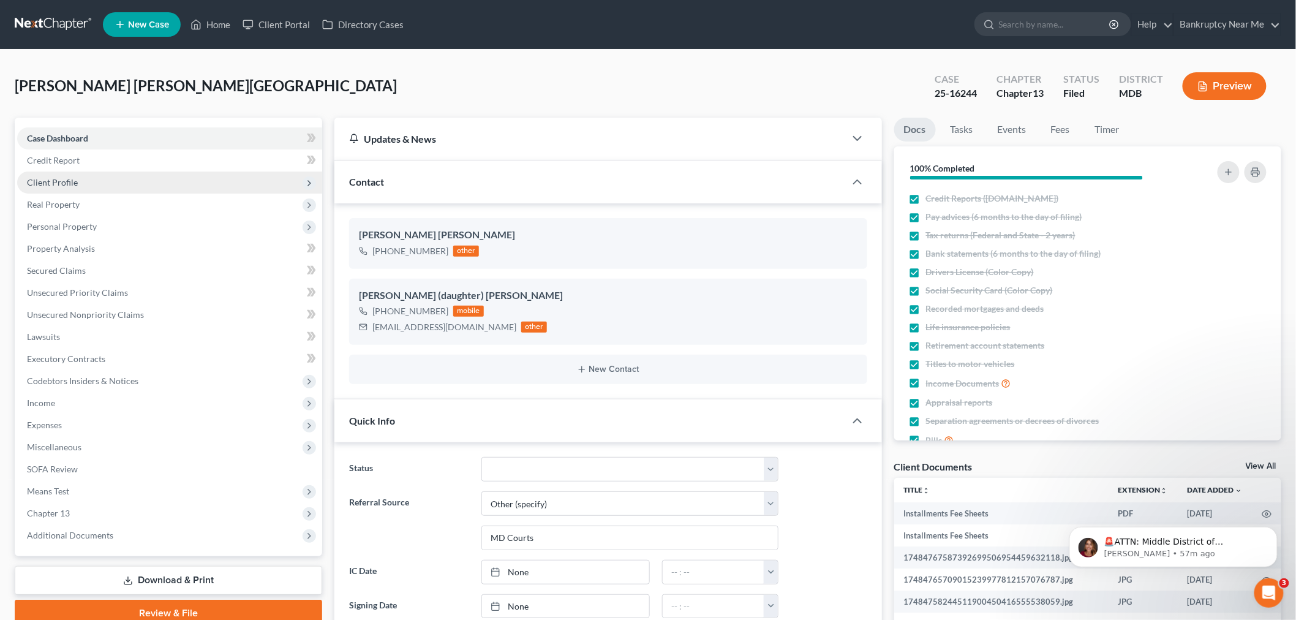
scroll to position [13398, 0]
click at [157, 190] on span "Client Profile" at bounding box center [169, 182] width 305 height 22
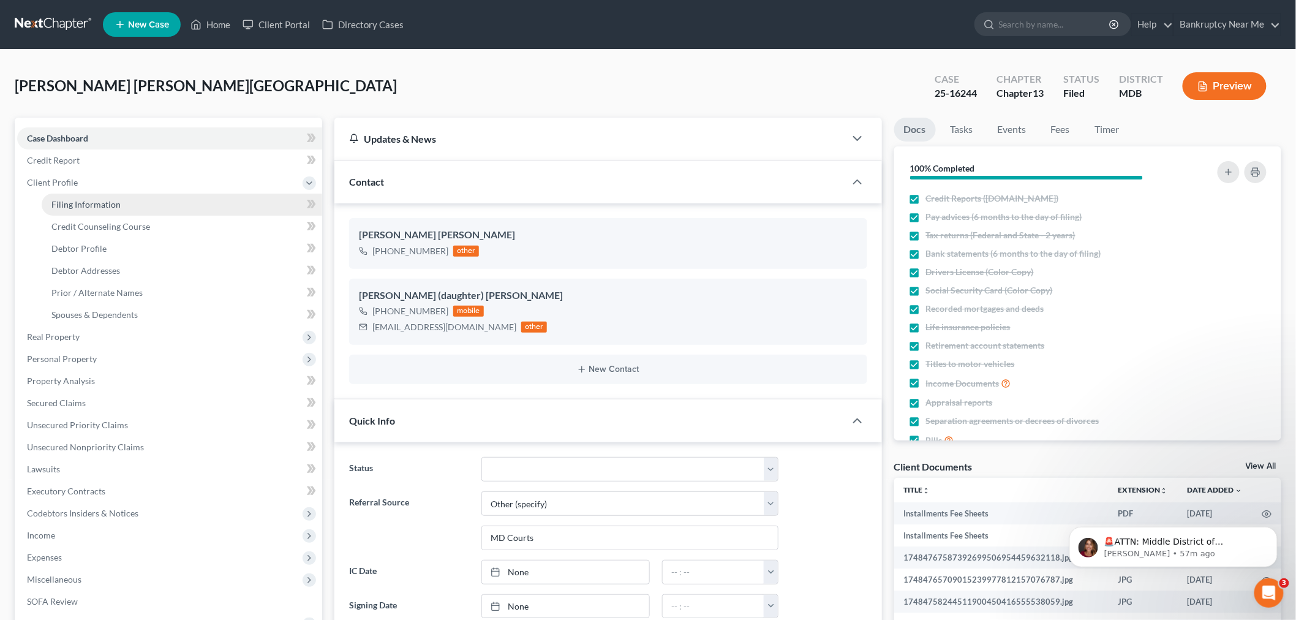
click at [158, 203] on link "Filing Information" at bounding box center [182, 204] width 280 height 22
select select "1"
select select "0"
select select "3"
select select "38"
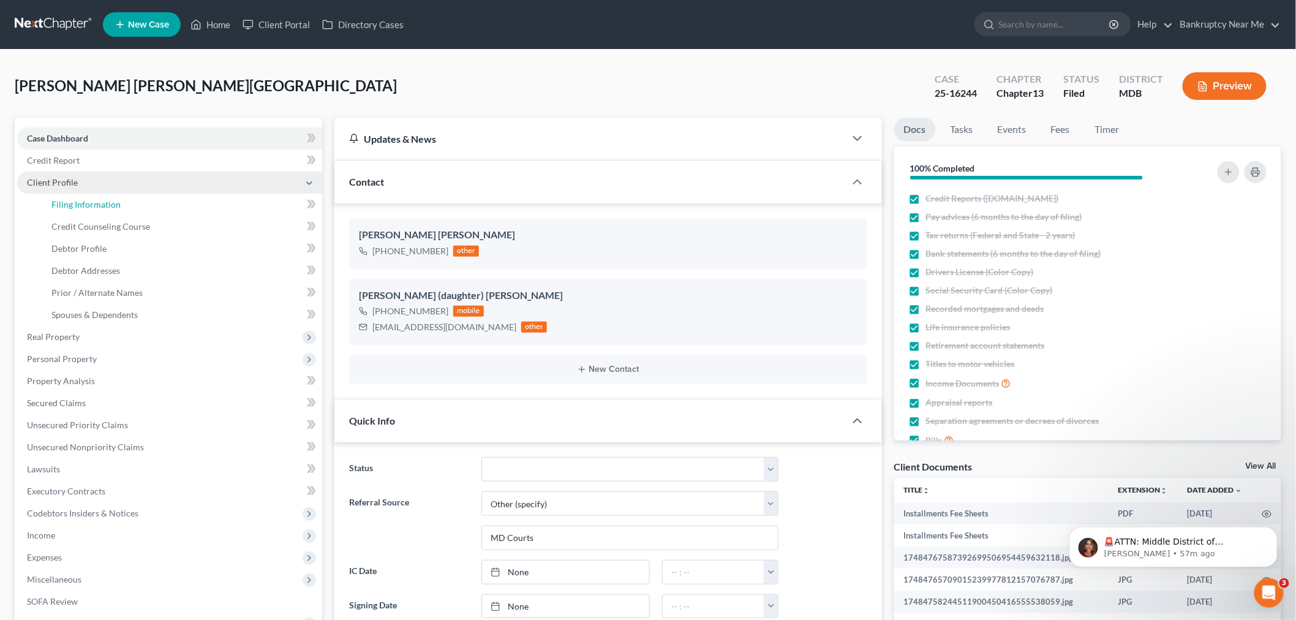
select select "0"
select select "21"
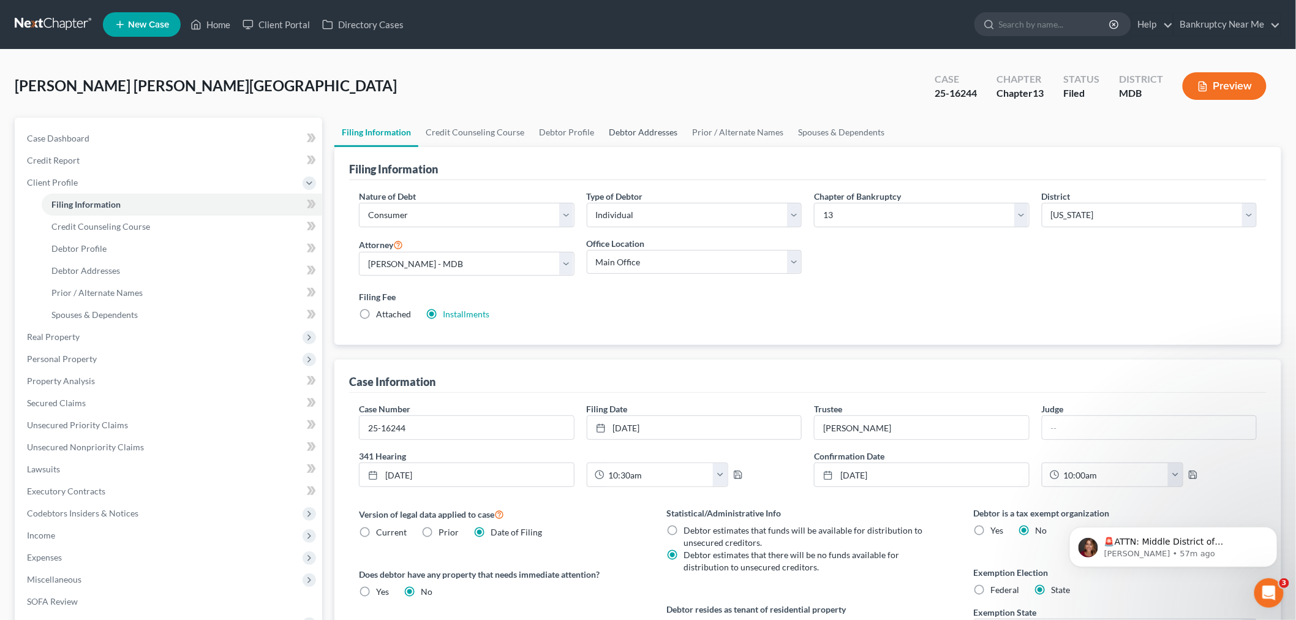
click at [647, 135] on link "Debtor Addresses" at bounding box center [642, 132] width 83 height 29
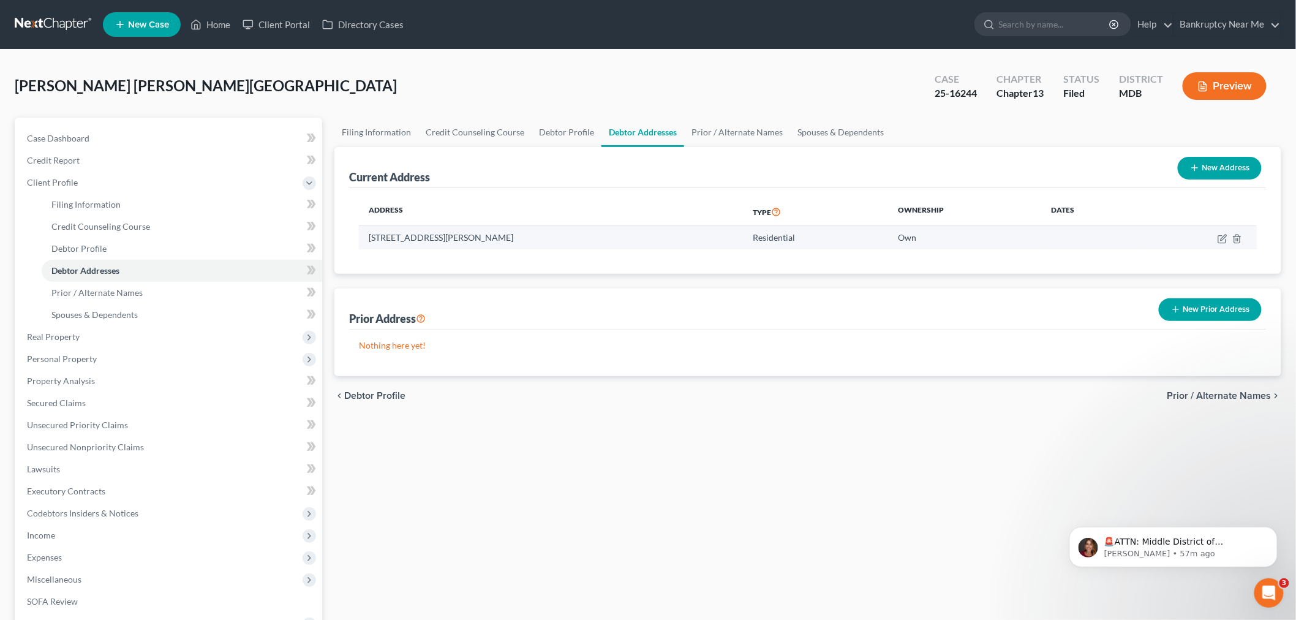
drag, startPoint x: 484, startPoint y: 236, endPoint x: 365, endPoint y: 239, distance: 119.4
click at [365, 239] on td "1012 5th St., Laurel, MD 20707" at bounding box center [551, 237] width 385 height 23
copy td "1012 5th St., Laurel, MD 20707"
click at [568, 131] on link "Debtor Profile" at bounding box center [566, 132] width 70 height 29
select select "4"
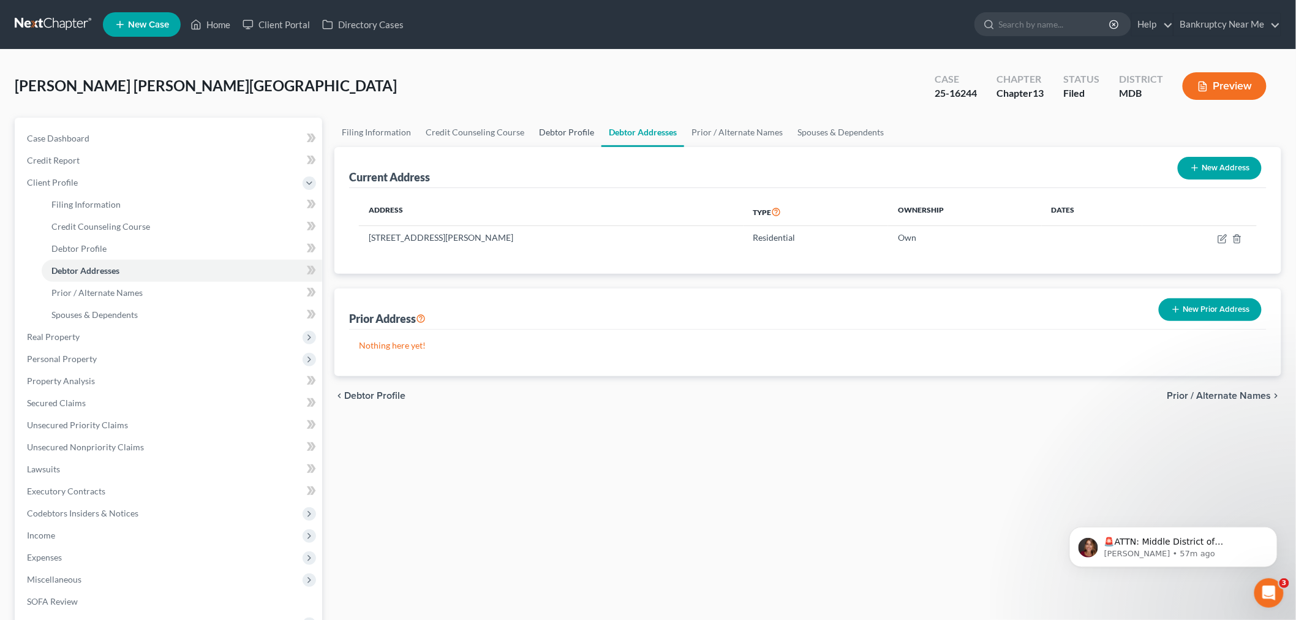
select select "1"
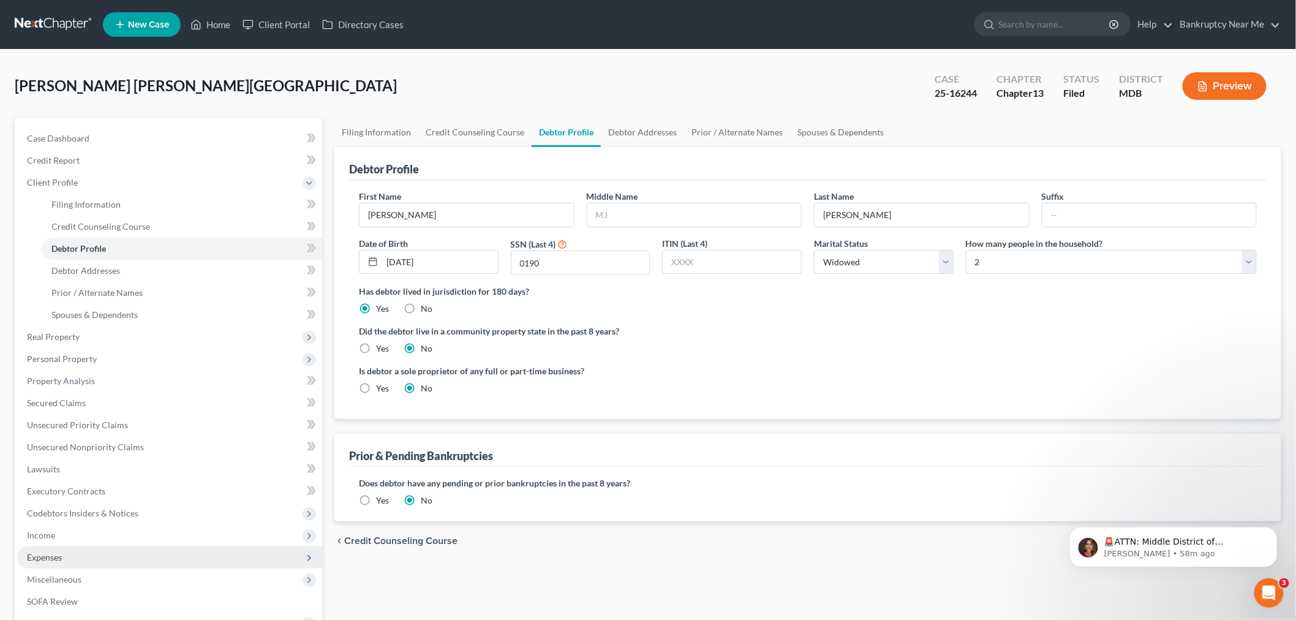
click at [88, 548] on span "Expenses" at bounding box center [169, 557] width 305 height 22
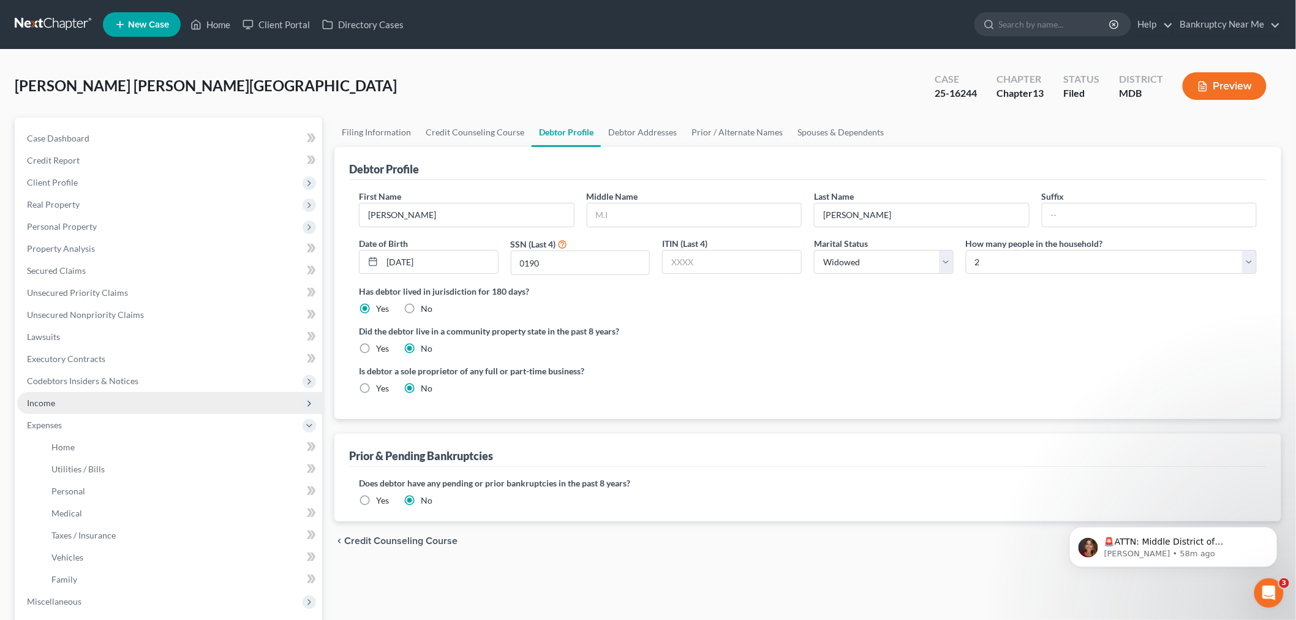
click at [97, 411] on span "Income" at bounding box center [169, 403] width 305 height 22
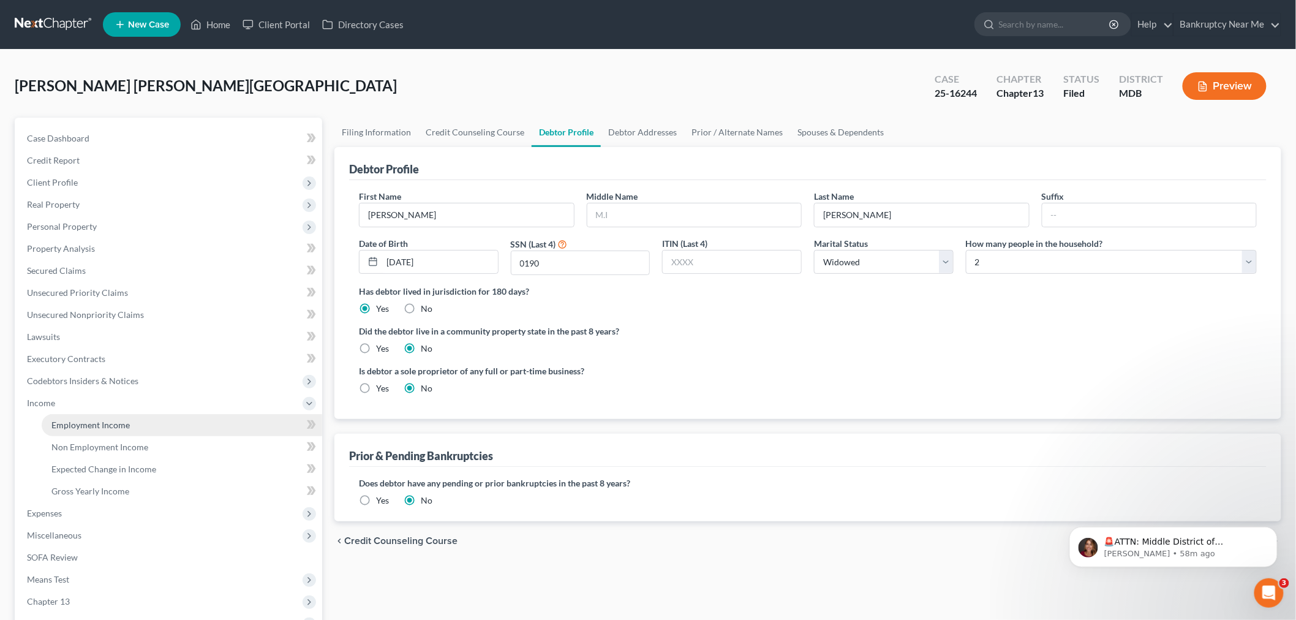
click at [94, 415] on link "Employment Income" at bounding box center [182, 425] width 280 height 22
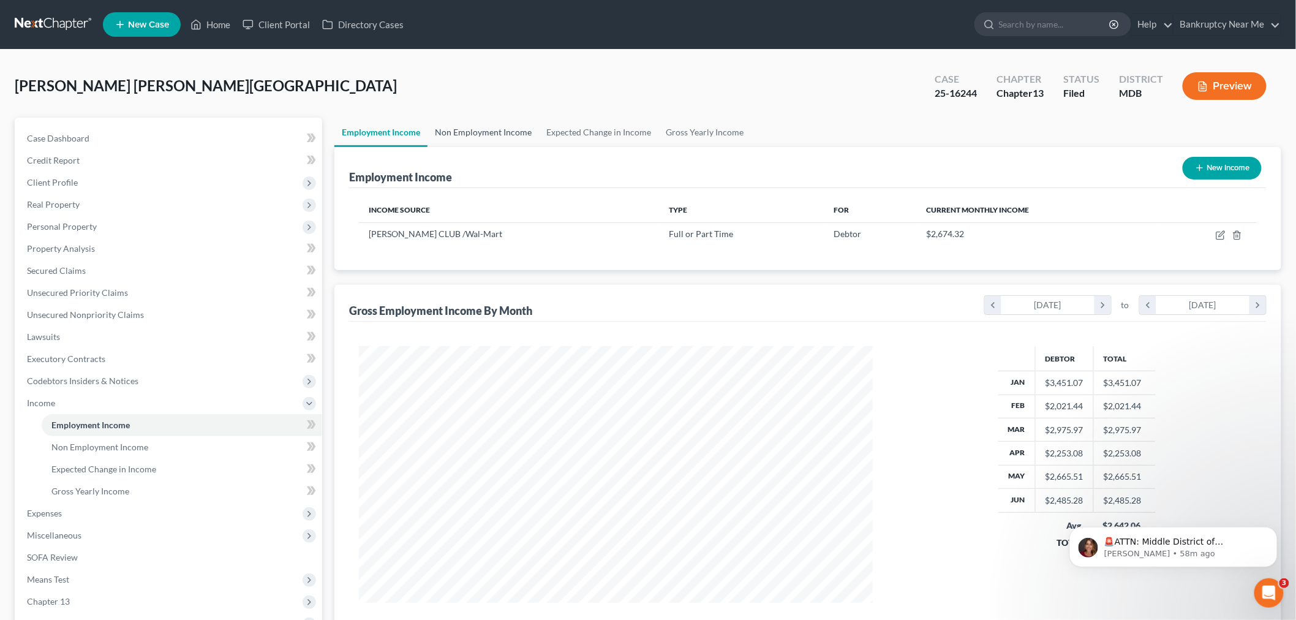
scroll to position [256, 538]
click at [496, 137] on link "Non Employment Income" at bounding box center [482, 132] width 111 height 29
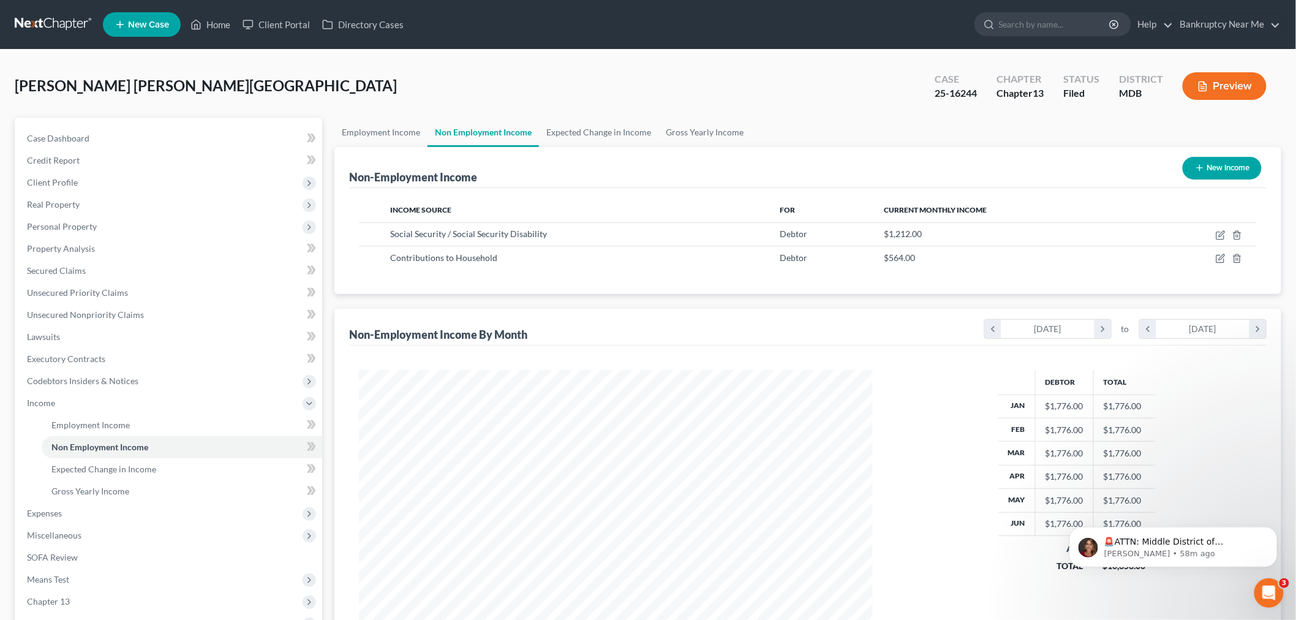
scroll to position [256, 538]
click at [99, 272] on link "Secured Claims" at bounding box center [169, 271] width 305 height 22
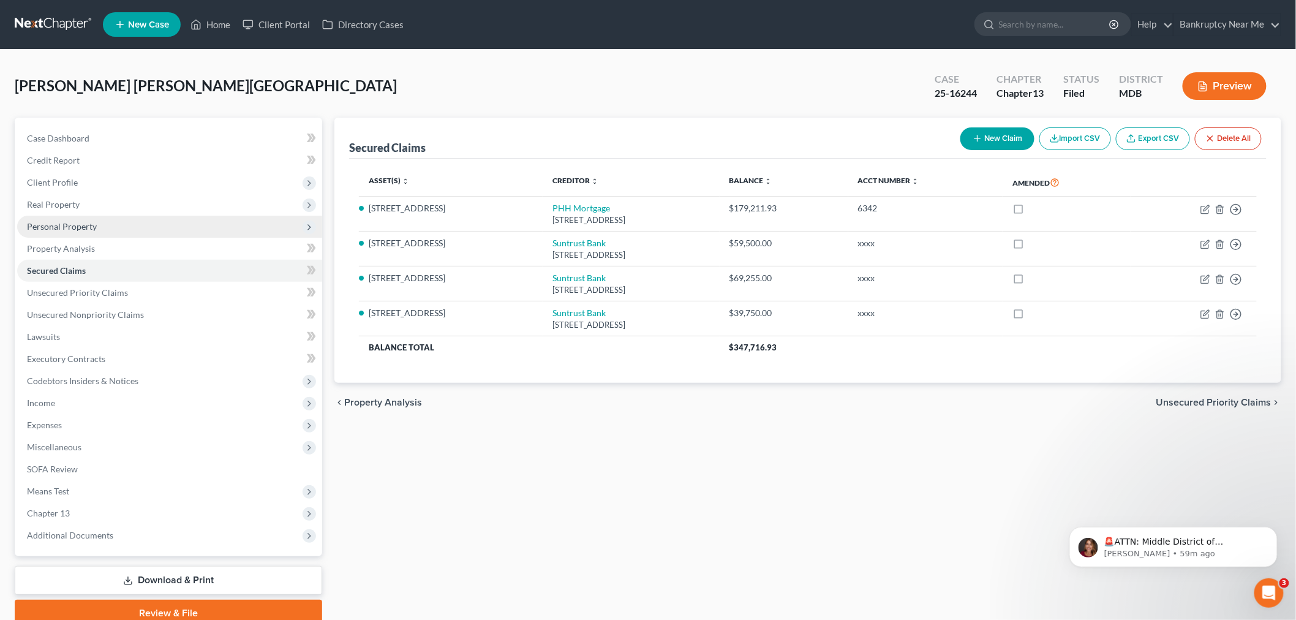
click at [86, 227] on span "Personal Property" at bounding box center [62, 226] width 70 height 10
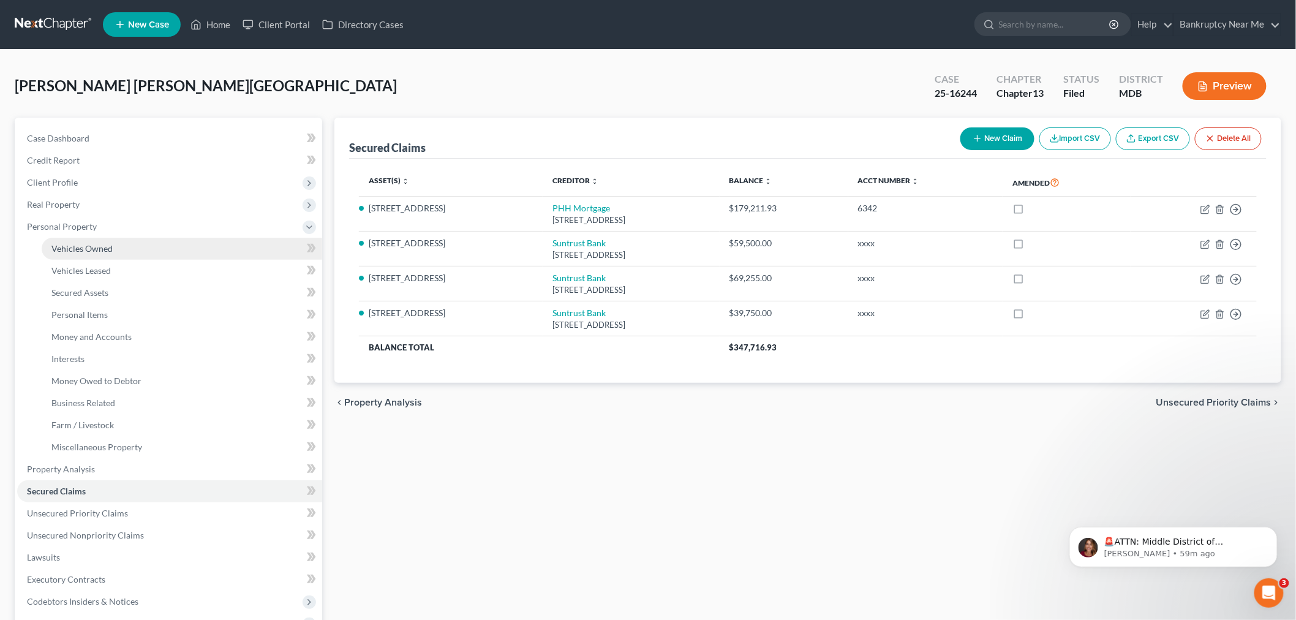
click at [99, 252] on span "Vehicles Owned" at bounding box center [81, 248] width 61 height 10
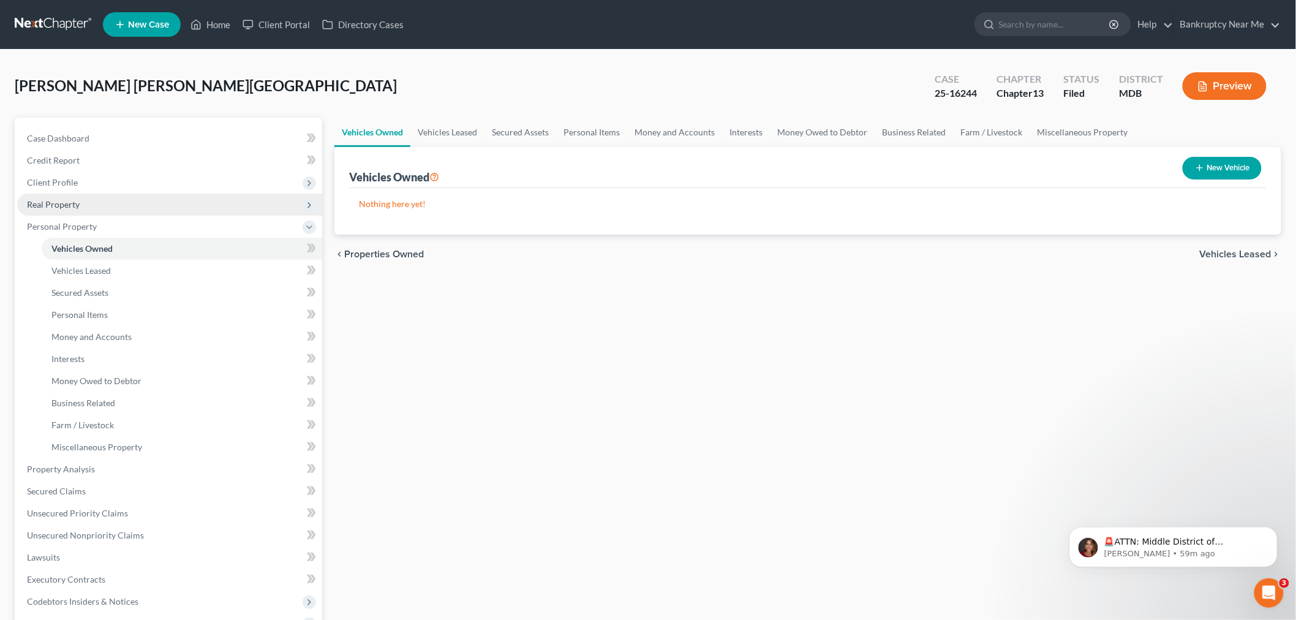
click at [78, 210] on span "Real Property" at bounding box center [169, 204] width 305 height 22
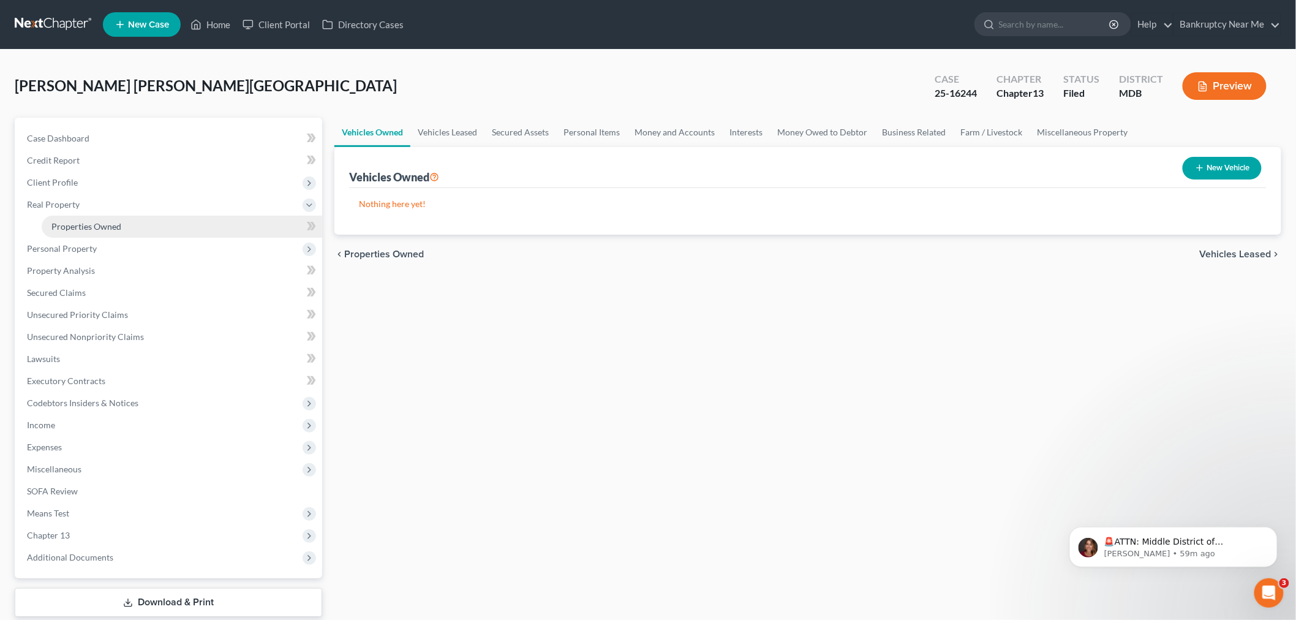
click at [76, 228] on span "Properties Owned" at bounding box center [86, 226] width 70 height 10
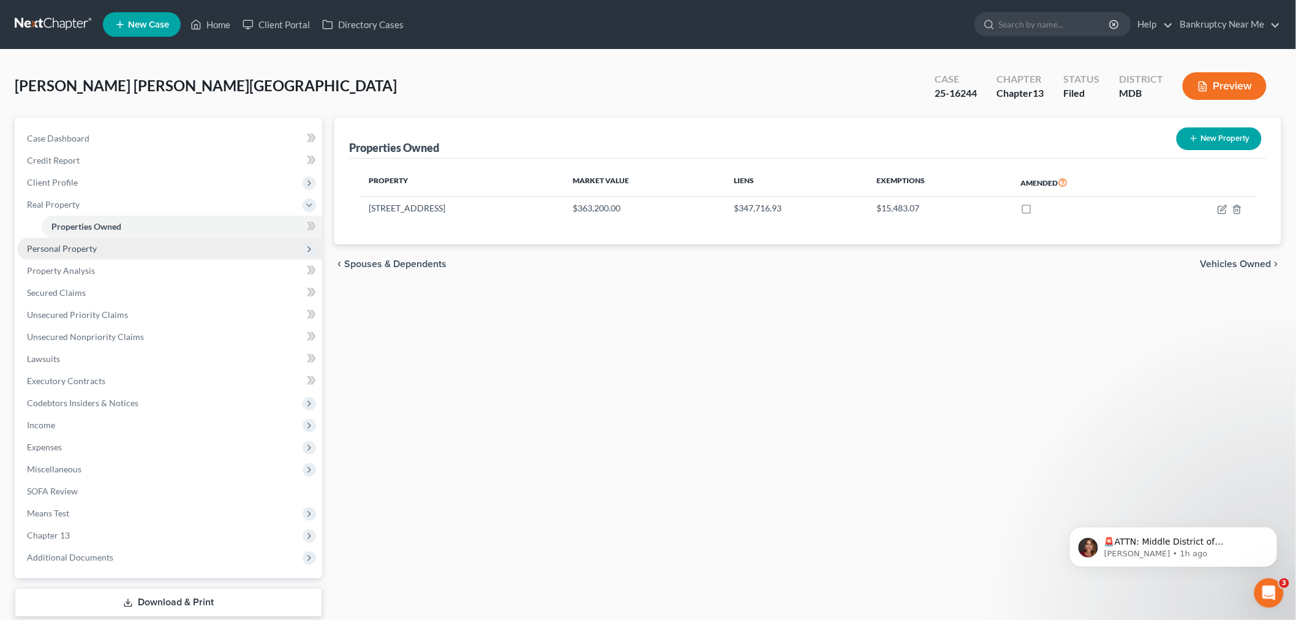
click at [88, 247] on span "Personal Property" at bounding box center [62, 248] width 70 height 10
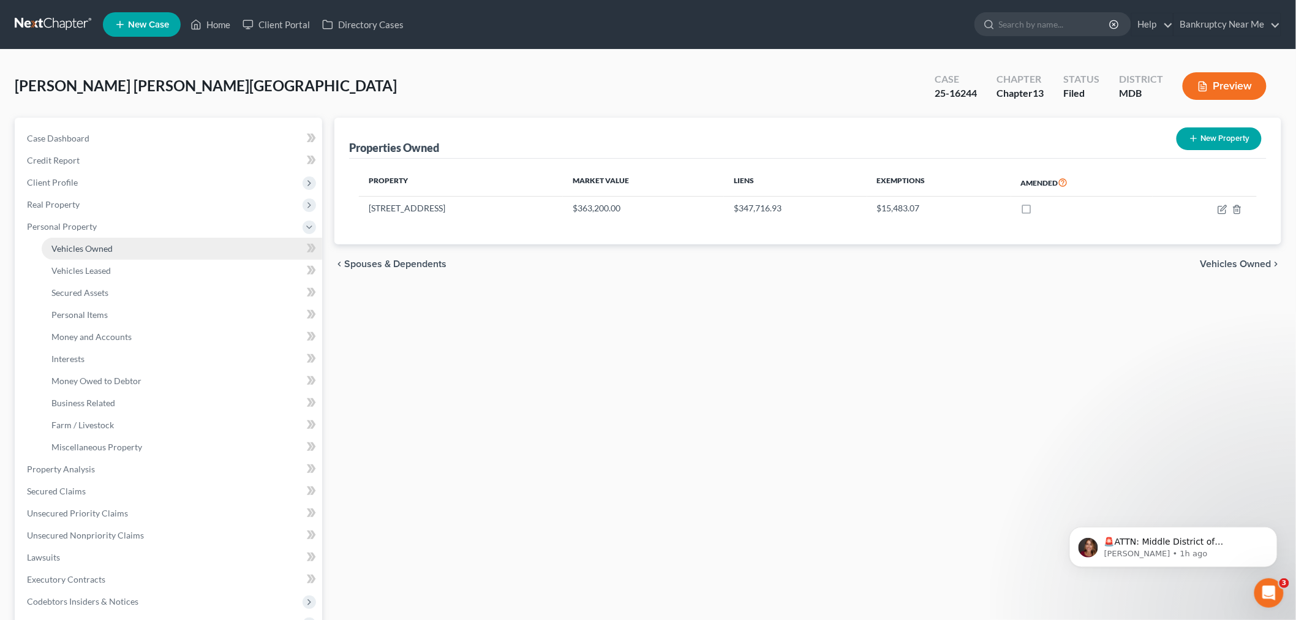
click at [194, 247] on link "Vehicles Owned" at bounding box center [182, 249] width 280 height 22
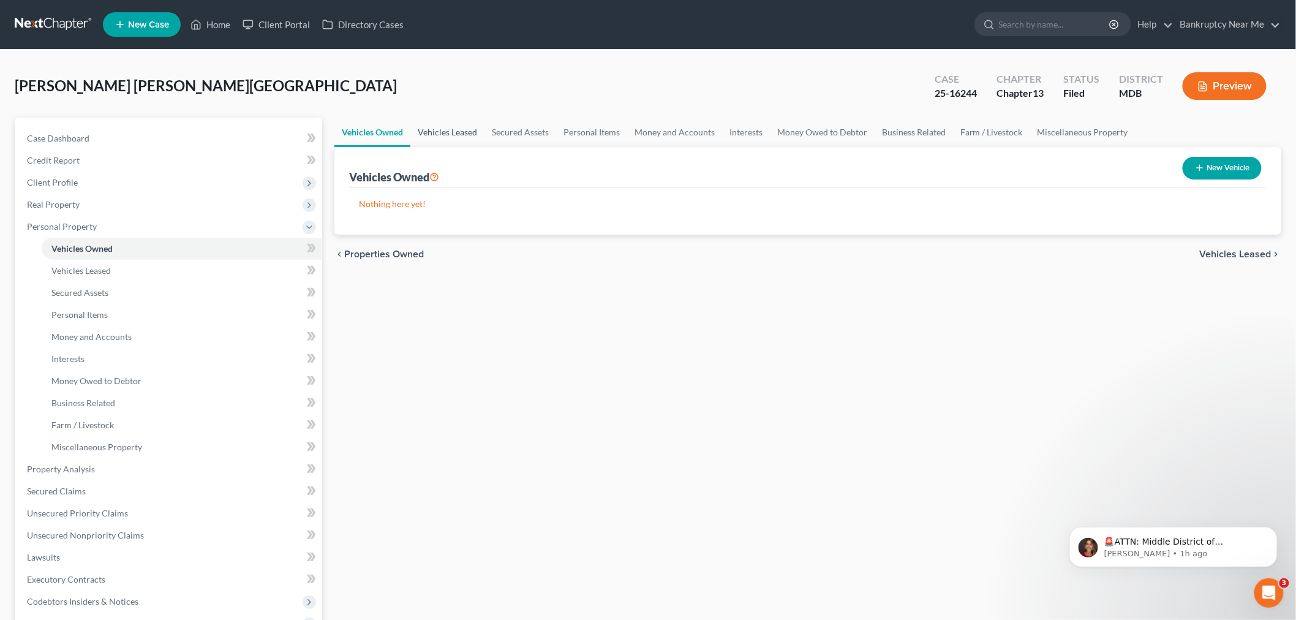
click at [438, 126] on link "Vehicles Leased" at bounding box center [447, 132] width 74 height 29
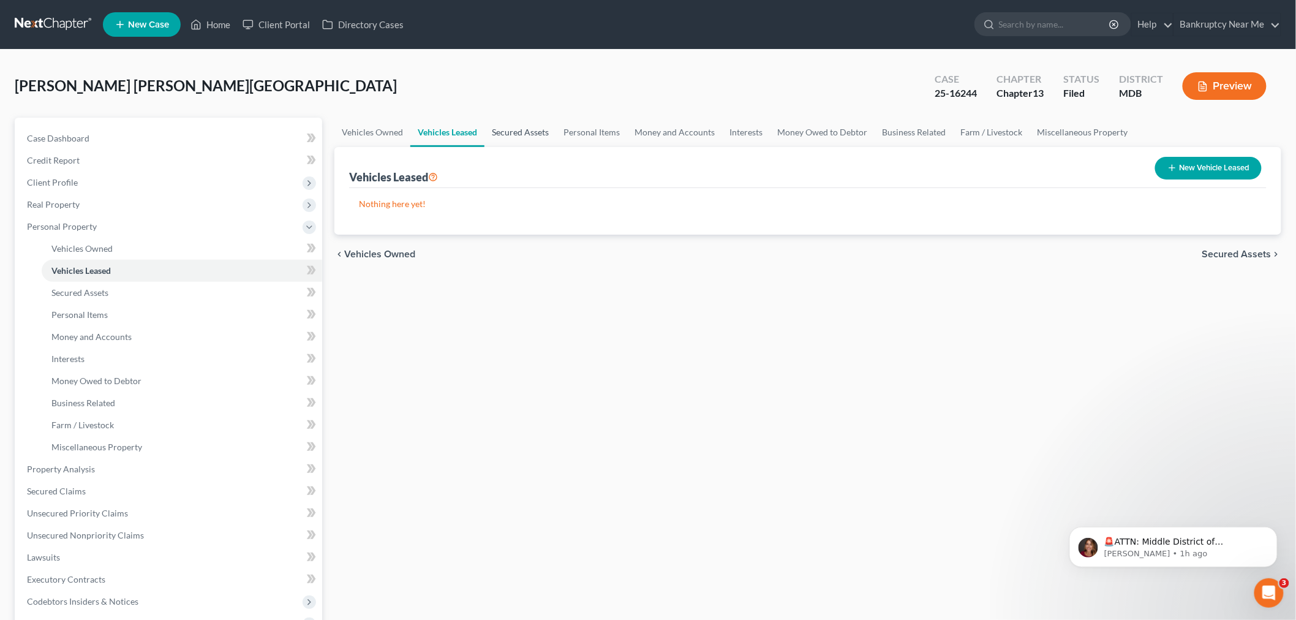
click at [520, 137] on link "Secured Assets" at bounding box center [520, 132] width 72 height 29
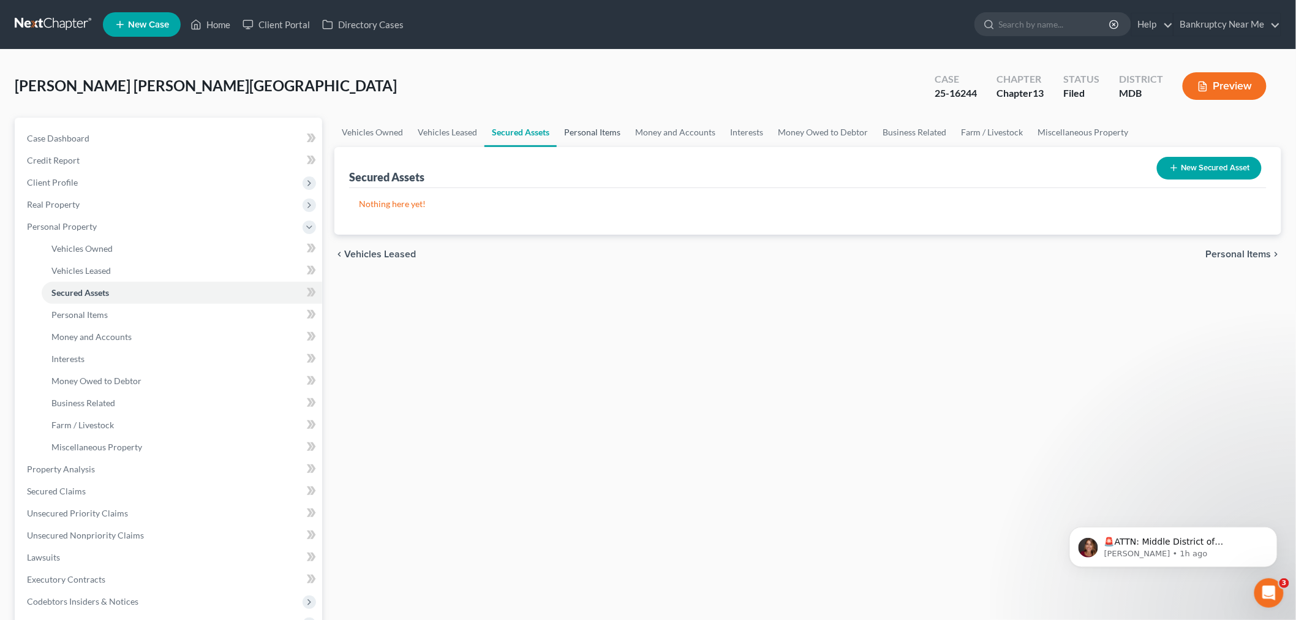
click at [594, 133] on link "Personal Items" at bounding box center [592, 132] width 71 height 29
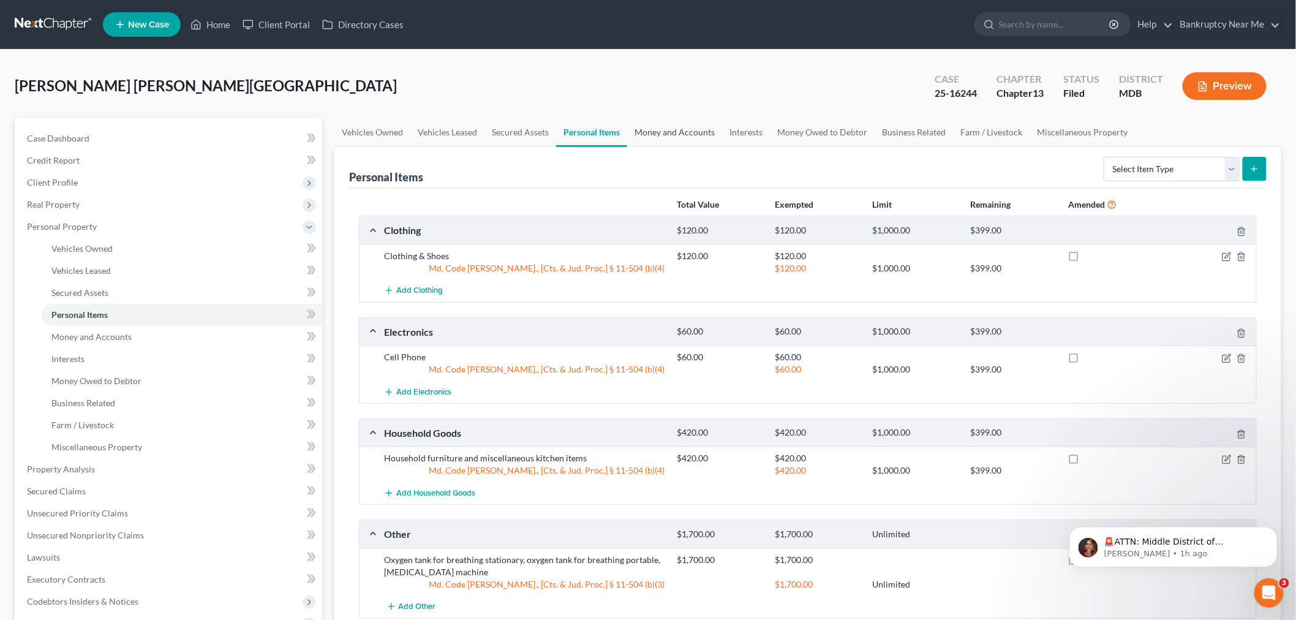
click at [659, 130] on link "Money and Accounts" at bounding box center [674, 132] width 95 height 29
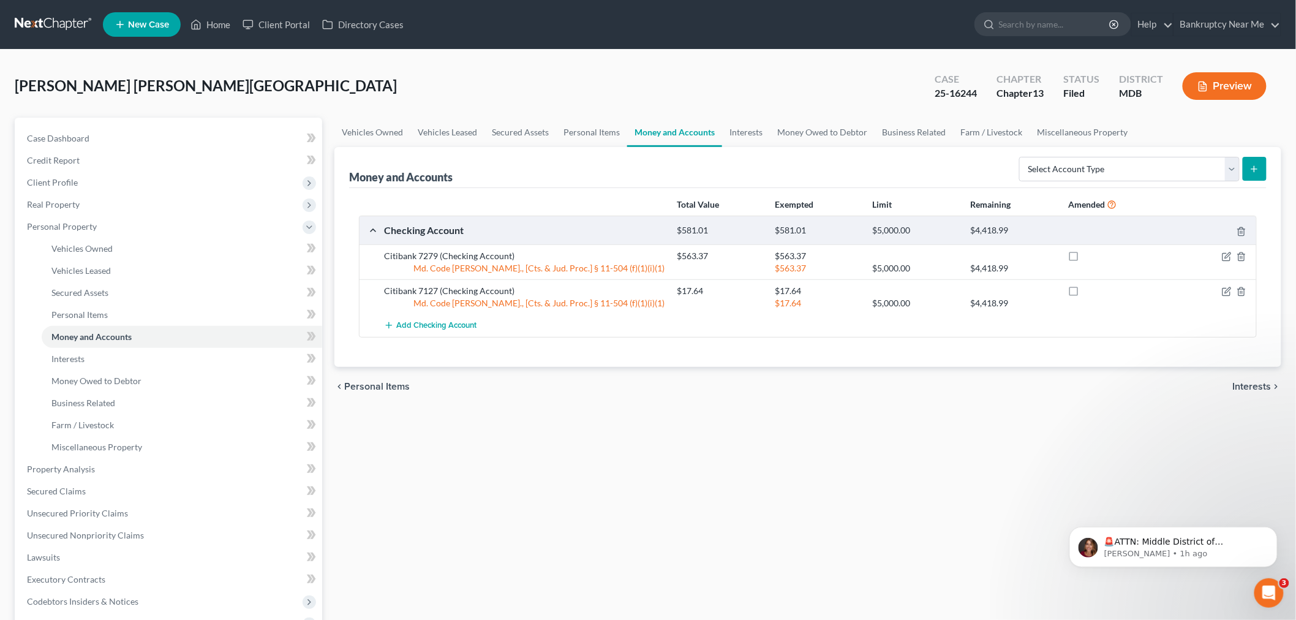
click at [709, 130] on link "Money and Accounts" at bounding box center [674, 132] width 95 height 29
click at [753, 124] on link "Interests" at bounding box center [746, 132] width 48 height 29
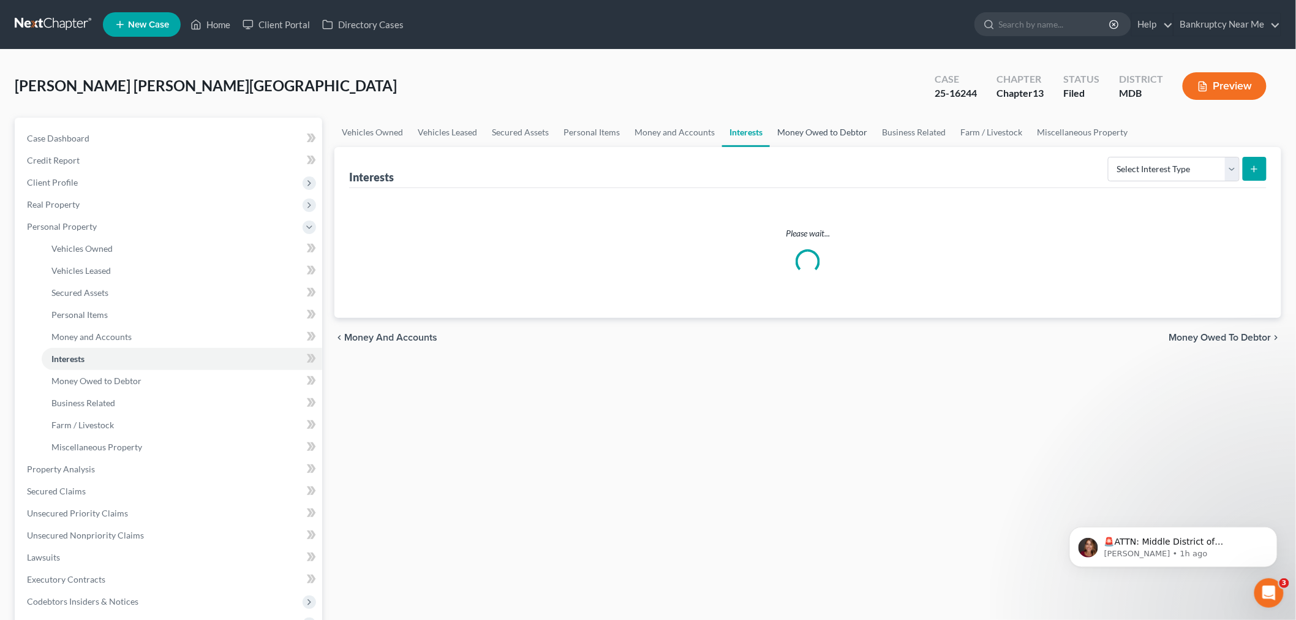
click at [792, 135] on link "Money Owed to Debtor" at bounding box center [822, 132] width 105 height 29
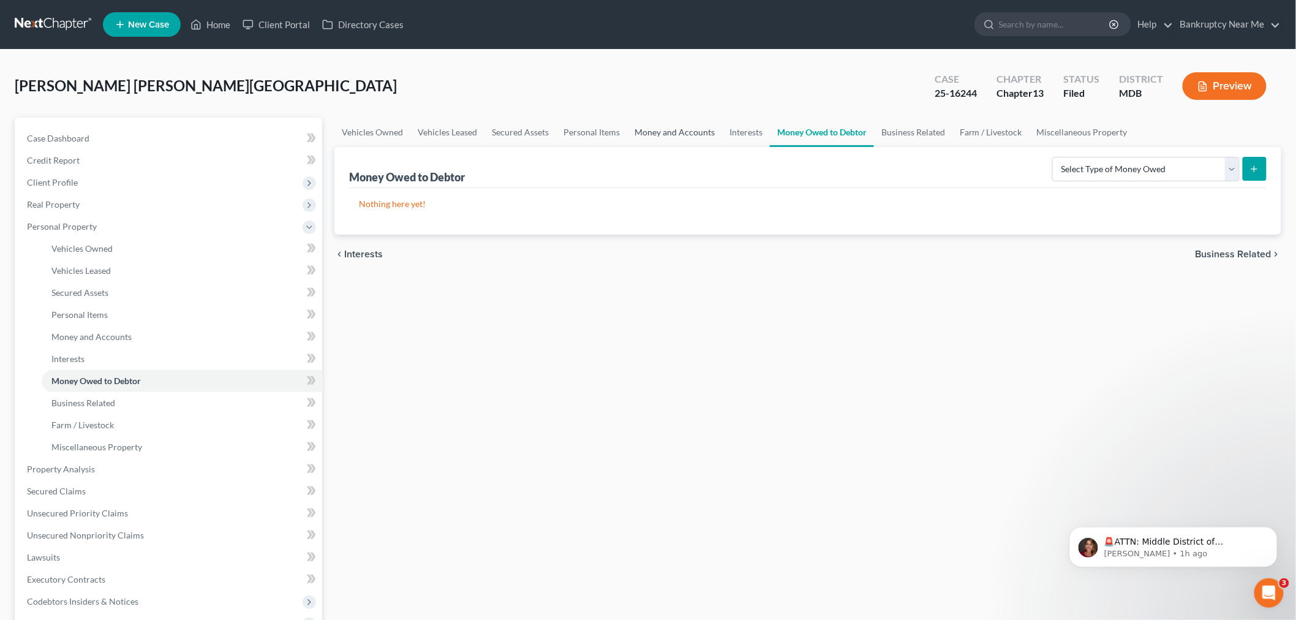
click at [714, 137] on link "Money and Accounts" at bounding box center [674, 132] width 95 height 29
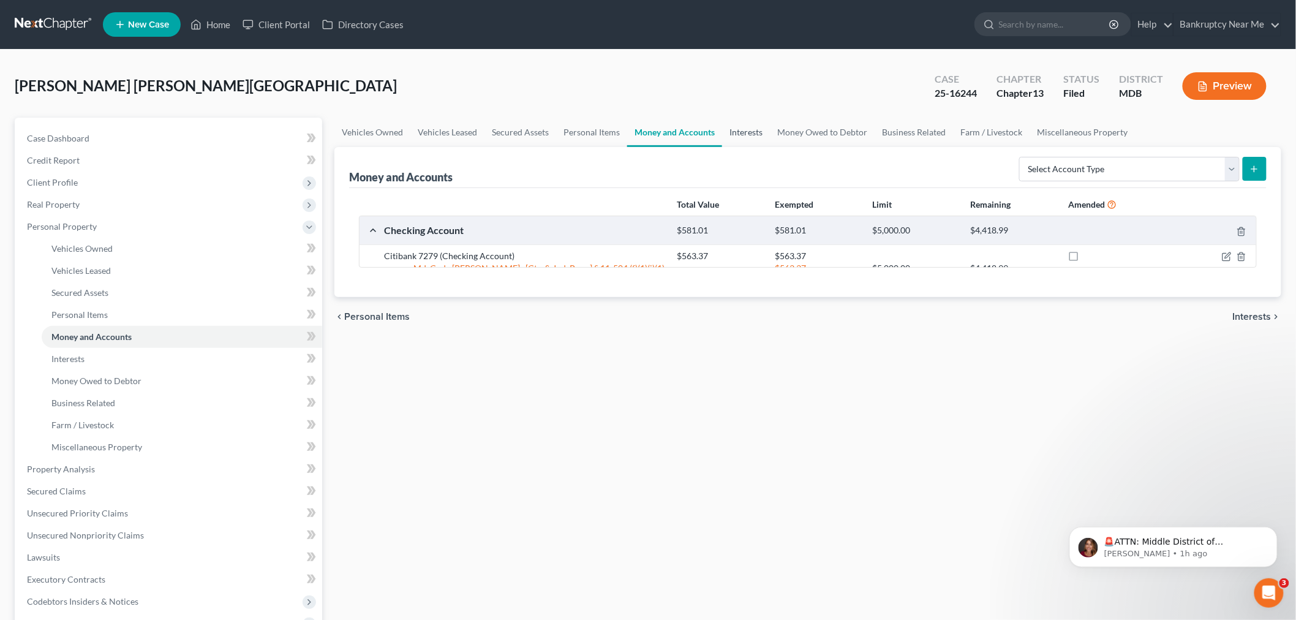
click at [729, 132] on link "Interests" at bounding box center [746, 132] width 48 height 29
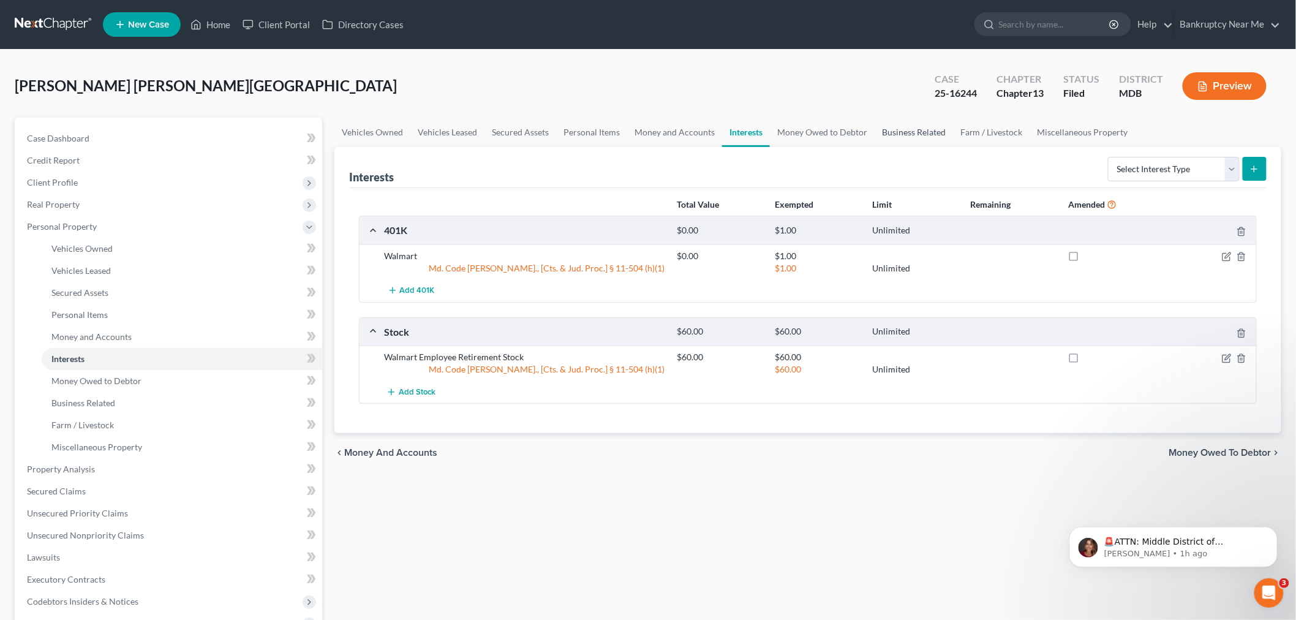
click at [904, 137] on link "Business Related" at bounding box center [913, 132] width 78 height 29
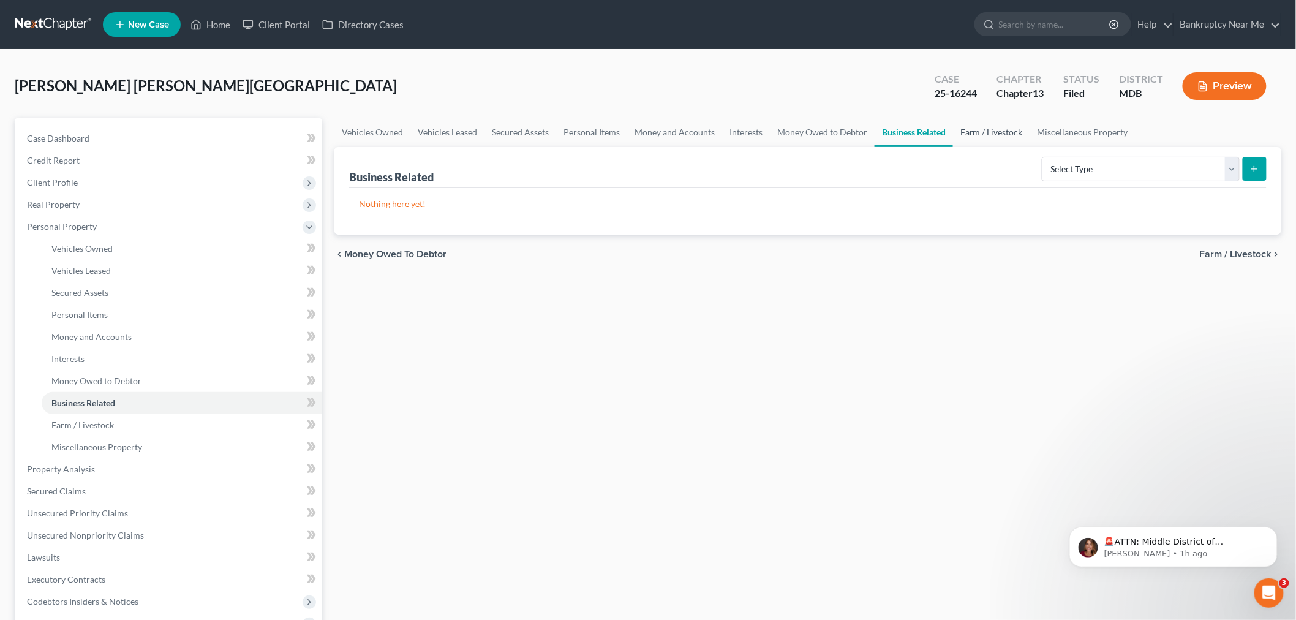
click at [995, 126] on link "Farm / Livestock" at bounding box center [991, 132] width 77 height 29
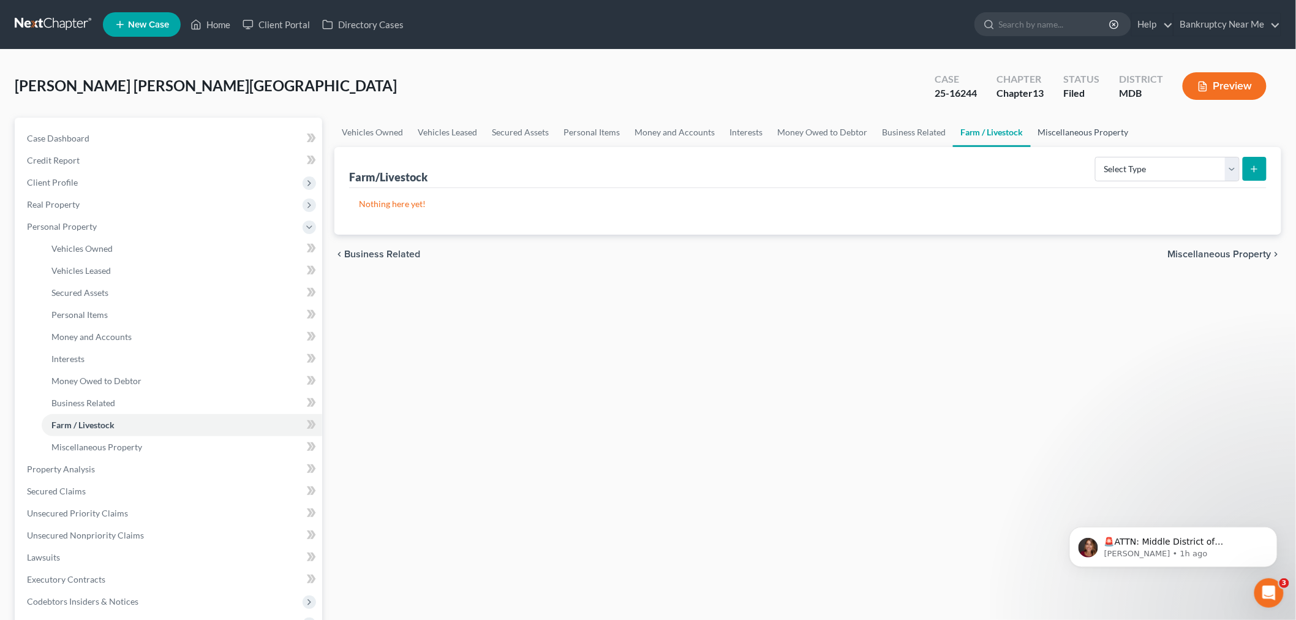
click at [1075, 129] on link "Miscellaneous Property" at bounding box center [1082, 132] width 105 height 29
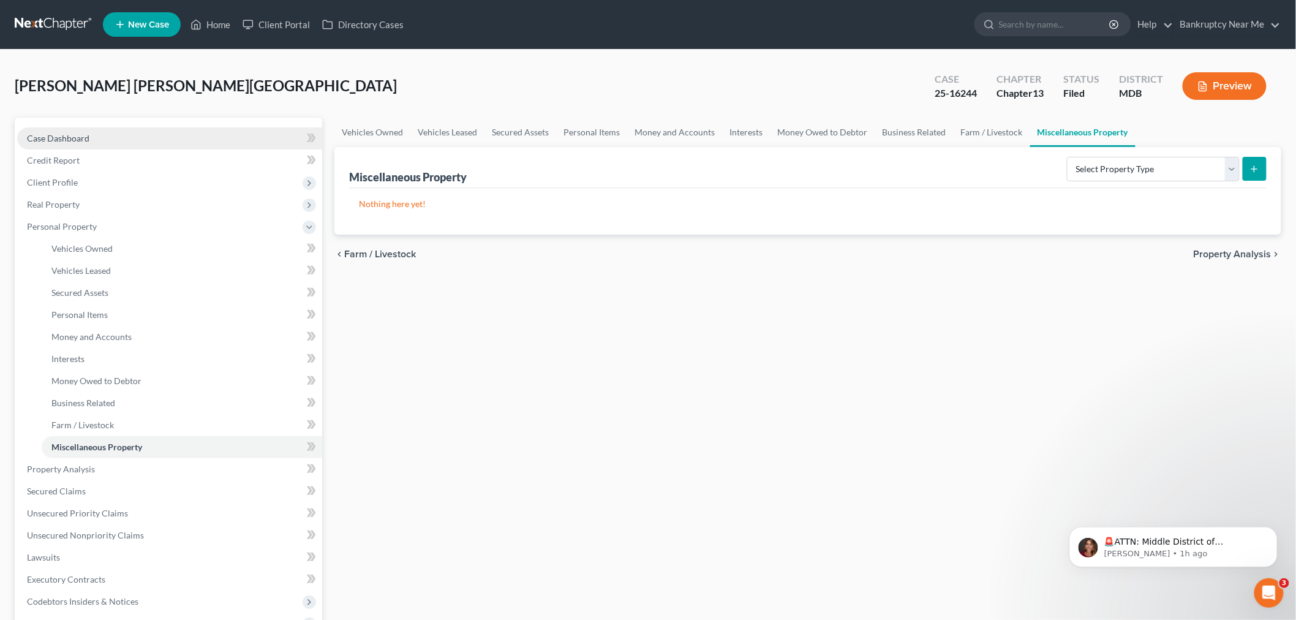
drag, startPoint x: 176, startPoint y: 144, endPoint x: 233, endPoint y: 144, distance: 56.9
click at [176, 144] on link "Case Dashboard" at bounding box center [169, 138] width 305 height 22
select select "6"
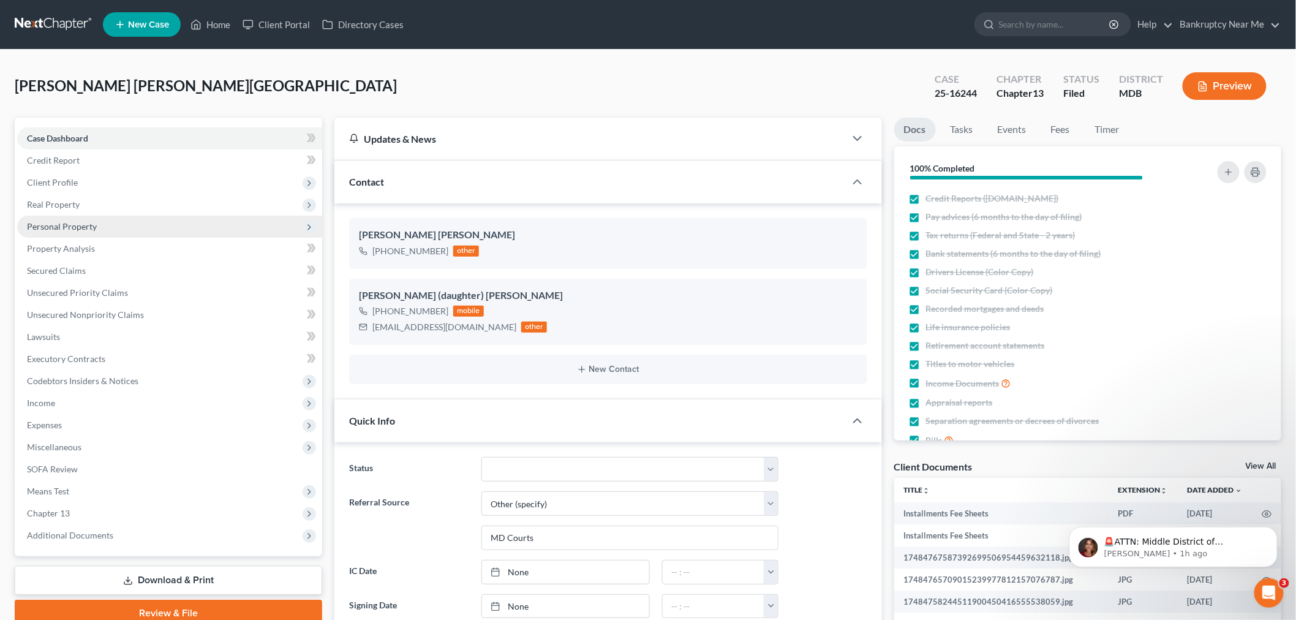
drag, startPoint x: 166, startPoint y: 227, endPoint x: 201, endPoint y: 228, distance: 34.9
click at [166, 227] on span "Personal Property" at bounding box center [169, 227] width 305 height 22
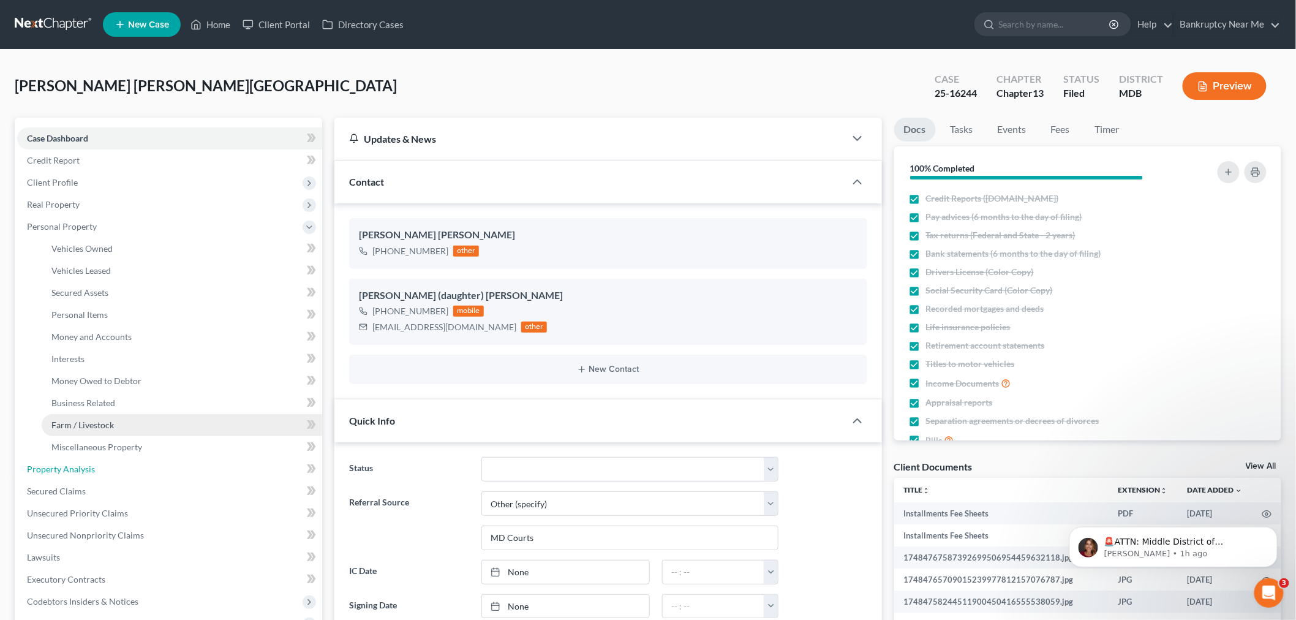
drag, startPoint x: 129, startPoint y: 475, endPoint x: 262, endPoint y: 419, distance: 144.4
click at [127, 475] on link "Property Analysis" at bounding box center [169, 469] width 305 height 22
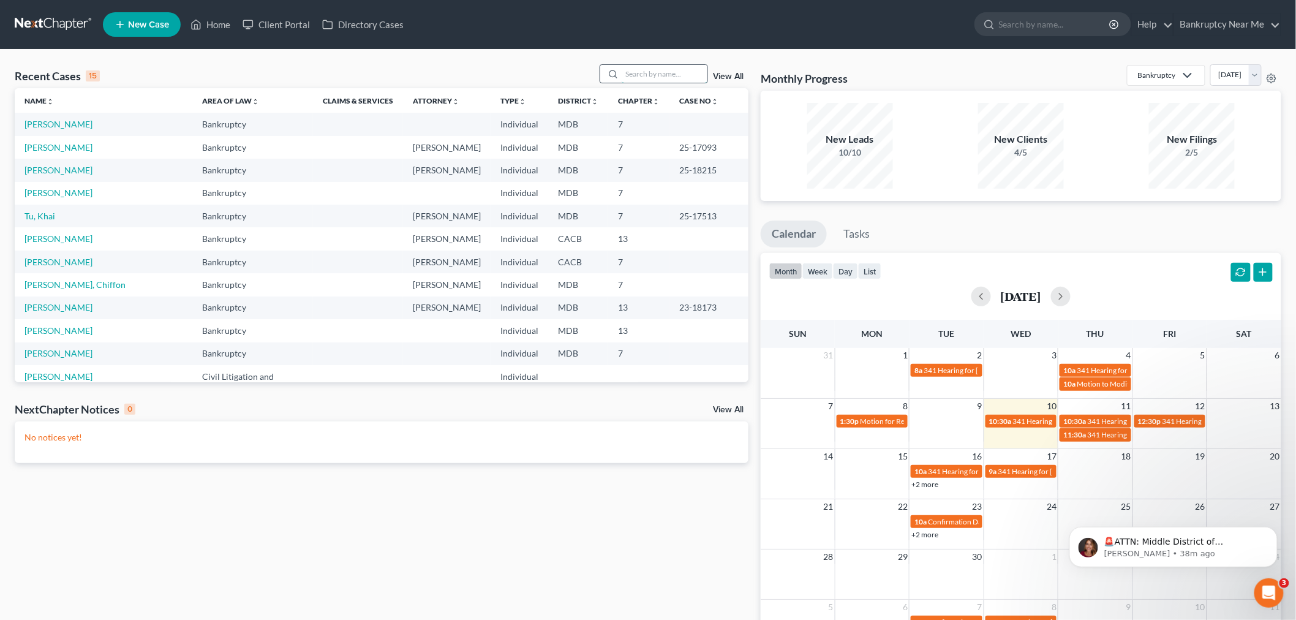
click at [631, 72] on input "search" at bounding box center [664, 74] width 86 height 18
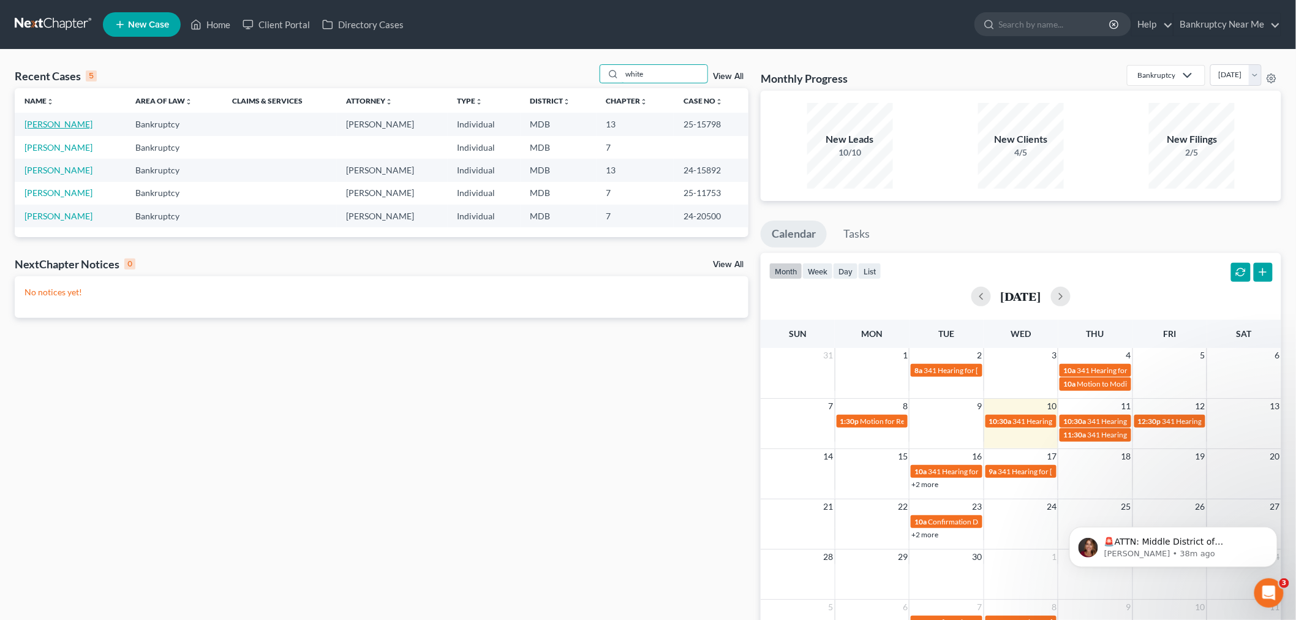
type input "white"
click at [39, 119] on link "[PERSON_NAME]" at bounding box center [58, 124] width 68 height 10
select select "6"
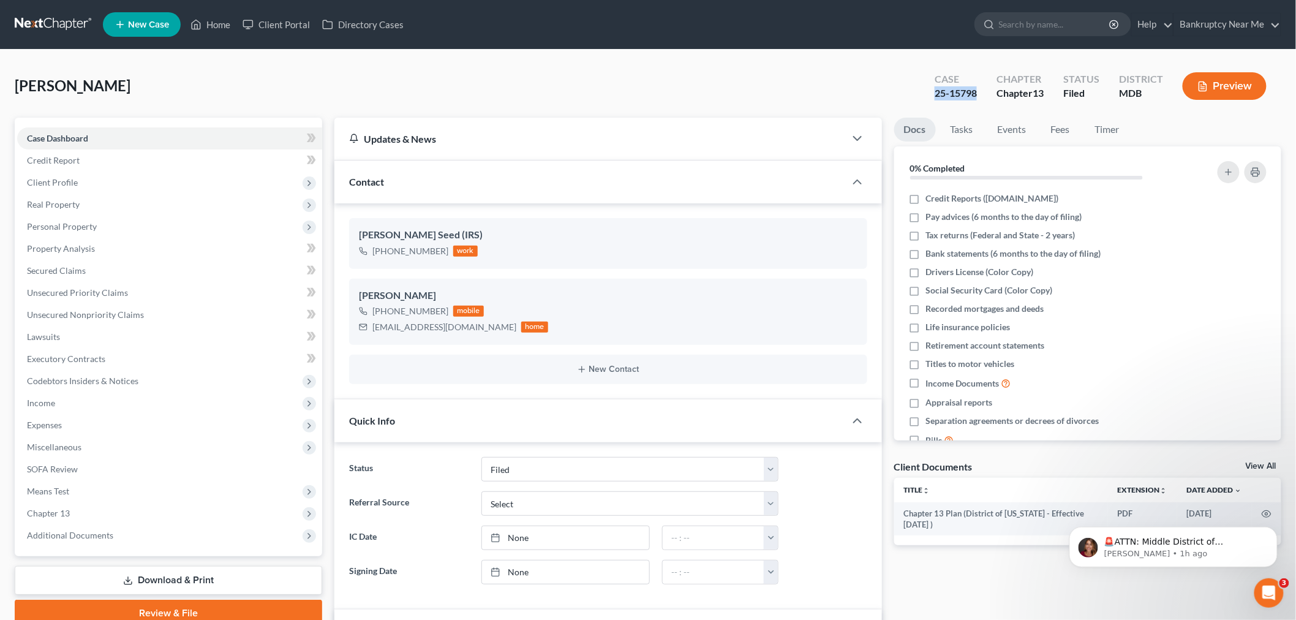
drag, startPoint x: 978, startPoint y: 96, endPoint x: 912, endPoint y: 97, distance: 66.1
click at [912, 97] on div "[PERSON_NAME] Upgraded Case 25-15798 Chapter Chapter 13 Status [GEOGRAPHIC_DATA…" at bounding box center [648, 90] width 1266 height 53
copy div "25-15798"
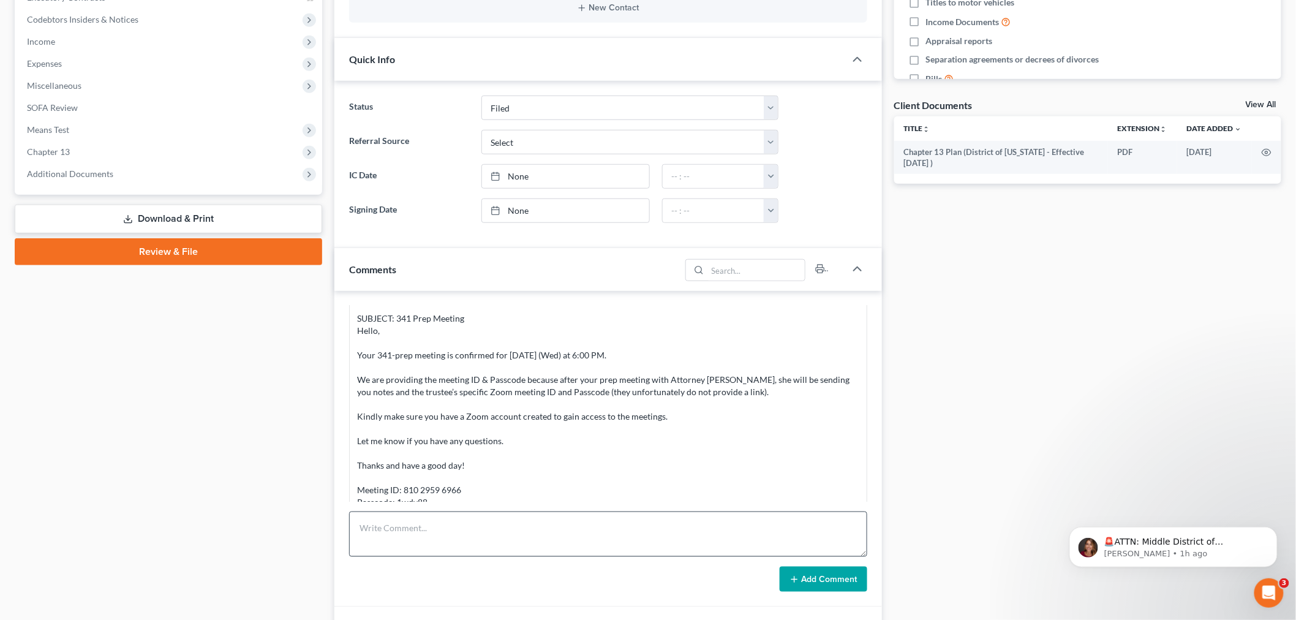
scroll to position [544, 0]
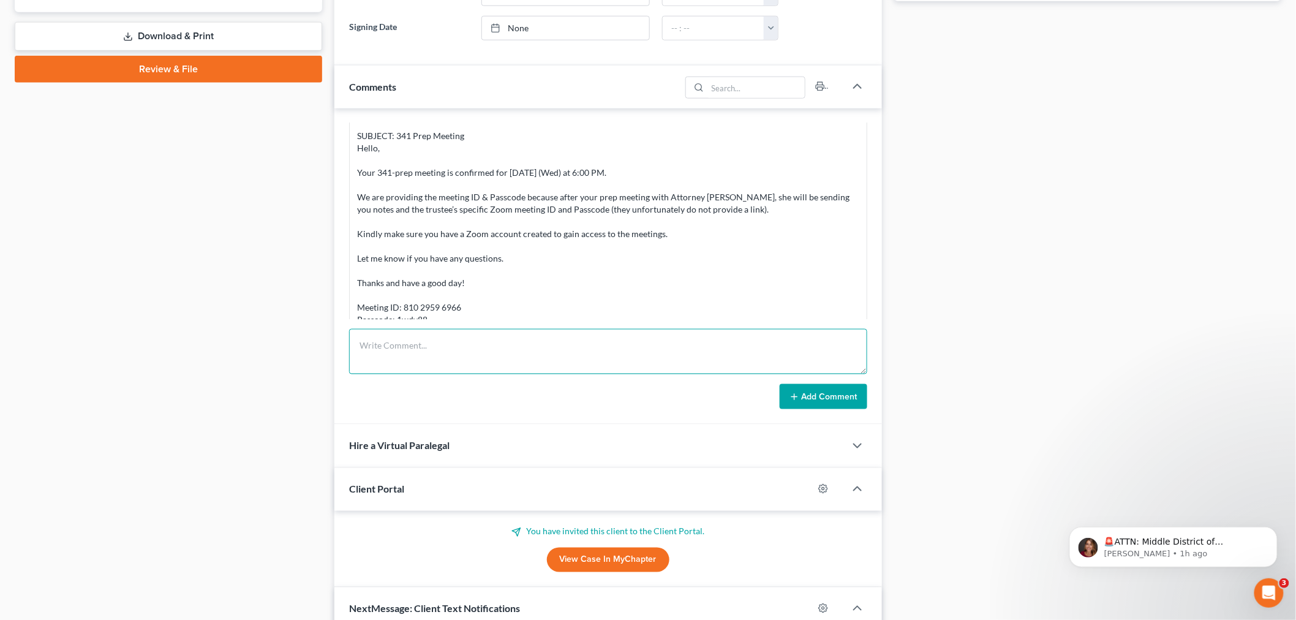
click at [508, 339] on textarea at bounding box center [608, 351] width 518 height 45
type textarea "Uploaded 2023 TR to Trustee"
click at [849, 399] on button "Add Comment" at bounding box center [823, 397] width 88 height 26
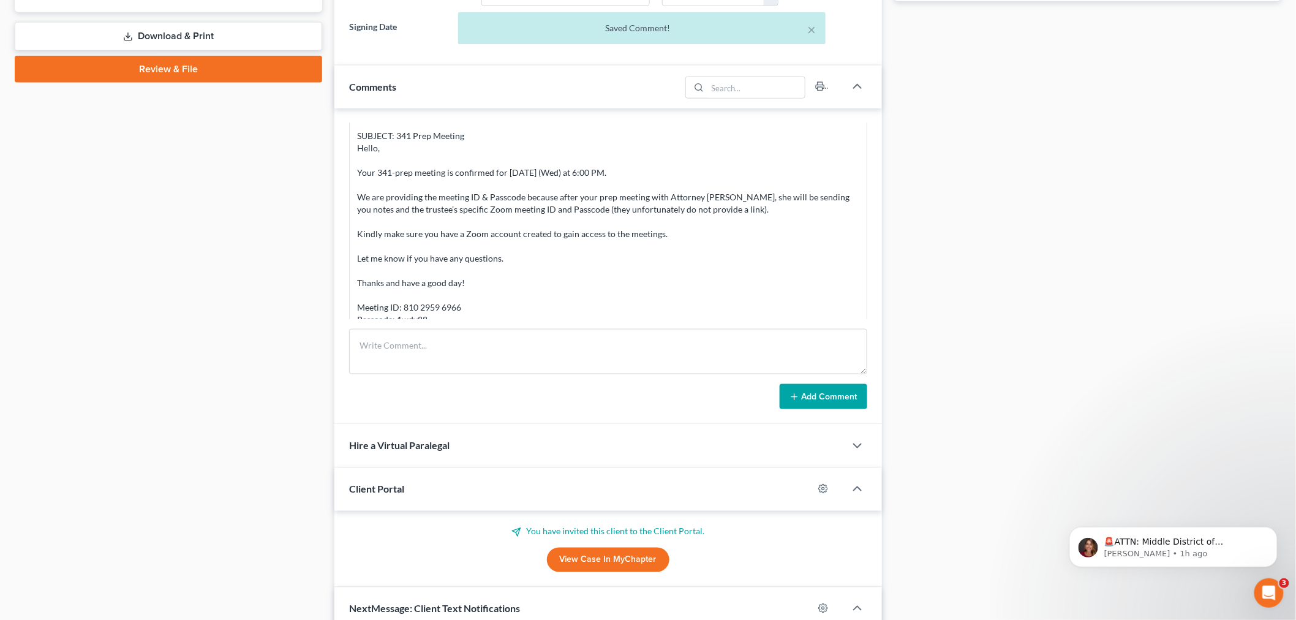
scroll to position [11820, 0]
